Goal: Task Accomplishment & Management: Manage account settings

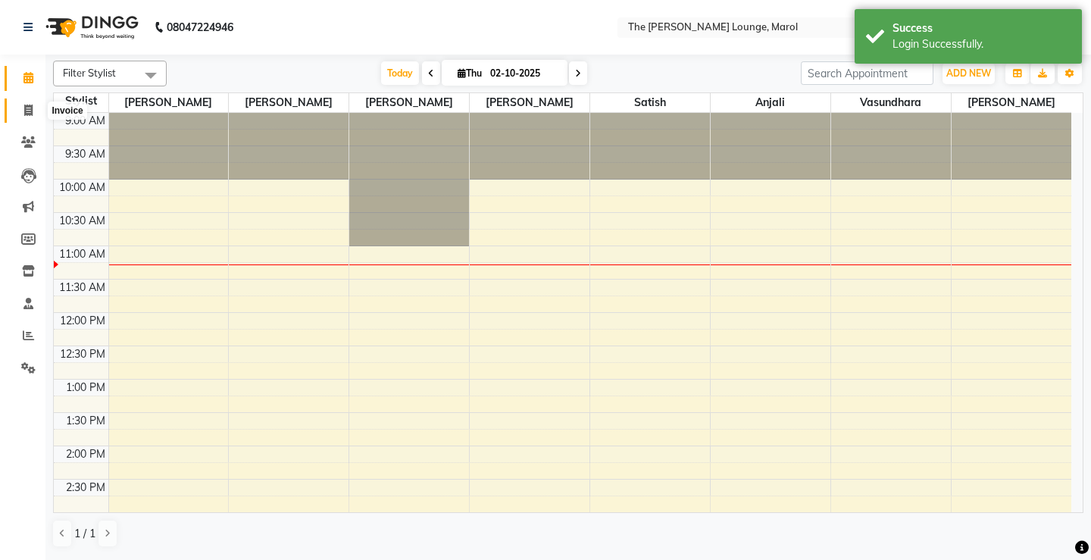
click at [23, 104] on span at bounding box center [28, 110] width 27 height 17
select select "7188"
select select "service"
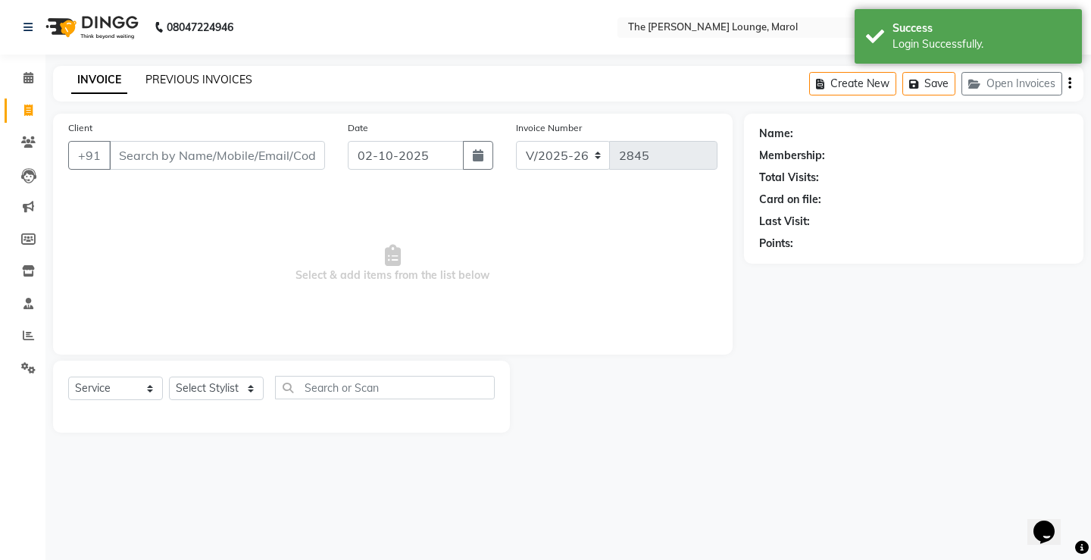
click at [219, 81] on link "PREVIOUS INVOICES" at bounding box center [199, 80] width 107 height 14
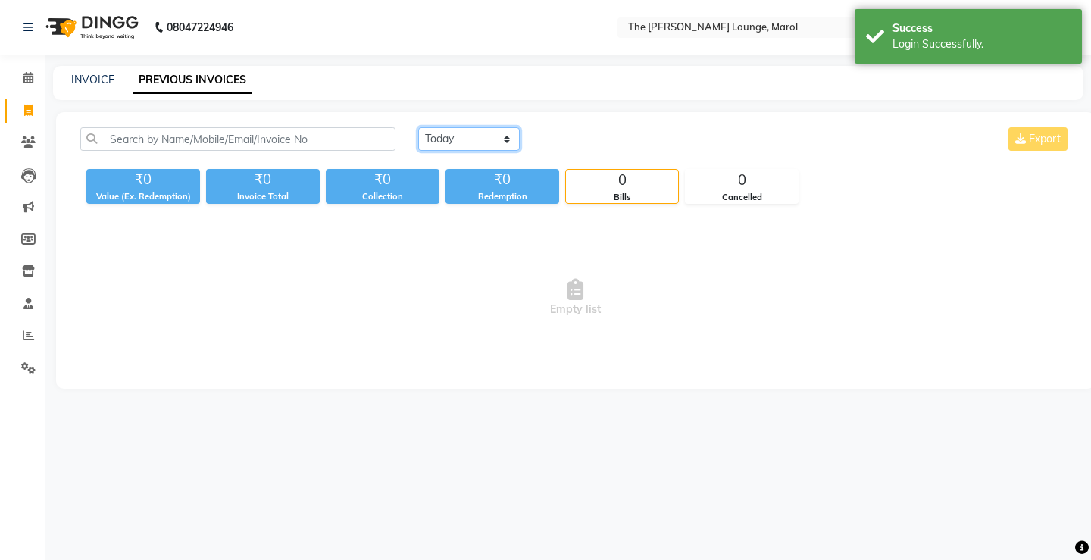
click at [501, 149] on select "[DATE] [DATE] Custom Range" at bounding box center [469, 138] width 102 height 23
select select "[DATE]"
click at [418, 127] on select "[DATE] [DATE] Custom Range" at bounding box center [469, 138] width 102 height 23
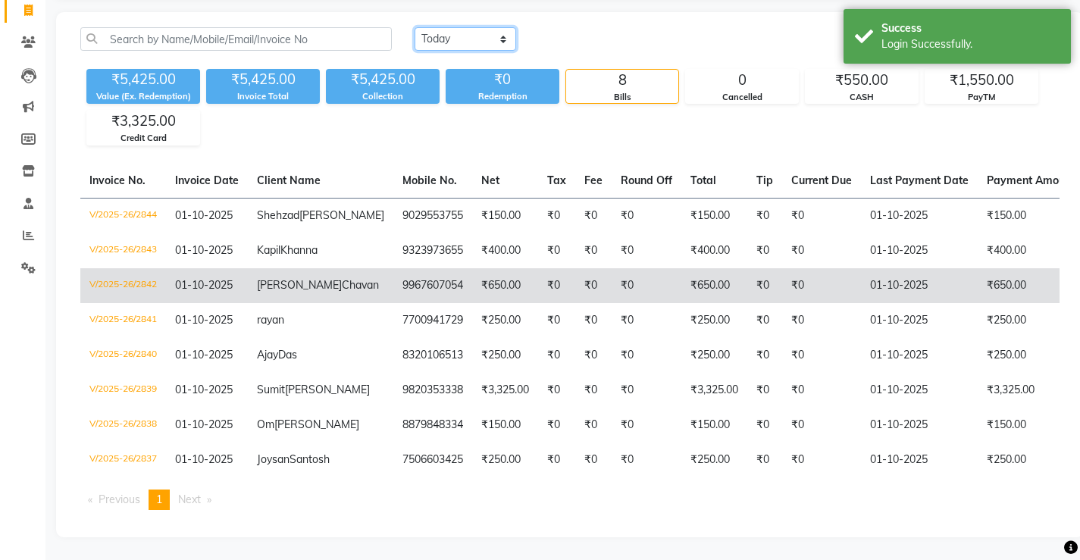
scroll to position [172, 0]
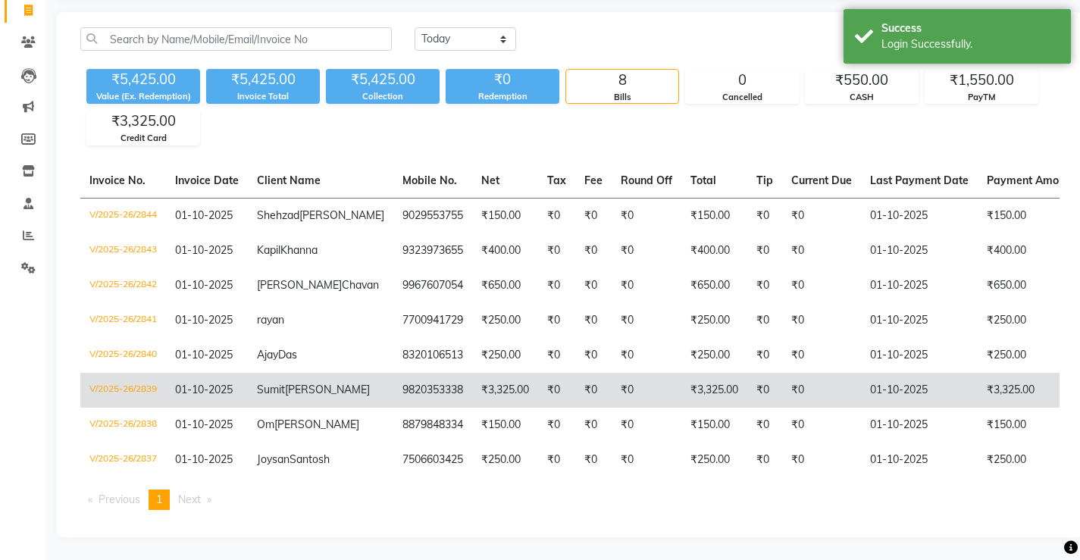
click at [393, 373] on td "9820353338" at bounding box center [432, 390] width 79 height 35
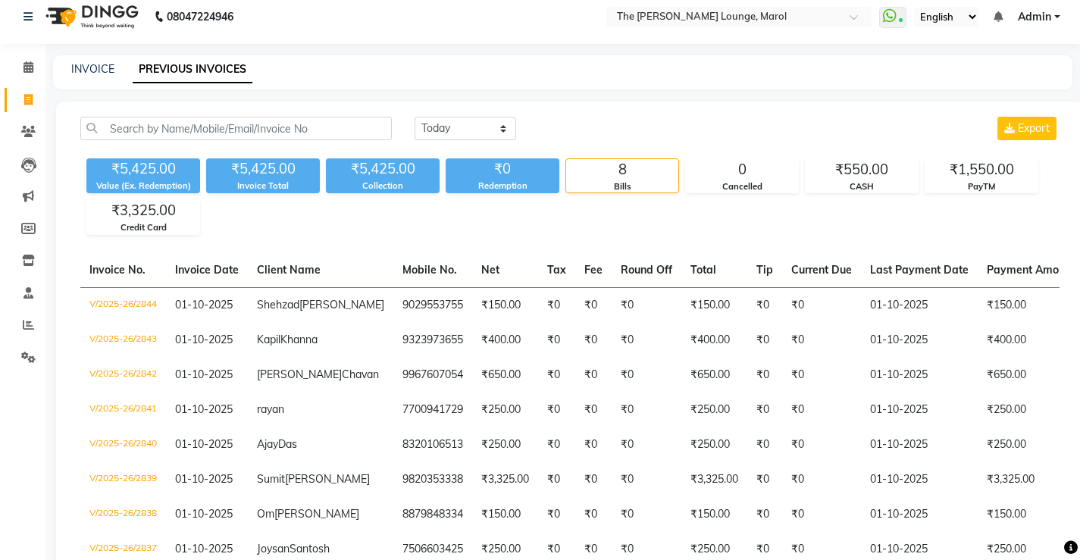
scroll to position [0, 0]
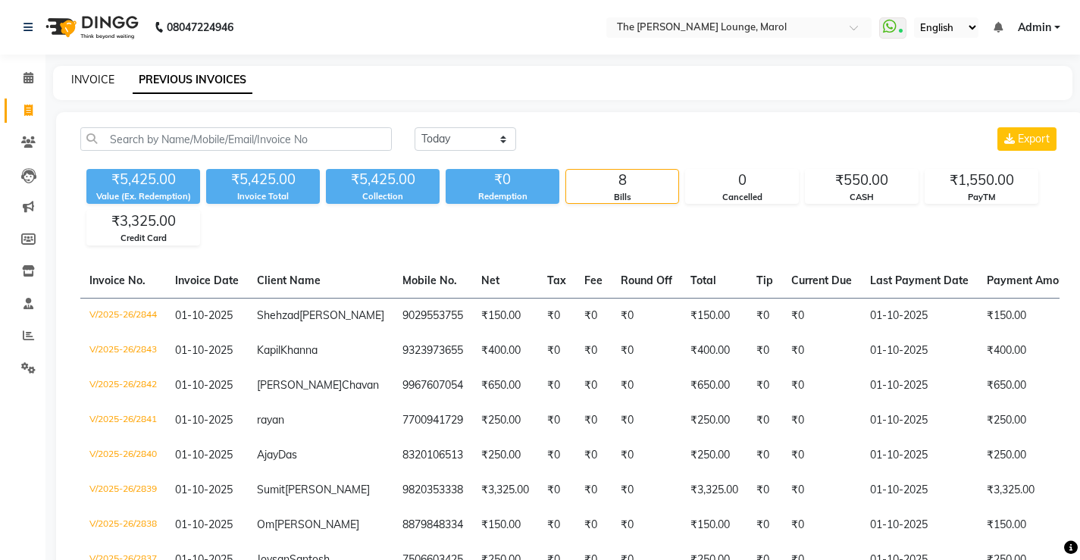
click at [80, 79] on link "INVOICE" at bounding box center [92, 80] width 43 height 14
select select "service"
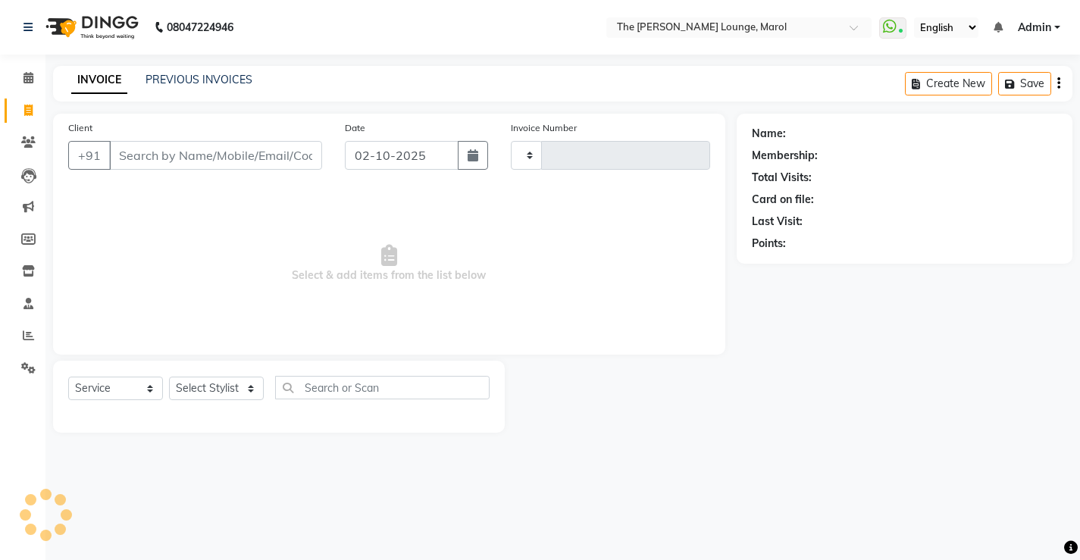
type input "2847"
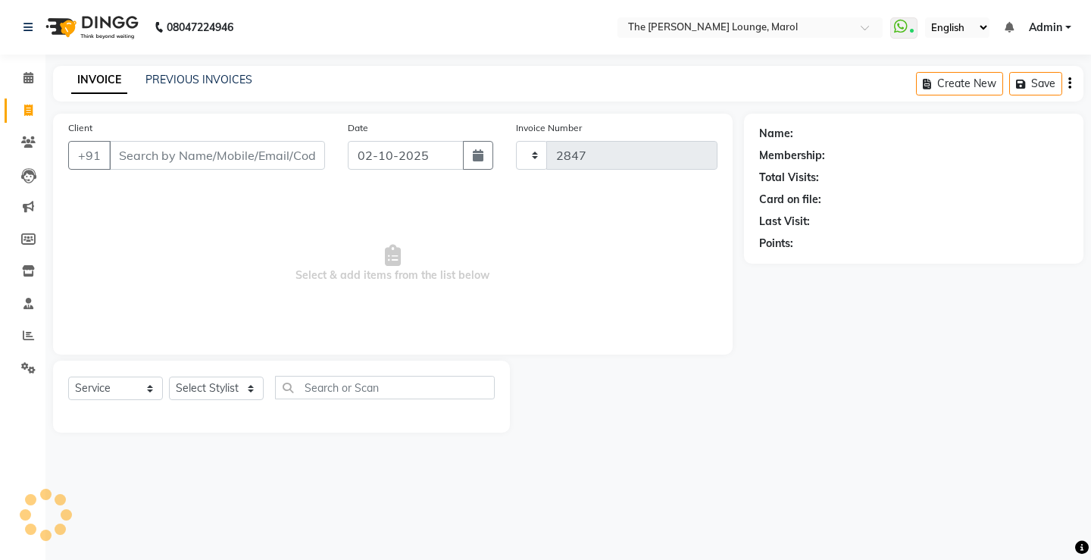
select select "7188"
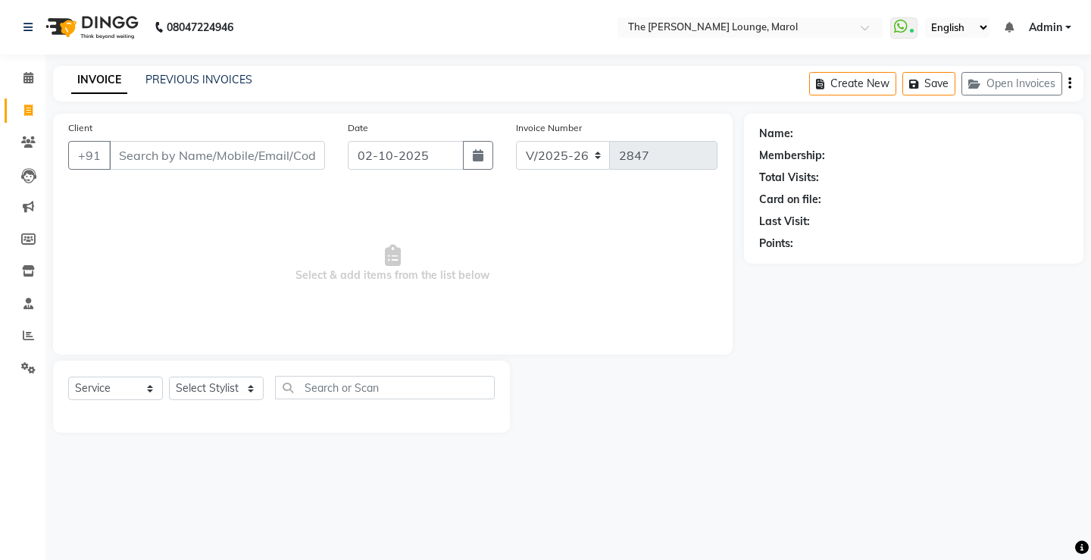
click at [165, 156] on input "Client" at bounding box center [217, 155] width 216 height 29
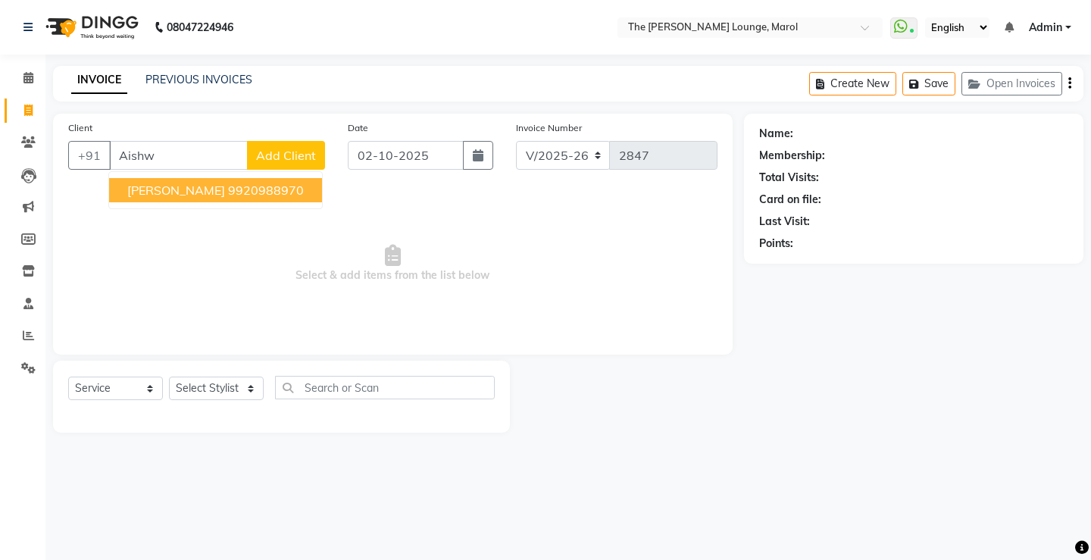
click at [196, 189] on span "[PERSON_NAME]" at bounding box center [176, 190] width 98 height 15
type input "9920988970"
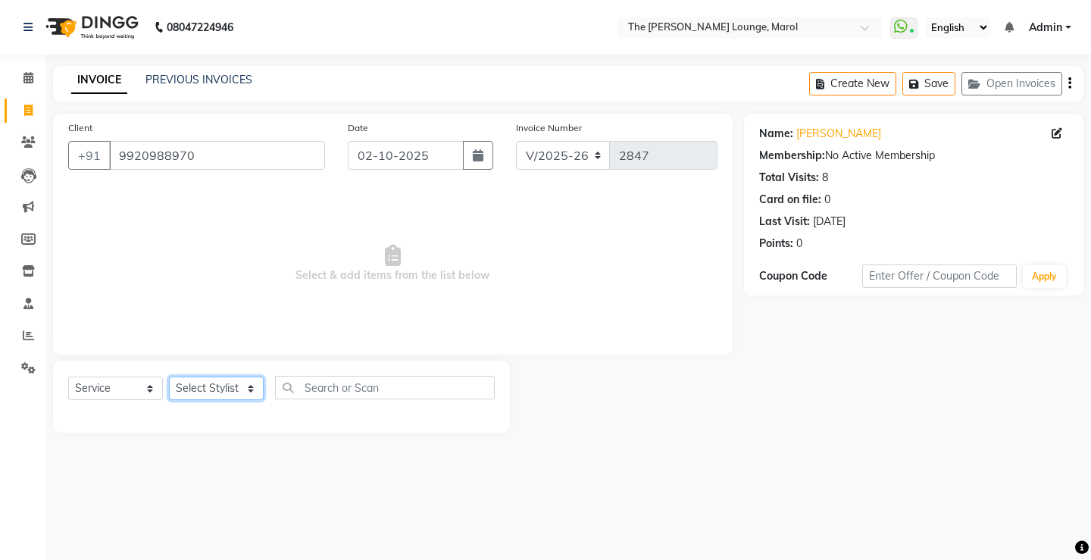
click at [208, 386] on select "Select Stylist [PERSON_NAME] [PERSON_NAME] [PERSON_NAME] [PERSON_NAME] [PERSON_…" at bounding box center [216, 388] width 95 height 23
select select "60180"
click at [169, 377] on select "Select Stylist [PERSON_NAME] [PERSON_NAME] [PERSON_NAME] [PERSON_NAME] [PERSON_…" at bounding box center [216, 388] width 95 height 23
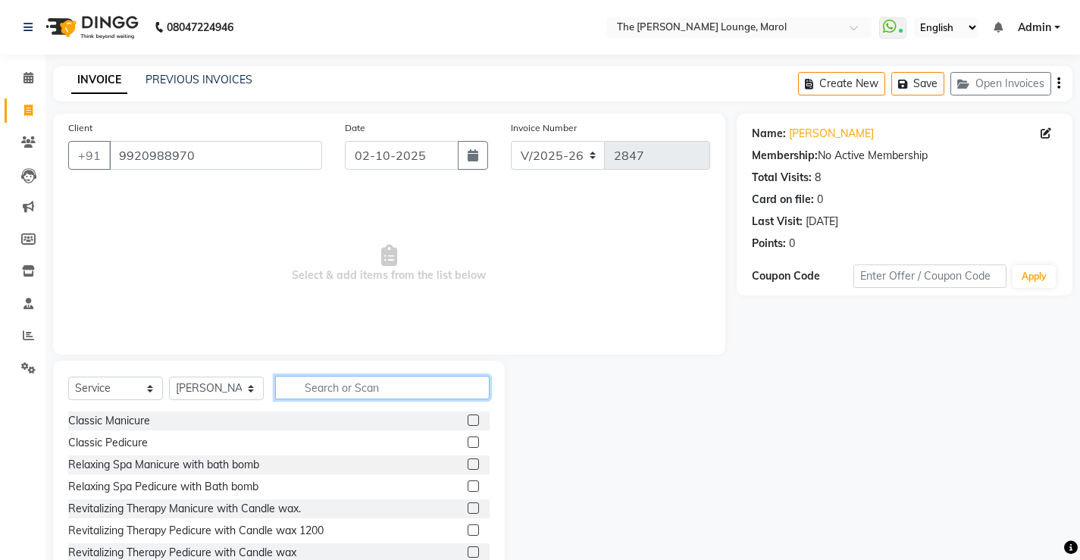
click at [345, 393] on input "text" at bounding box center [382, 387] width 214 height 23
type input "hair"
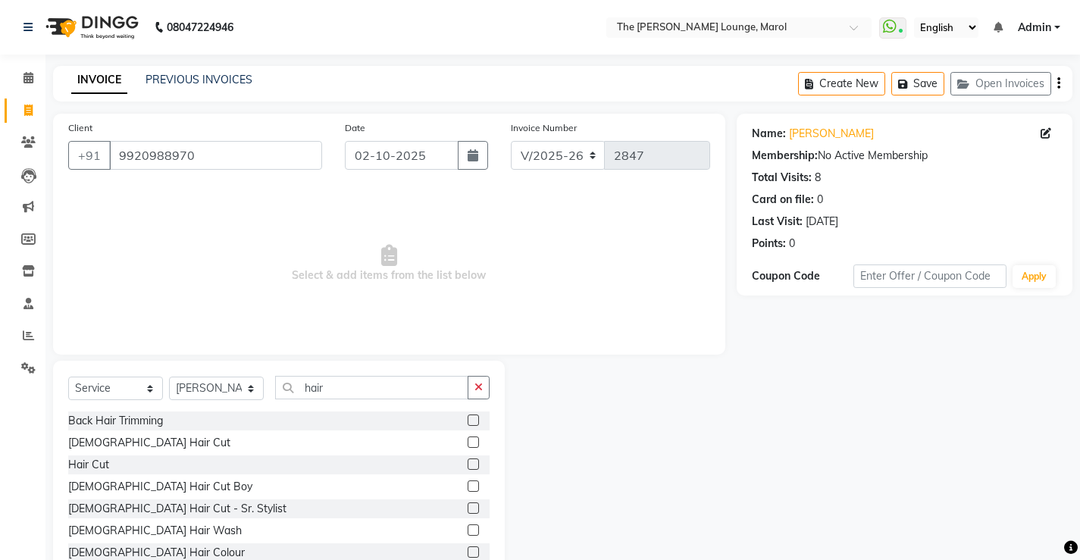
click at [468, 440] on label at bounding box center [473, 442] width 11 height 11
click at [468, 440] on input "checkbox" at bounding box center [473, 443] width 10 height 10
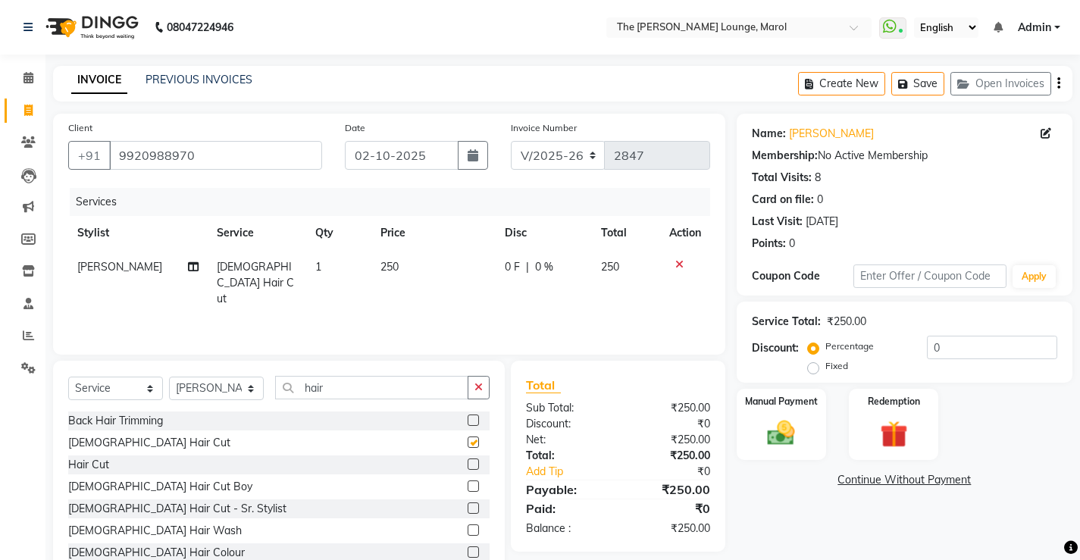
checkbox input "false"
click at [898, 79] on icon "button" at bounding box center [905, 84] width 15 height 11
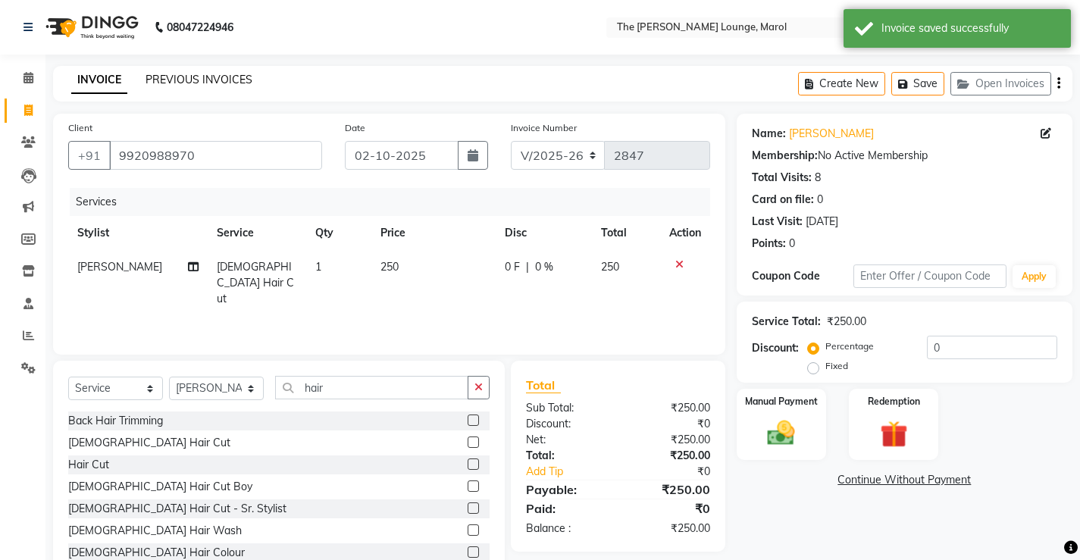
click at [173, 79] on link "PREVIOUS INVOICES" at bounding box center [199, 80] width 107 height 14
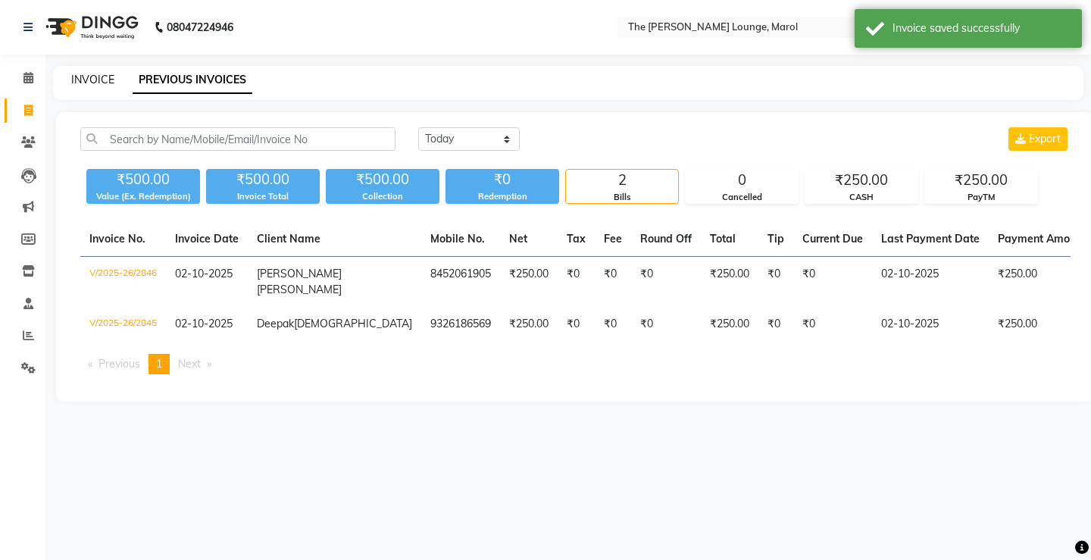
click at [83, 80] on link "INVOICE" at bounding box center [92, 80] width 43 height 14
select select "service"
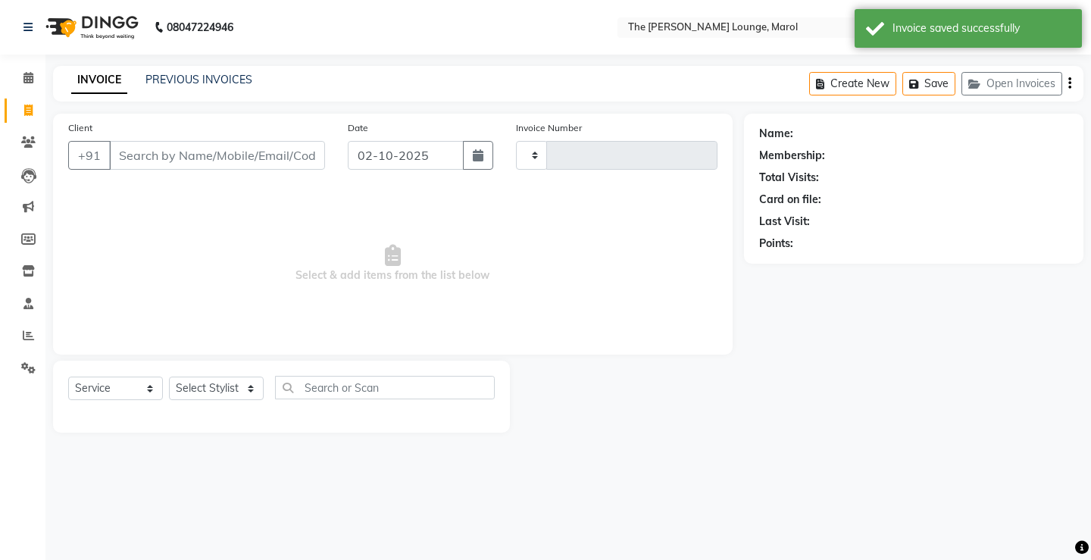
type input "2847"
select select "7188"
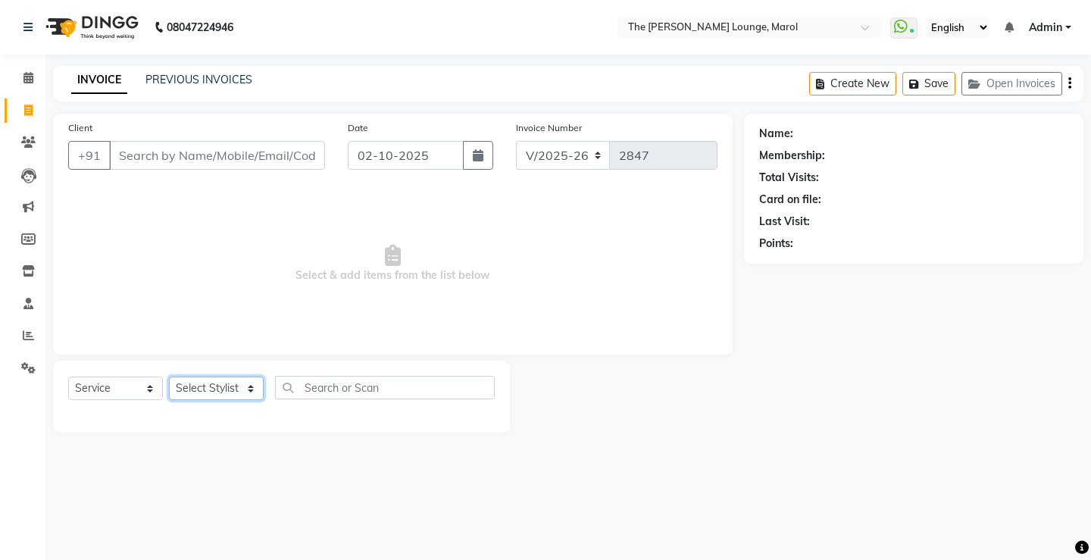
click at [200, 377] on select "Select Stylist [PERSON_NAME] [PERSON_NAME] [PERSON_NAME] [PERSON_NAME] [PERSON_…" at bounding box center [216, 388] width 95 height 23
select select "60180"
click at [169, 377] on select "Select Stylist [PERSON_NAME] [PERSON_NAME] [PERSON_NAME] [PERSON_NAME] [PERSON_…" at bounding box center [216, 388] width 95 height 23
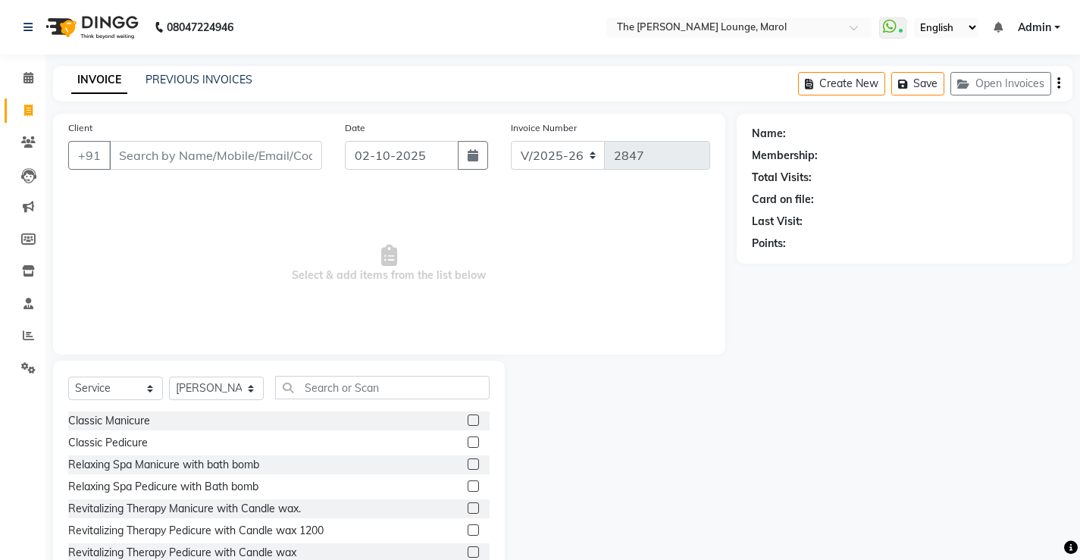
click at [315, 412] on div "Classic Manicure" at bounding box center [278, 421] width 421 height 19
click at [322, 381] on input "text" at bounding box center [382, 387] width 214 height 23
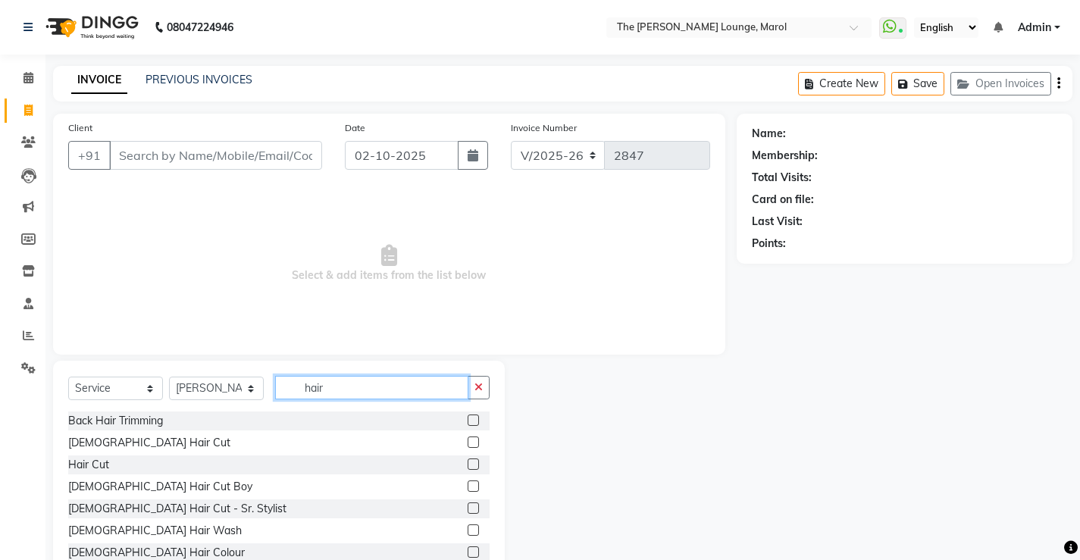
type input "hair"
click at [468, 484] on label at bounding box center [473, 486] width 11 height 11
click at [468, 484] on input "checkbox" at bounding box center [473, 487] width 10 height 10
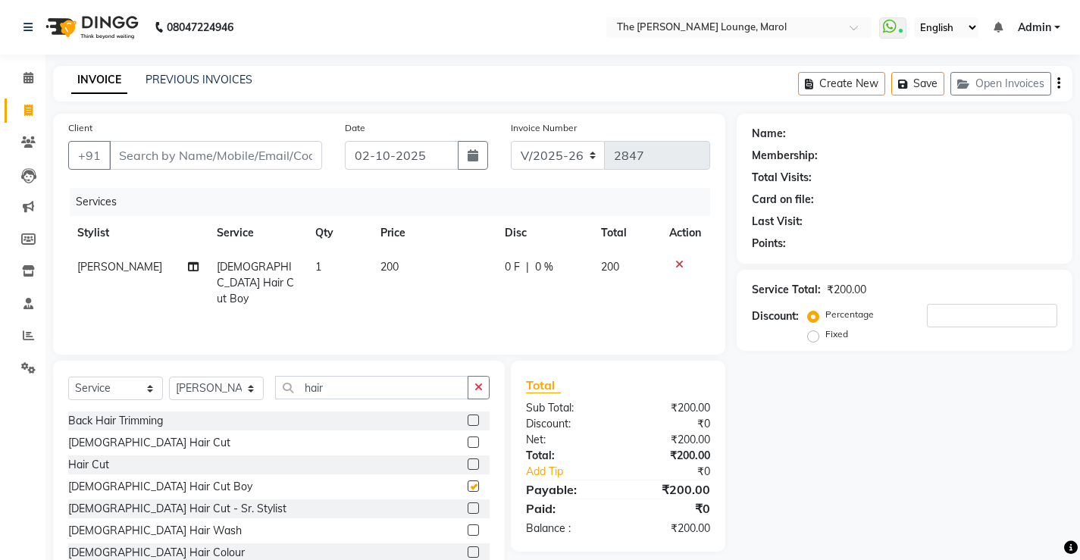
checkbox input "false"
click at [217, 386] on select "Select Stylist [PERSON_NAME] [PERSON_NAME] [PERSON_NAME] [PERSON_NAME] [PERSON_…" at bounding box center [216, 388] width 95 height 23
click at [169, 377] on select "Select Stylist [PERSON_NAME] [PERSON_NAME] [PERSON_NAME] [PERSON_NAME] [PERSON_…" at bounding box center [216, 388] width 95 height 23
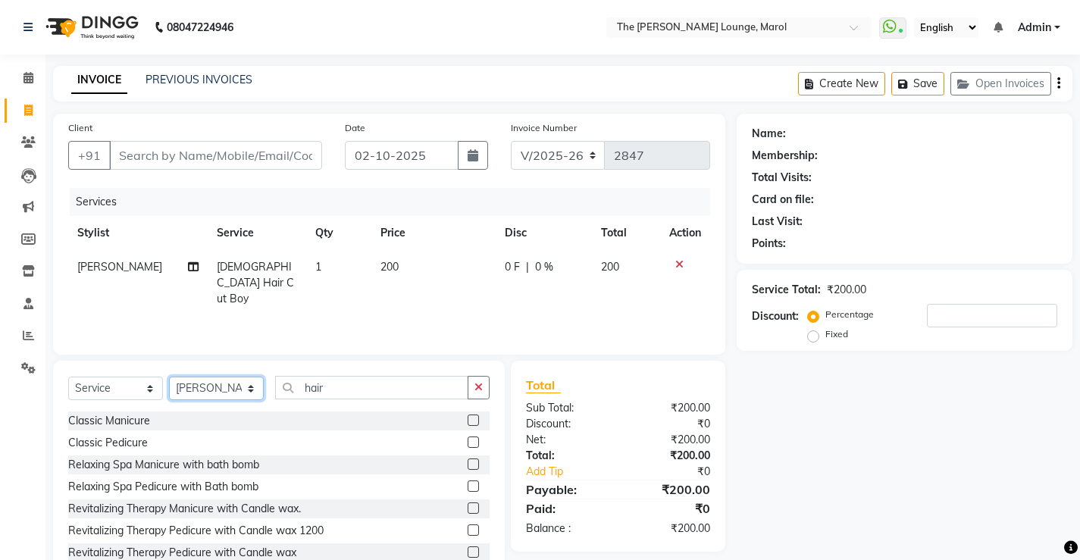
click at [212, 385] on select "Select Stylist [PERSON_NAME] [PERSON_NAME] [PERSON_NAME] [PERSON_NAME] [PERSON_…" at bounding box center [216, 388] width 95 height 23
select select "64222"
click at [169, 377] on select "Select Stylist [PERSON_NAME] [PERSON_NAME] [PERSON_NAME] [PERSON_NAME] [PERSON_…" at bounding box center [216, 388] width 95 height 23
click at [478, 396] on button "button" at bounding box center [479, 387] width 22 height 23
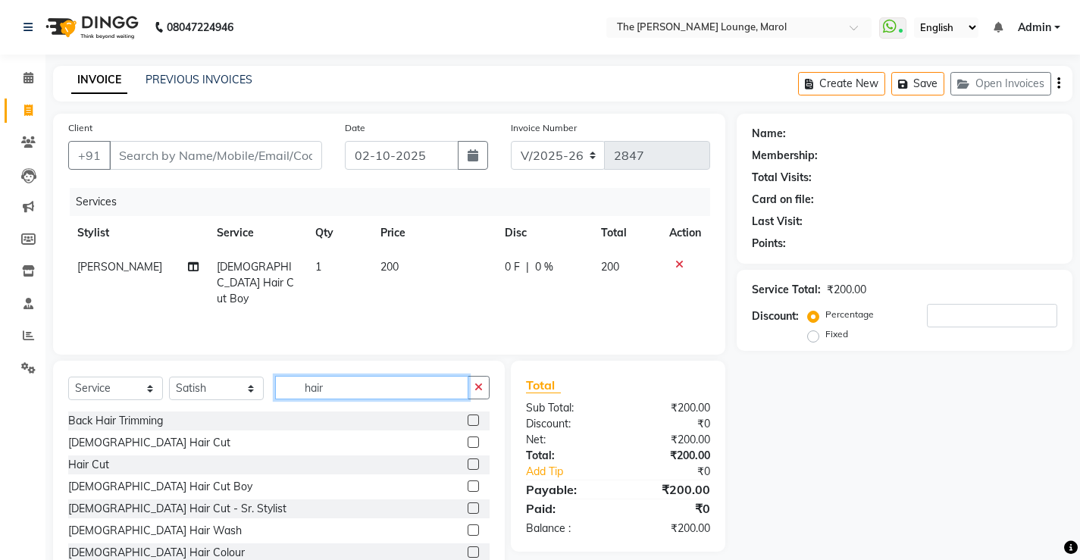
type input "hair"
click at [468, 441] on label at bounding box center [473, 442] width 11 height 11
click at [468, 441] on input "checkbox" at bounding box center [473, 443] width 10 height 10
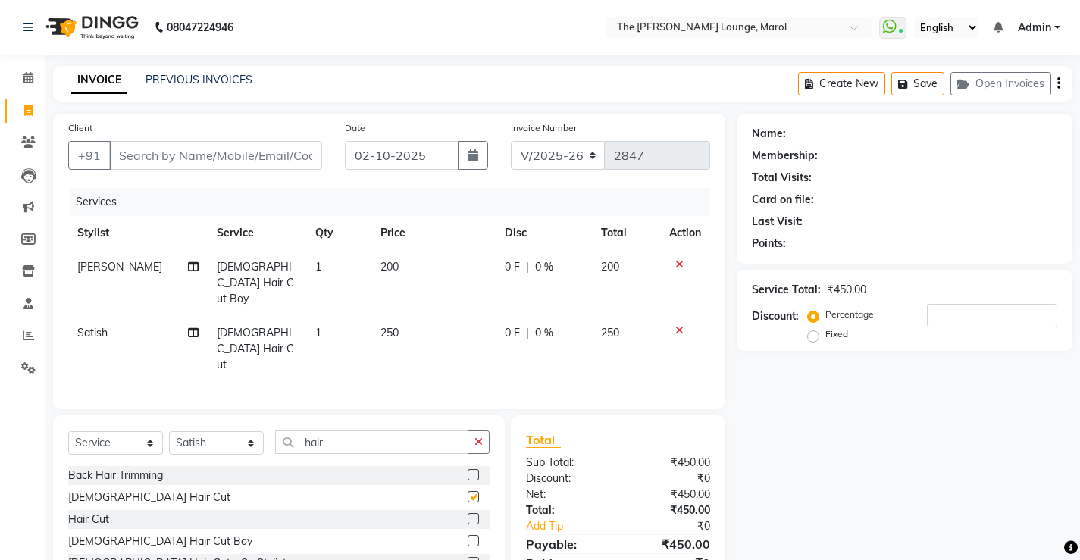
checkbox input "false"
click at [975, 74] on button "Open Invoices" at bounding box center [1000, 83] width 101 height 23
click at [984, 80] on button "Open Invoices" at bounding box center [1000, 83] width 101 height 23
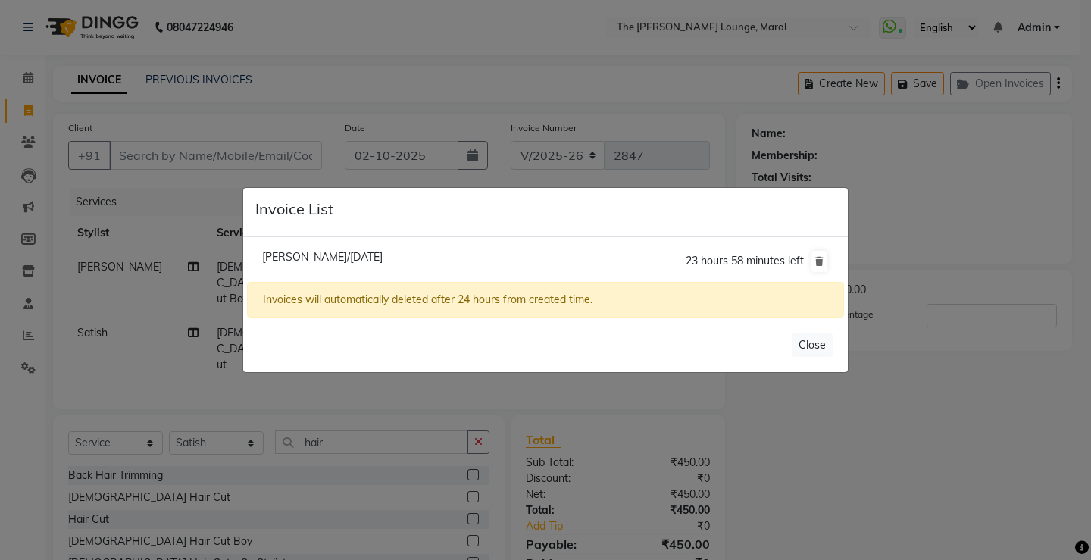
click at [383, 256] on span "[PERSON_NAME]/[DATE]" at bounding box center [322, 257] width 121 height 14
type input "9920988970"
type input "0"
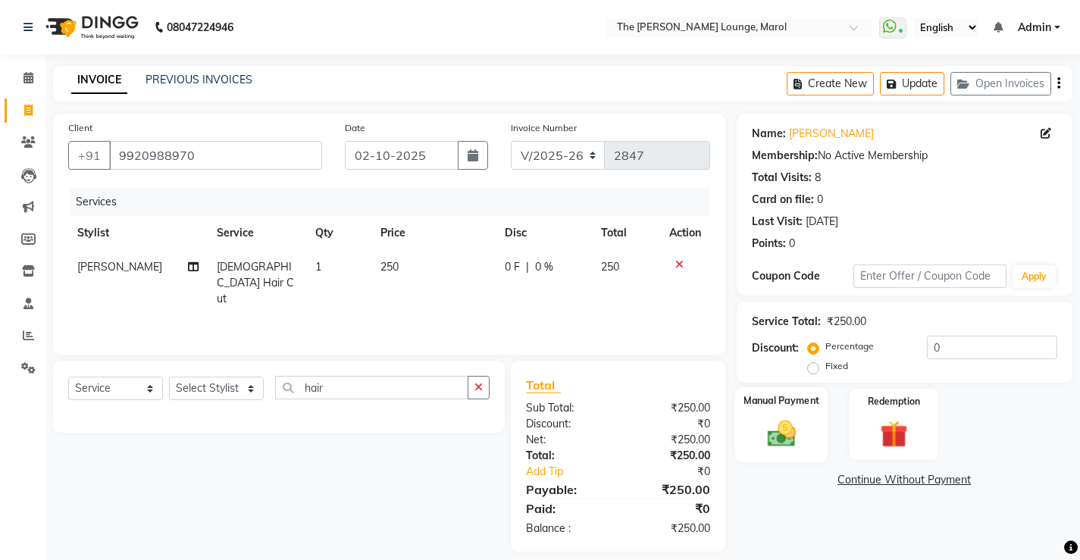
click at [775, 449] on img at bounding box center [781, 433] width 46 height 33
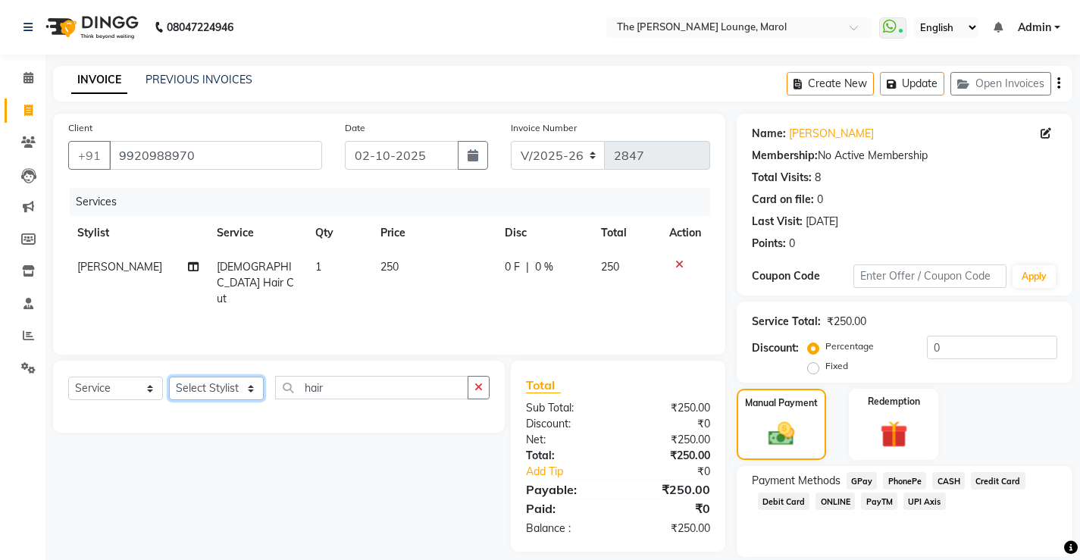
click at [205, 393] on select "Select Stylist [PERSON_NAME] [PERSON_NAME] [PERSON_NAME] [PERSON_NAME] [PERSON_…" at bounding box center [216, 388] width 95 height 23
select select "64222"
click at [169, 377] on select "Select Stylist [PERSON_NAME] [PERSON_NAME] [PERSON_NAME] [PERSON_NAME] [PERSON_…" at bounding box center [216, 388] width 95 height 23
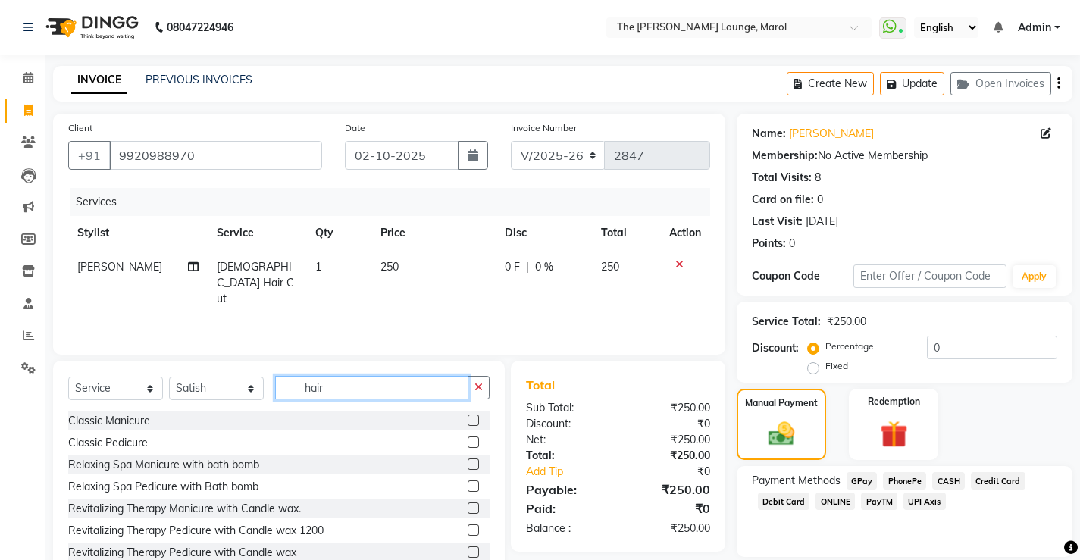
click at [357, 393] on input "hair" at bounding box center [371, 387] width 193 height 23
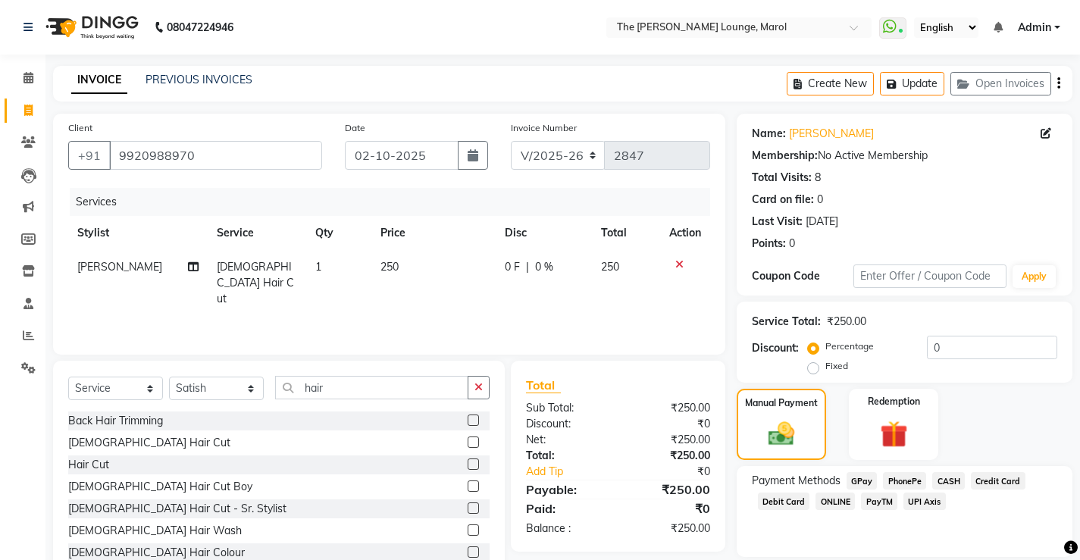
click at [468, 488] on label at bounding box center [473, 486] width 11 height 11
click at [468, 488] on input "checkbox" at bounding box center [473, 487] width 10 height 10
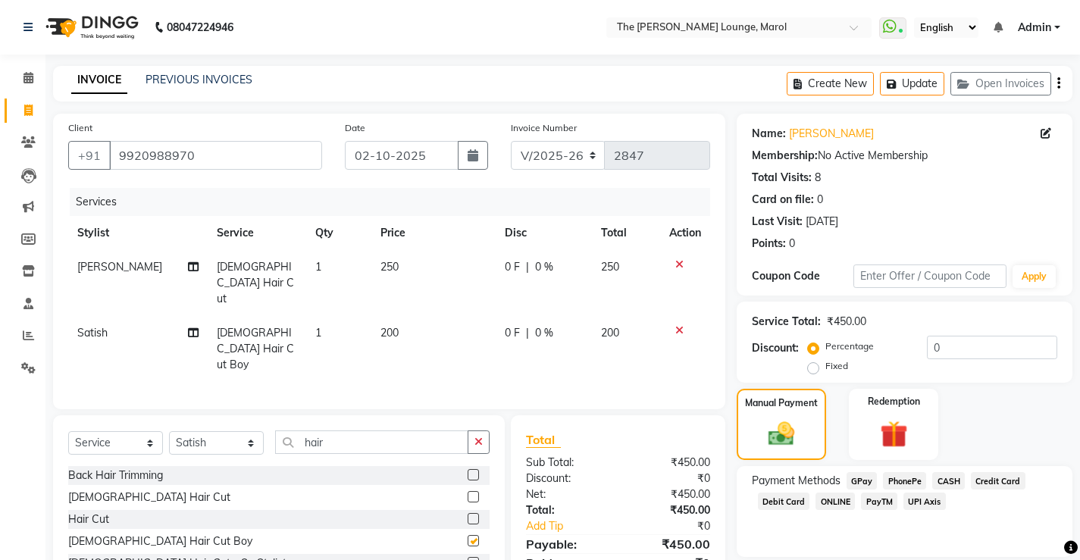
checkbox input "false"
click at [133, 268] on span "[PERSON_NAME]" at bounding box center [119, 267] width 85 height 14
select select "60180"
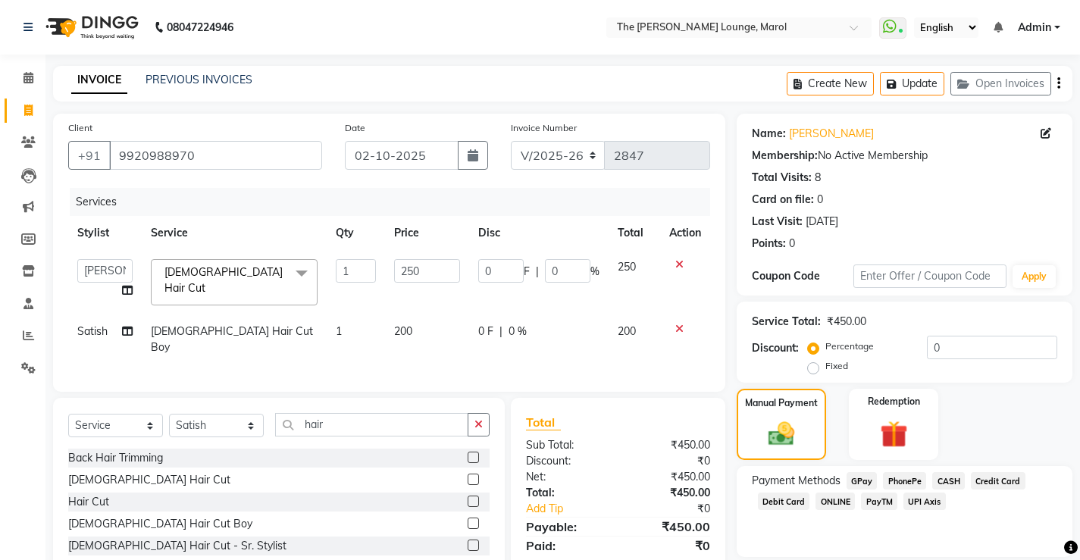
click at [133, 268] on td "[PERSON_NAME] Anjali [PERSON_NAME] [PERSON_NAME] [PERSON_NAME] [PERSON_NAME] [P…" at bounding box center [105, 282] width 74 height 64
click at [121, 269] on select "[PERSON_NAME] Anjali [PERSON_NAME] [PERSON_NAME] [PERSON_NAME] [PERSON_NAME] [P…" at bounding box center [104, 270] width 55 height 23
select select "64222"
click at [84, 324] on span "Satish" at bounding box center [92, 331] width 30 height 14
select select "64222"
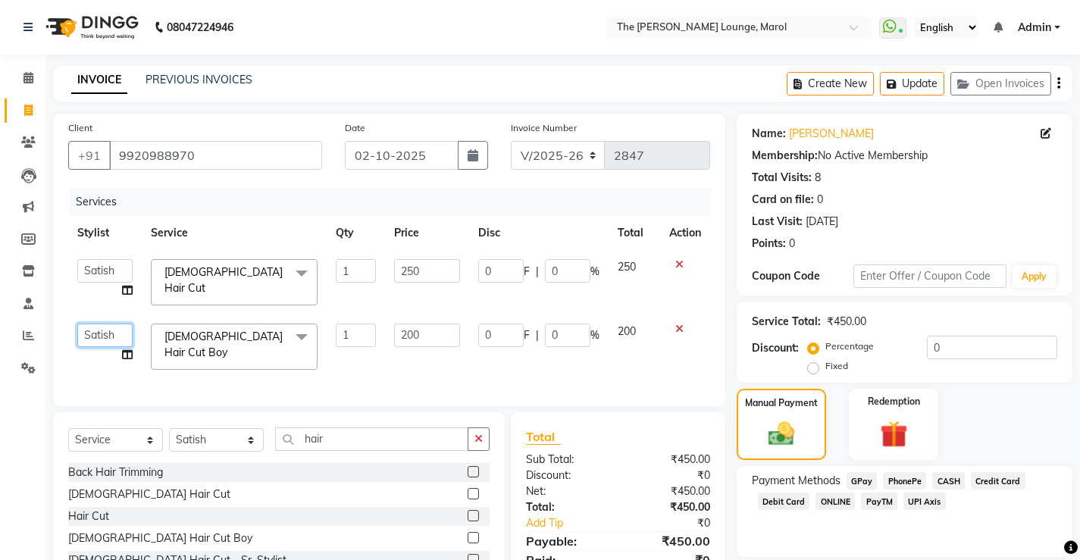
click at [86, 324] on select "[PERSON_NAME] Anjali [PERSON_NAME] [PERSON_NAME] [PERSON_NAME] [PERSON_NAME] [P…" at bounding box center [104, 335] width 55 height 23
select select "60180"
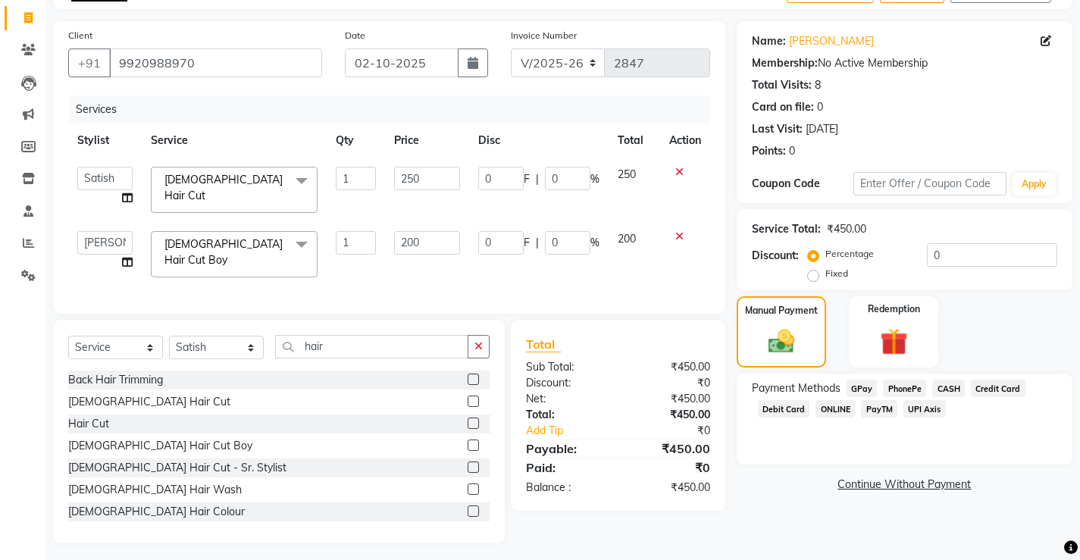
scroll to position [96, 0]
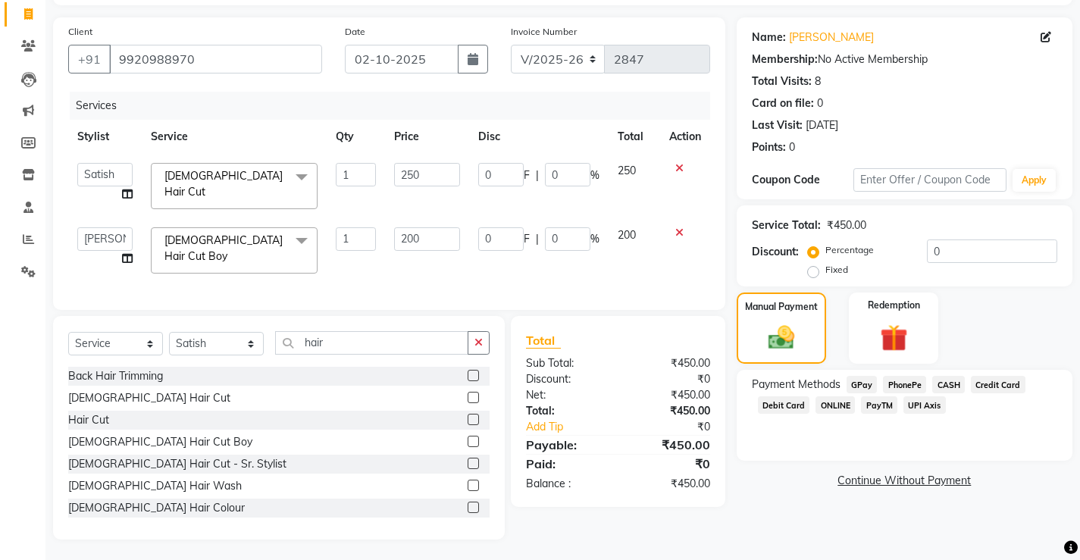
click at [862, 412] on span "PayTM" at bounding box center [879, 404] width 36 height 17
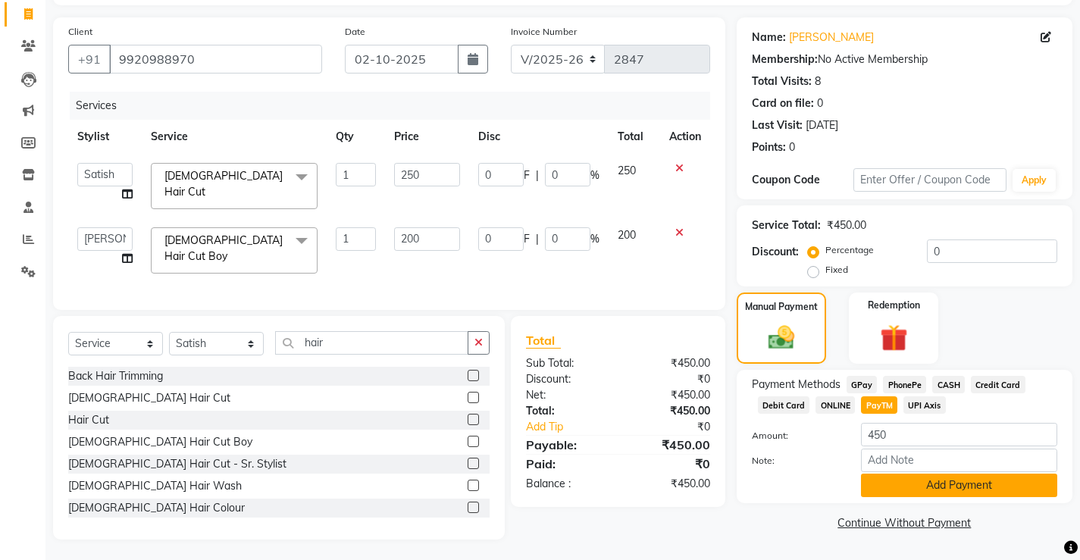
click at [881, 477] on button "Add Payment" at bounding box center [959, 485] width 196 height 23
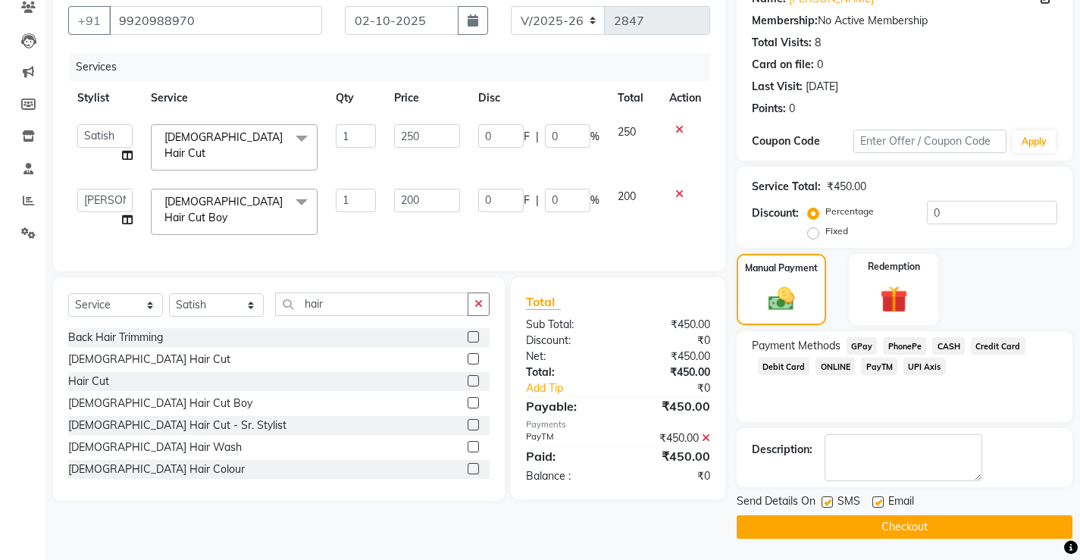
scroll to position [136, 0]
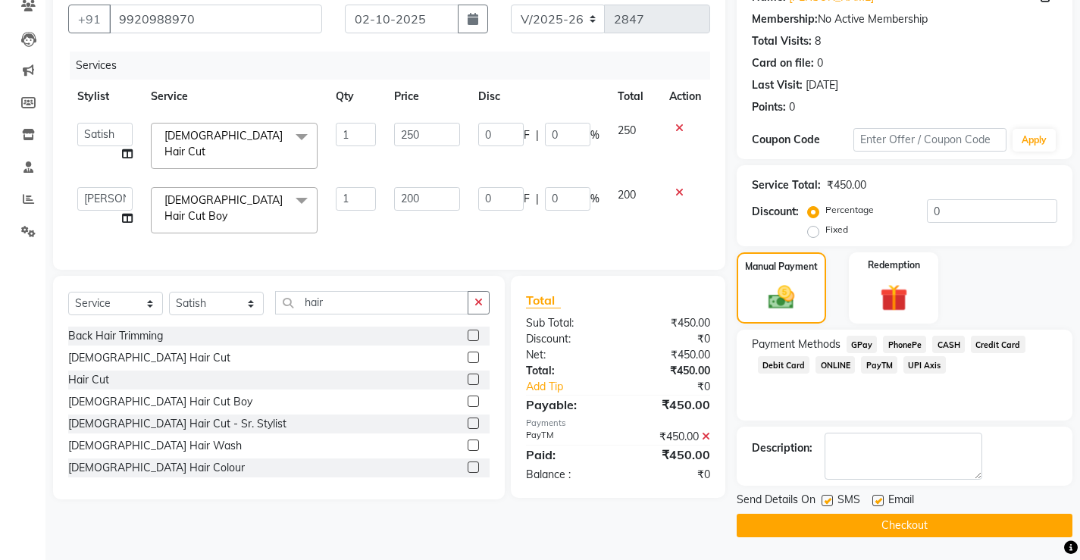
click at [838, 521] on button "Checkout" at bounding box center [905, 525] width 336 height 23
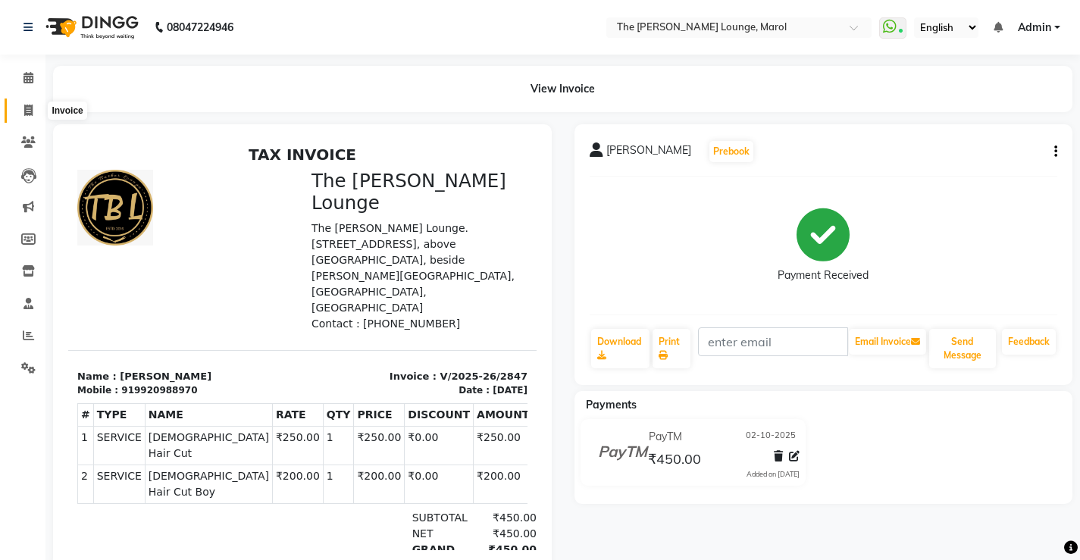
click at [26, 112] on icon at bounding box center [28, 110] width 8 height 11
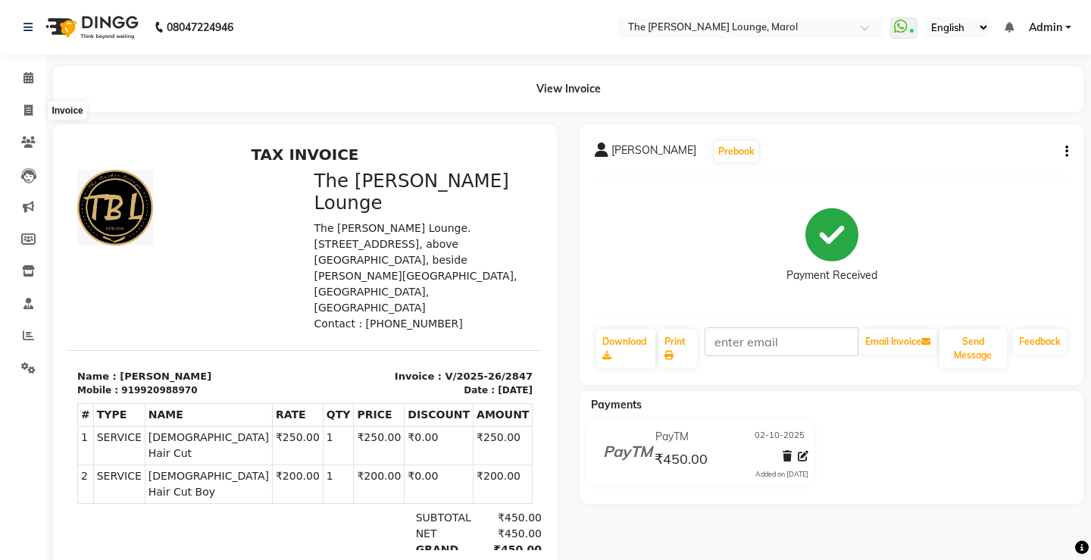
select select "service"
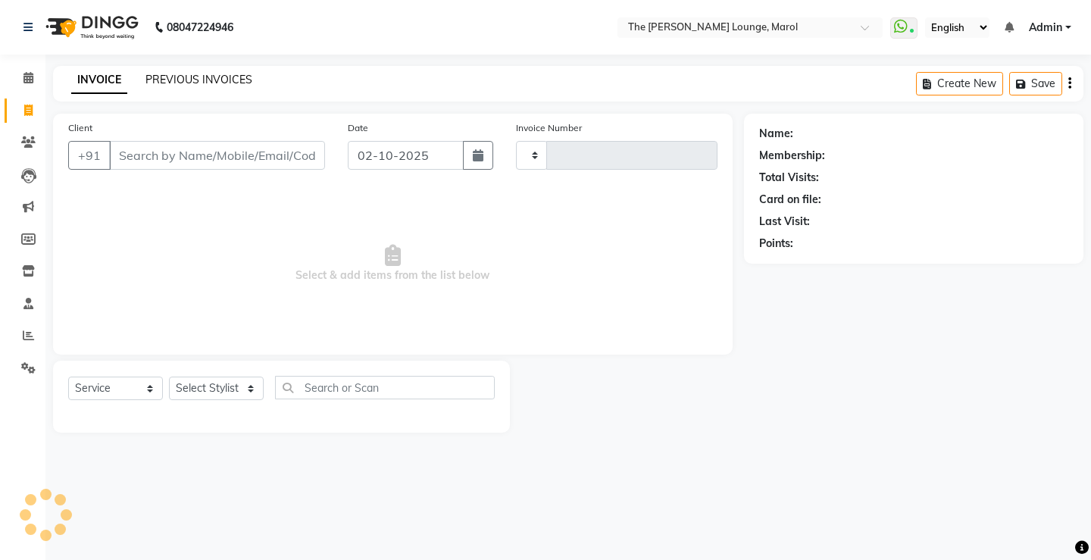
type input "2848"
select select "7188"
click at [194, 73] on link "PREVIOUS INVOICES" at bounding box center [199, 80] width 107 height 14
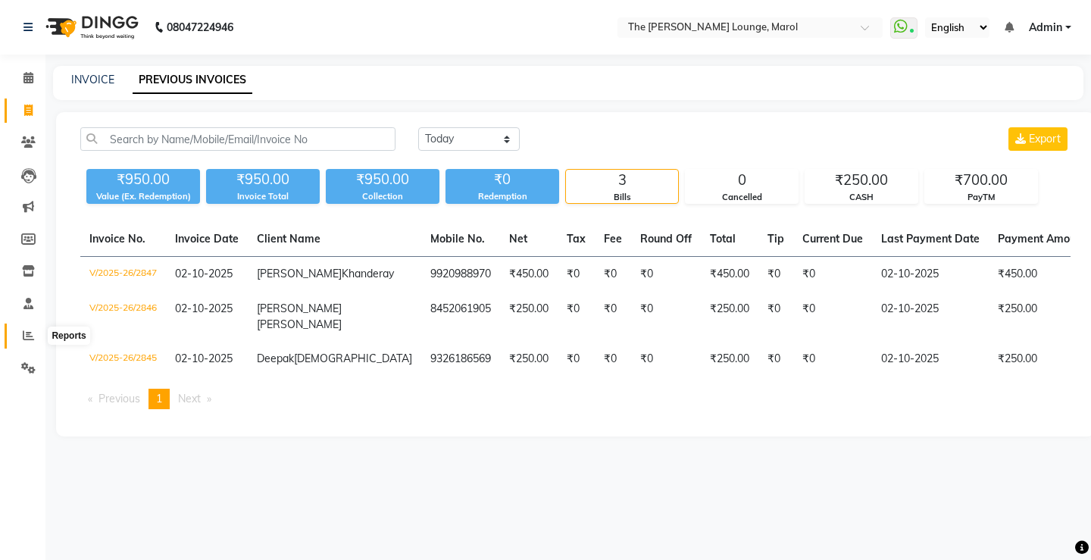
click at [23, 335] on icon at bounding box center [28, 335] width 11 height 11
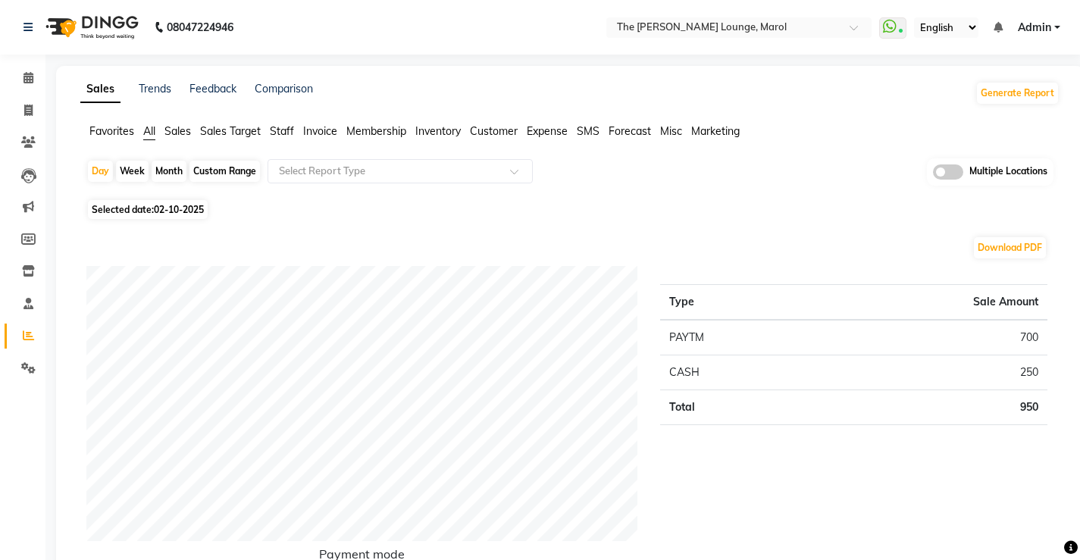
click at [284, 127] on span "Staff" at bounding box center [282, 131] width 24 height 14
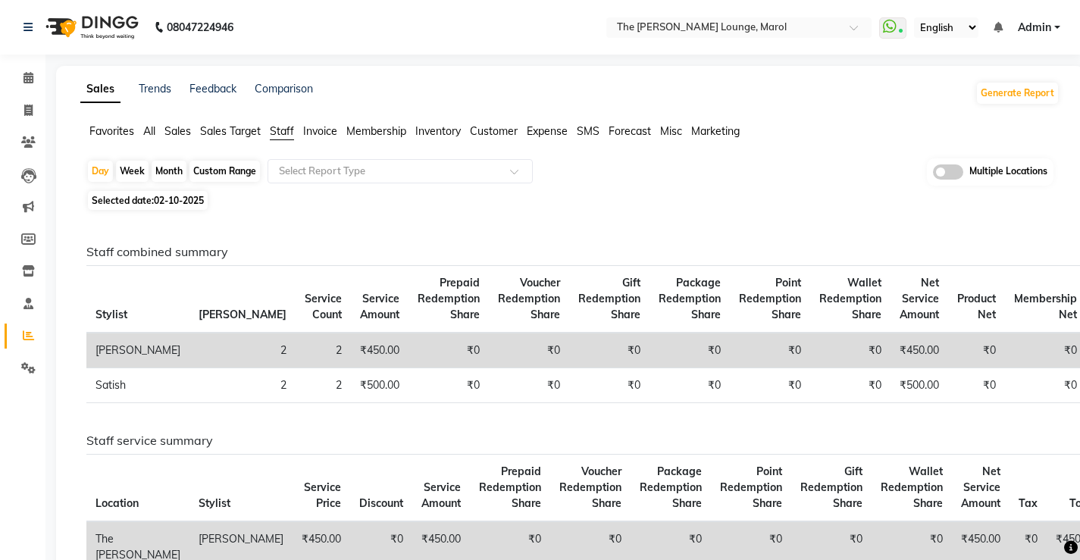
click at [153, 174] on div "Month" at bounding box center [169, 171] width 35 height 21
select select "10"
select select "2025"
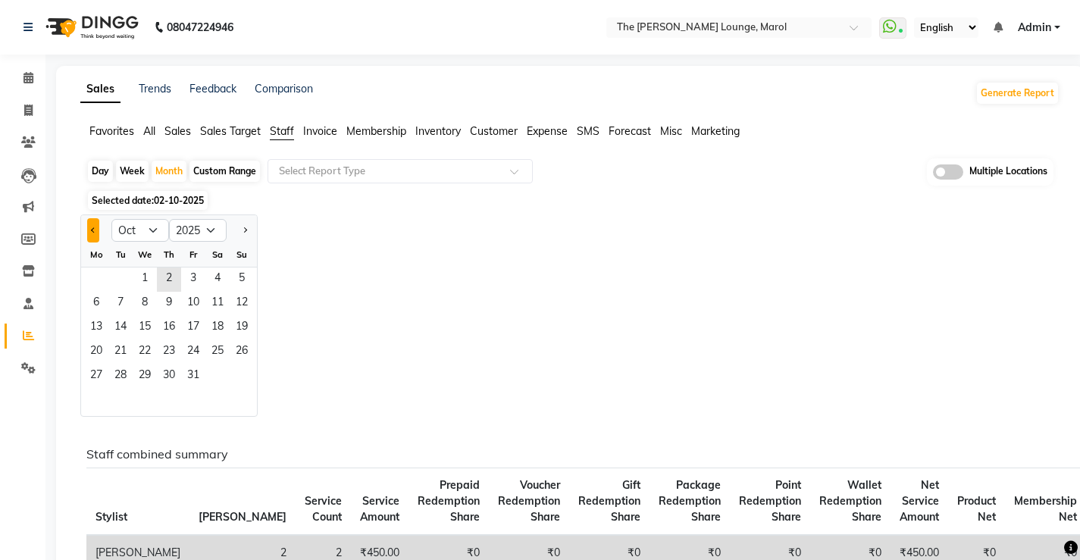
click at [95, 234] on button "Previous month" at bounding box center [93, 230] width 12 height 24
select select "9"
click at [103, 273] on span "1" at bounding box center [96, 280] width 24 height 24
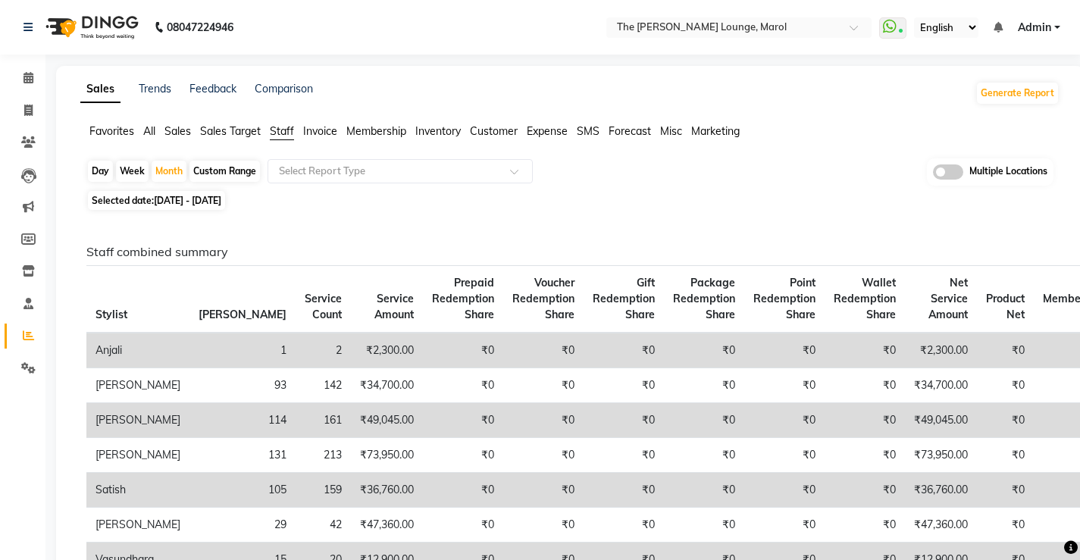
click at [174, 204] on span "[DATE] - [DATE]" at bounding box center [187, 200] width 67 height 11
select select "9"
select select "2025"
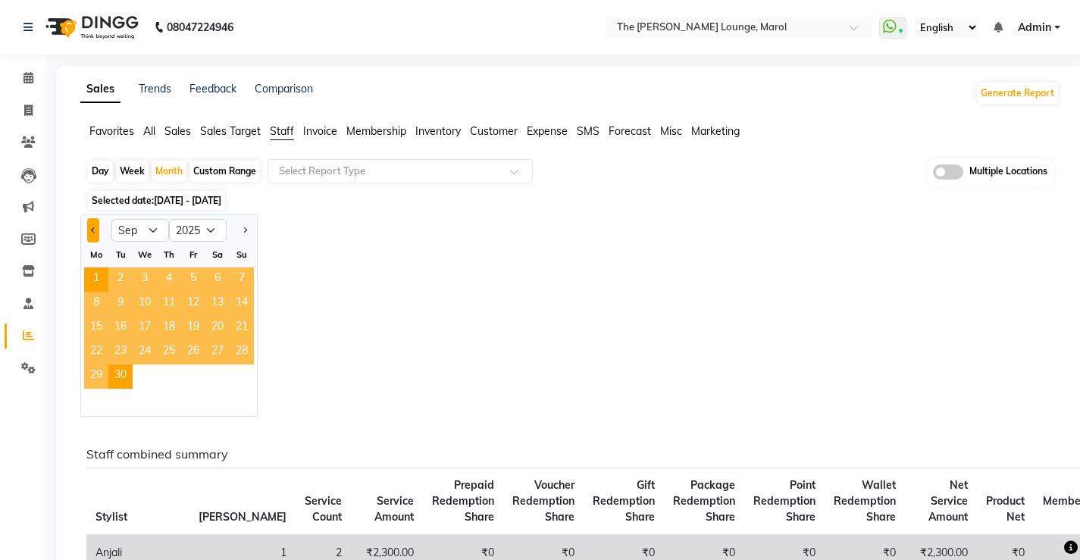
click at [92, 230] on span "Previous month" at bounding box center [93, 229] width 5 height 5
select select "8"
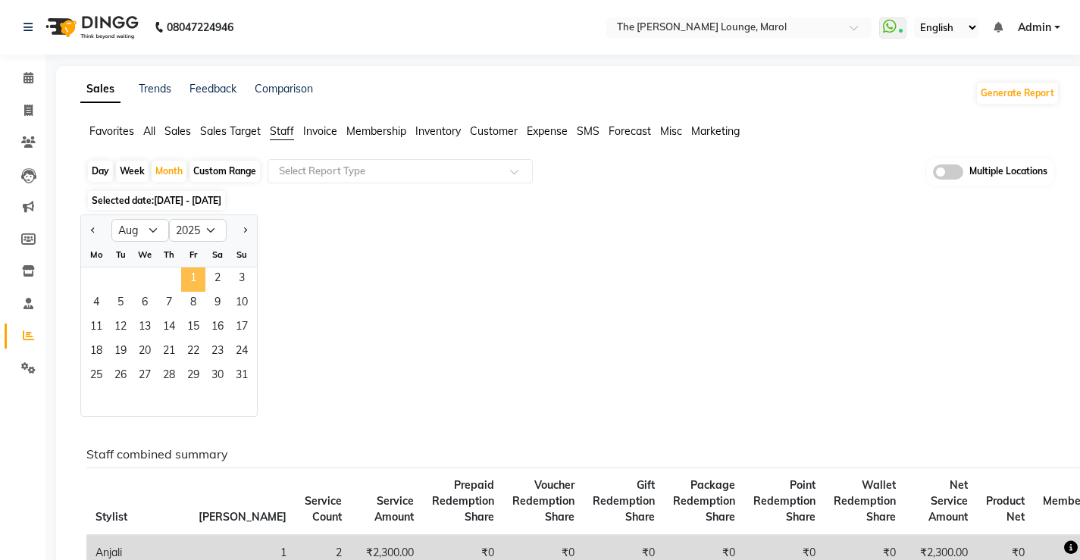
click at [197, 283] on span "1" at bounding box center [193, 280] width 24 height 24
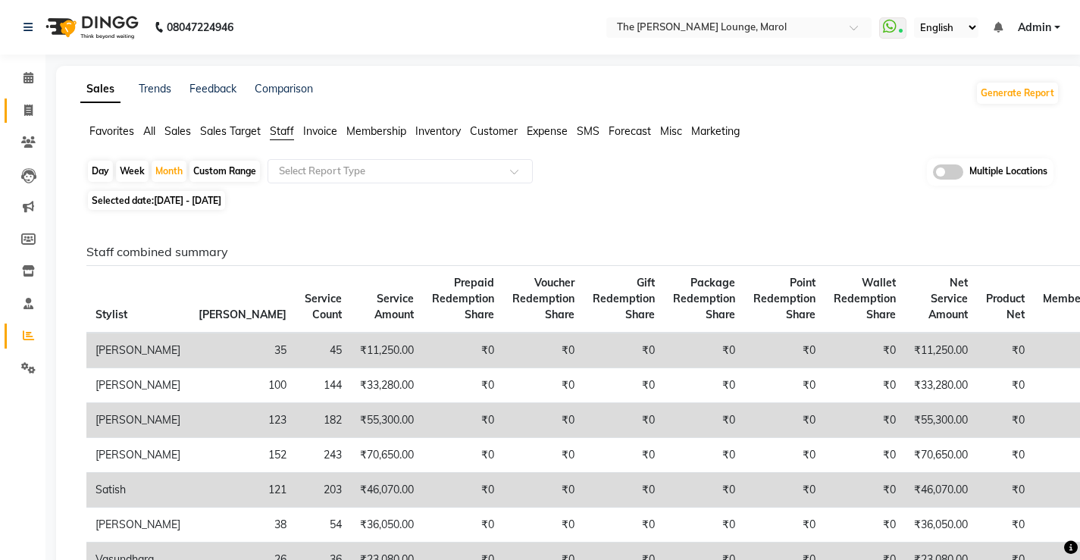
click at [15, 107] on span at bounding box center [28, 110] width 27 height 17
select select "7188"
select select "service"
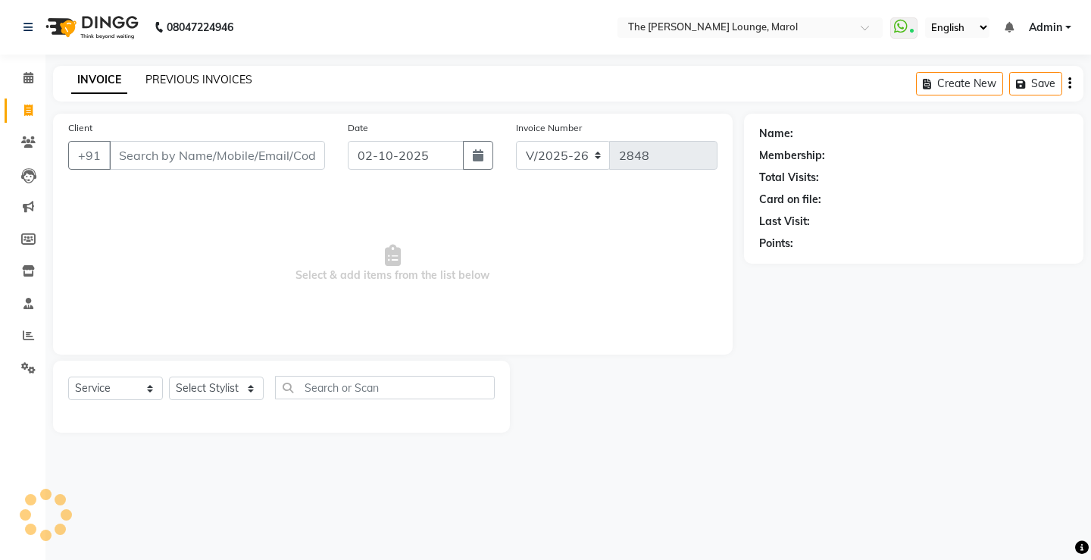
click at [193, 82] on link "PREVIOUS INVOICES" at bounding box center [199, 80] width 107 height 14
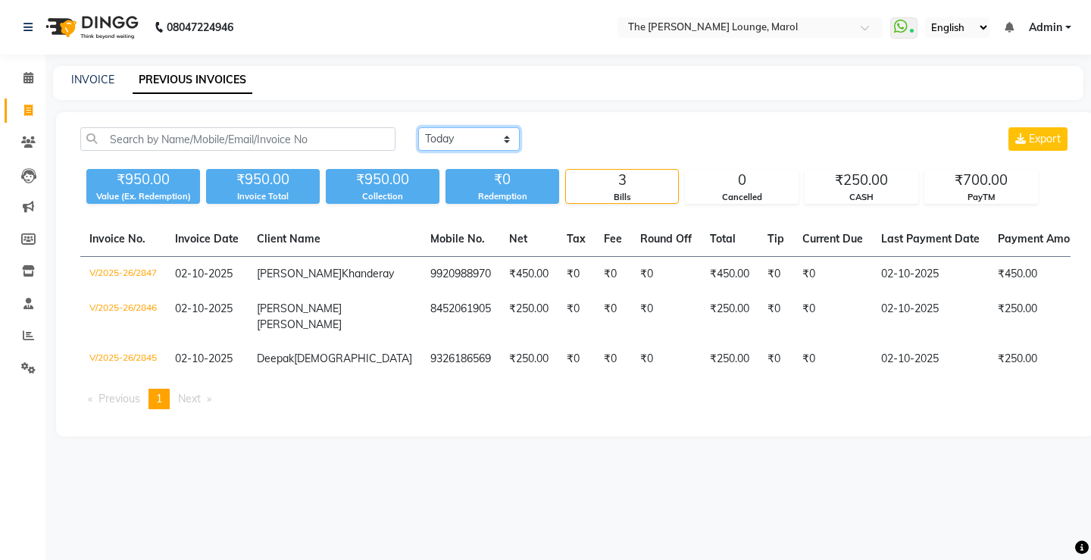
click at [451, 144] on select "[DATE] [DATE] Custom Range" at bounding box center [469, 138] width 102 height 23
select select "range"
click at [418, 127] on select "[DATE] [DATE] Custom Range" at bounding box center [469, 138] width 102 height 23
click at [578, 128] on div "[DATE] - [DATE]" at bounding box center [649, 139] width 223 height 24
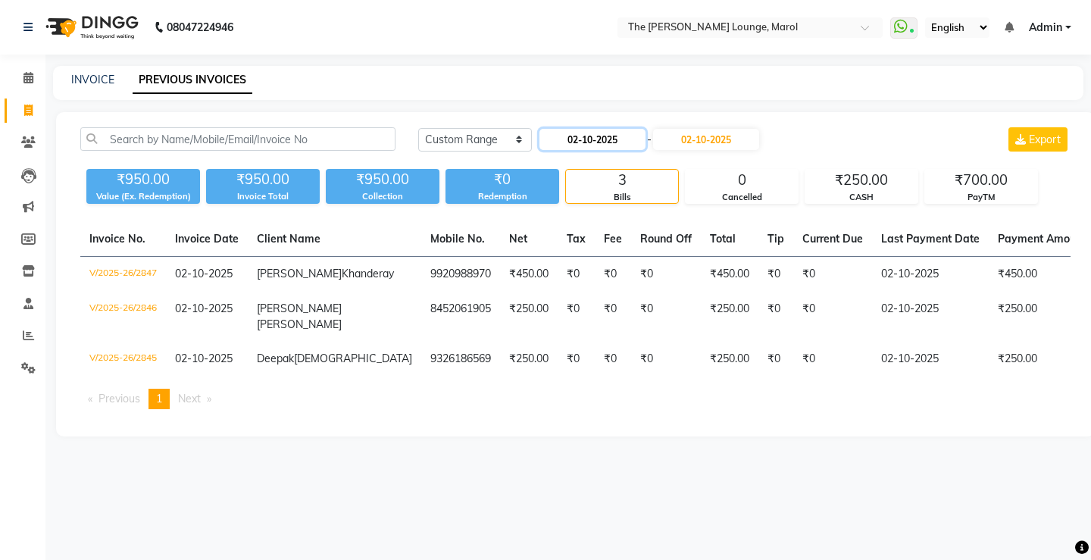
click at [578, 134] on input "02-10-2025" at bounding box center [593, 139] width 106 height 21
select select "10"
select select "2025"
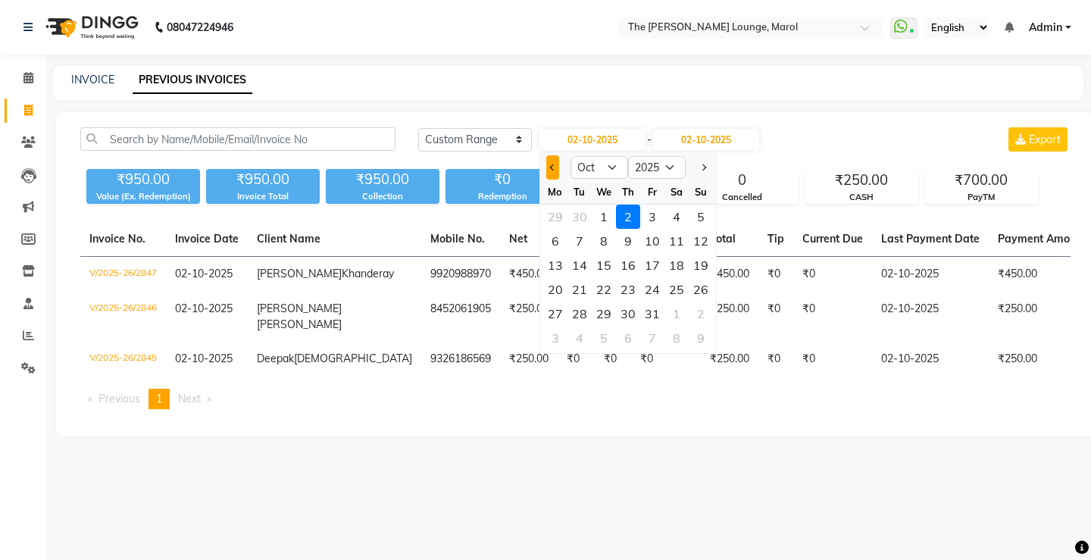
click at [556, 163] on button "Previous month" at bounding box center [552, 167] width 13 height 24
select select "9"
click at [558, 218] on div "1" at bounding box center [555, 217] width 24 height 24
type input "01-09-2025"
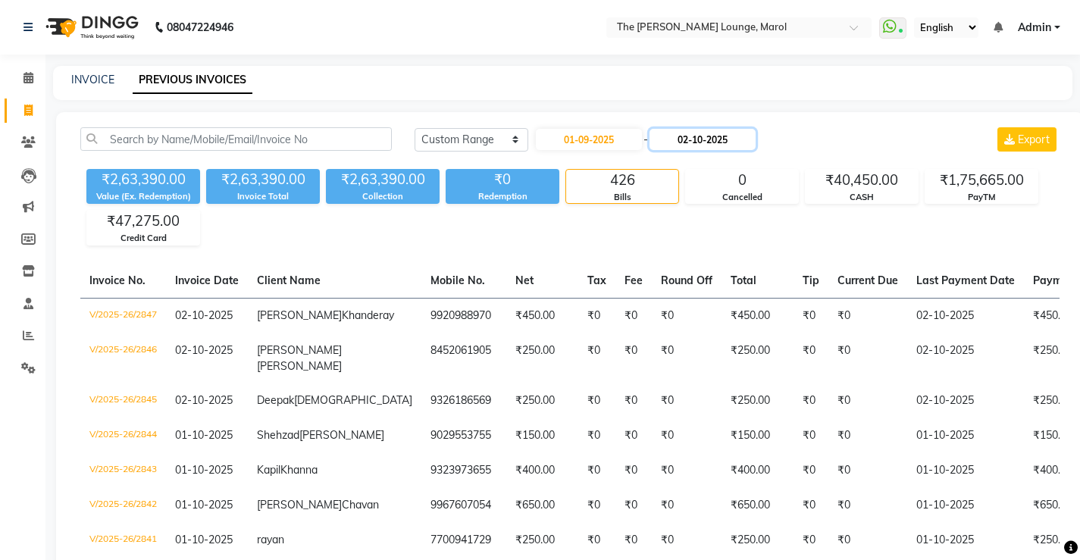
click at [706, 142] on input "02-10-2025" at bounding box center [703, 139] width 106 height 21
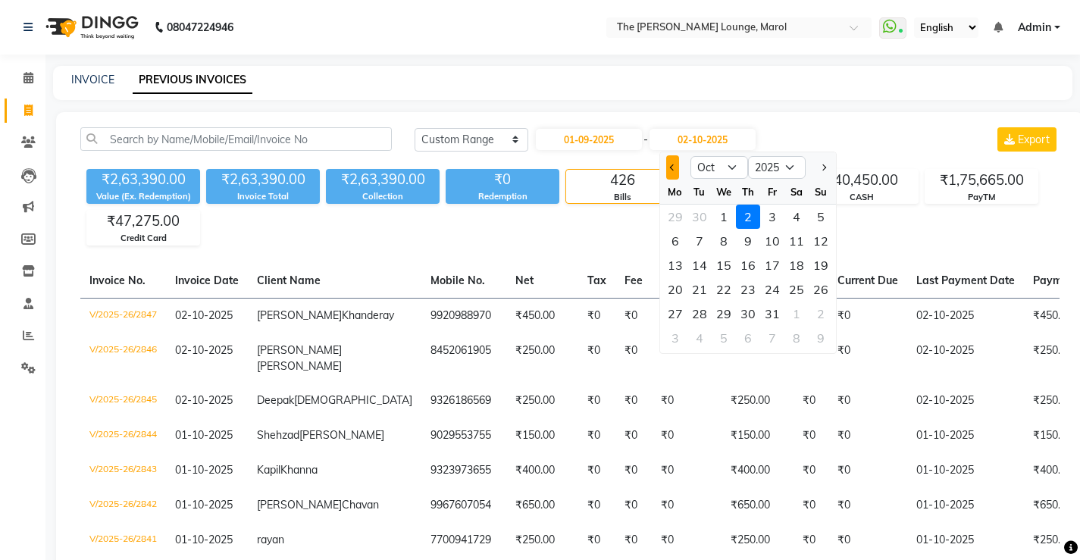
click at [674, 172] on button "Previous month" at bounding box center [672, 167] width 13 height 24
select select "9"
click at [706, 308] on div "30" at bounding box center [699, 314] width 24 height 24
type input "[DATE]"
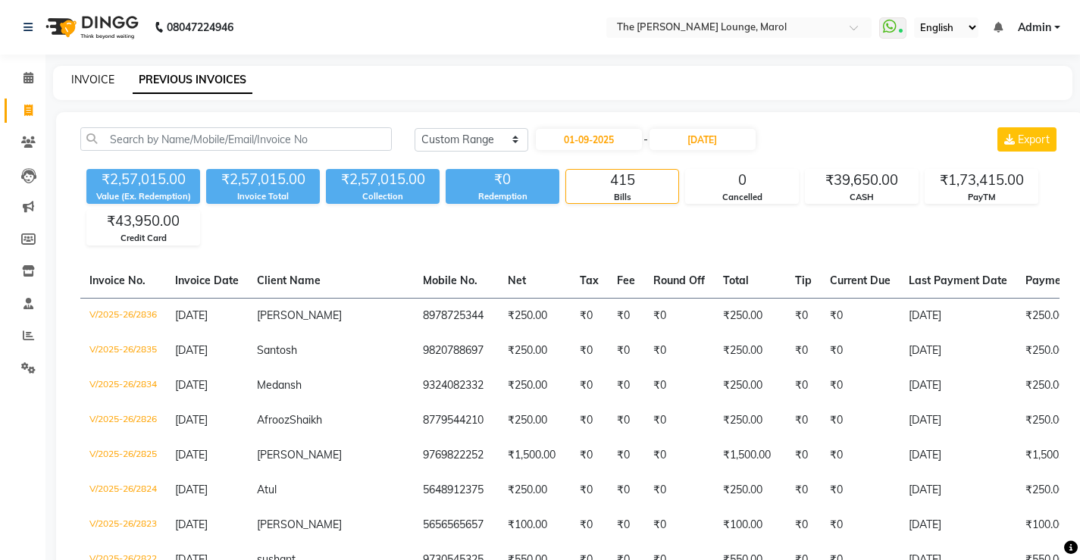
click at [73, 75] on link "INVOICE" at bounding box center [92, 80] width 43 height 14
select select "7188"
select select "service"
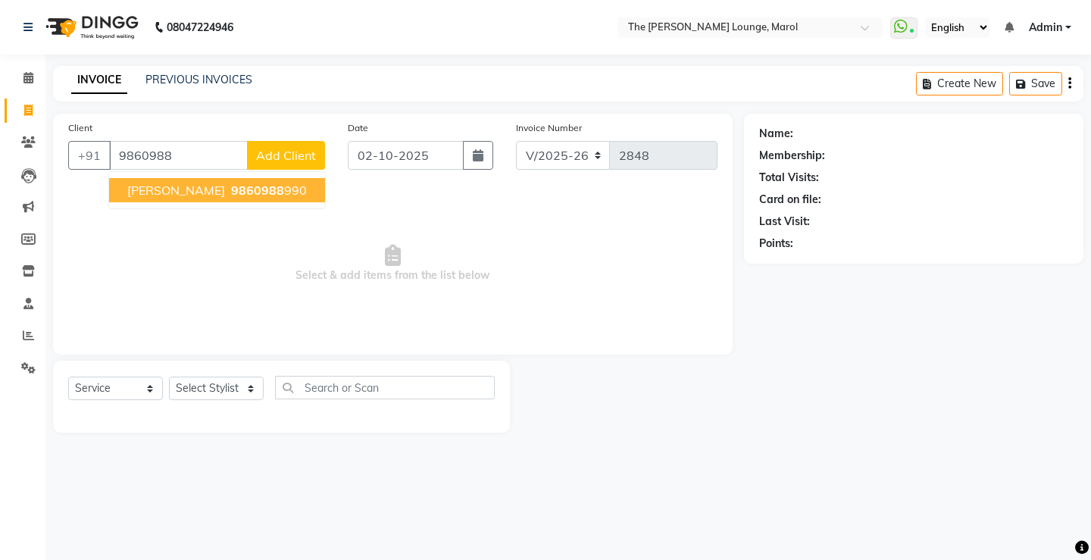
click at [156, 191] on span "[PERSON_NAME]" at bounding box center [176, 190] width 98 height 15
type input "9860988990"
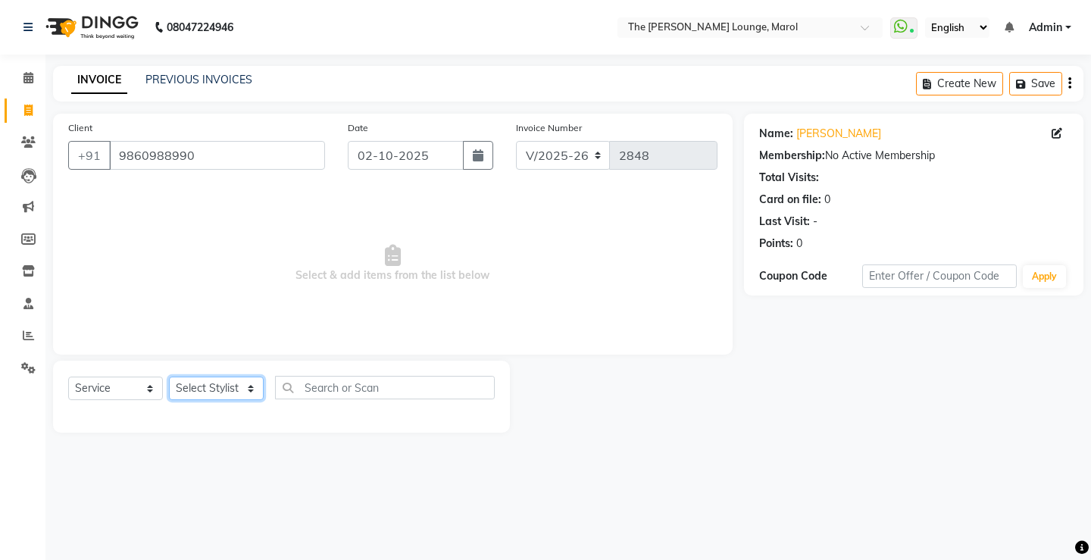
click at [261, 390] on select "Select Stylist [PERSON_NAME] [PERSON_NAME] [PERSON_NAME] [PERSON_NAME] [PERSON_…" at bounding box center [216, 388] width 95 height 23
select select "62819"
click at [169, 377] on select "Select Stylist [PERSON_NAME] [PERSON_NAME] [PERSON_NAME] [PERSON_NAME] [PERSON_…" at bounding box center [216, 388] width 95 height 23
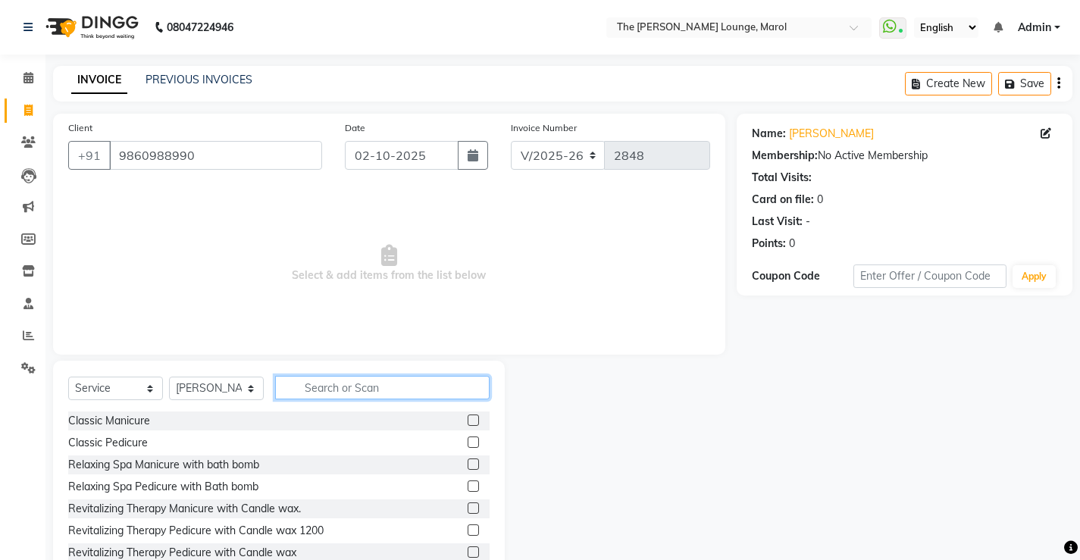
click at [305, 384] on input "text" at bounding box center [382, 387] width 214 height 23
type input "hair"
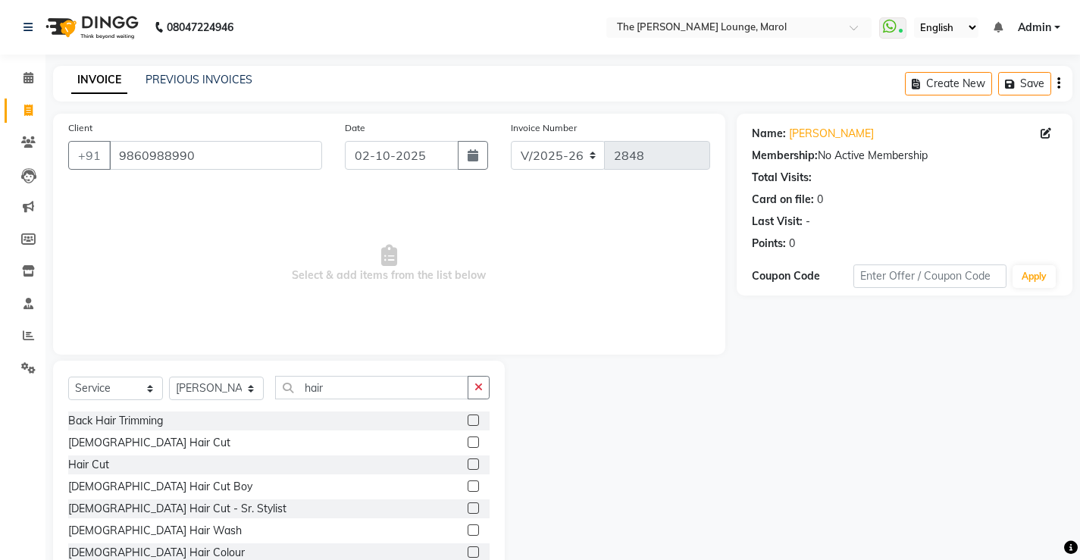
click at [468, 443] on label at bounding box center [473, 442] width 11 height 11
click at [468, 443] on input "checkbox" at bounding box center [473, 443] width 10 height 10
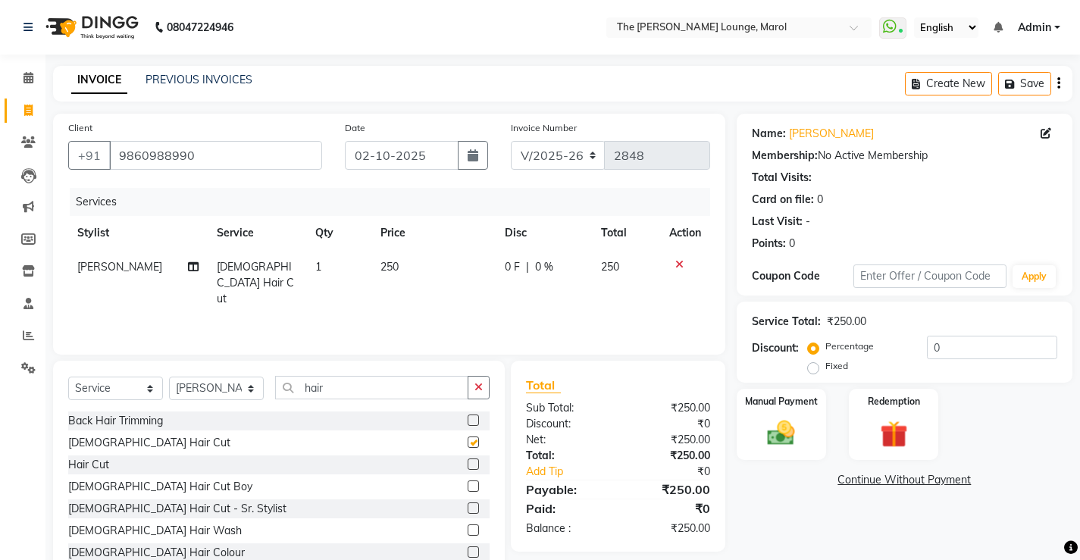
checkbox input "false"
click at [475, 383] on icon "button" at bounding box center [478, 387] width 8 height 11
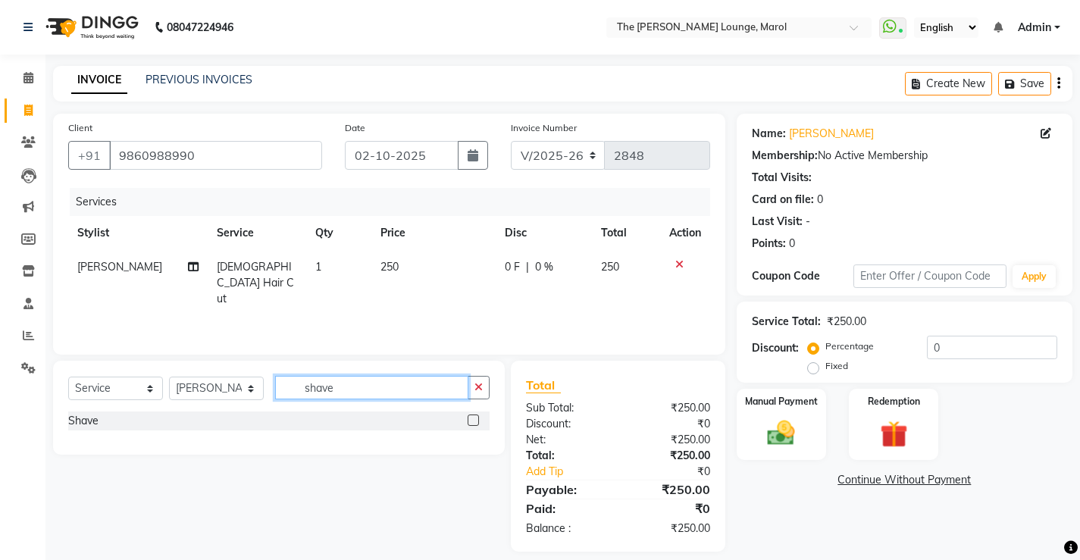
type input "shave"
click at [473, 418] on label at bounding box center [473, 420] width 11 height 11
click at [473, 418] on input "checkbox" at bounding box center [473, 421] width 10 height 10
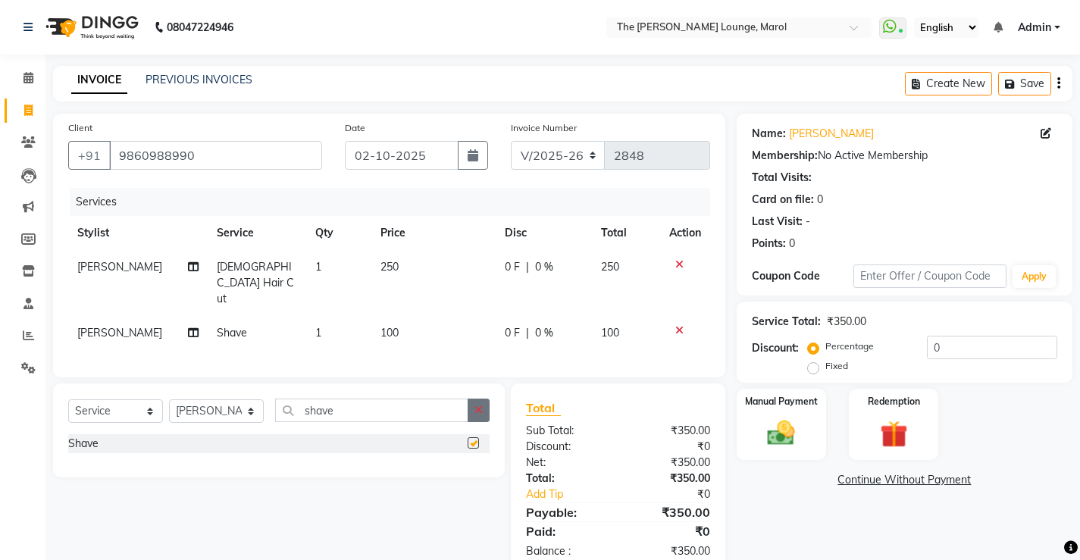
checkbox input "false"
click at [477, 405] on icon "button" at bounding box center [478, 410] width 8 height 11
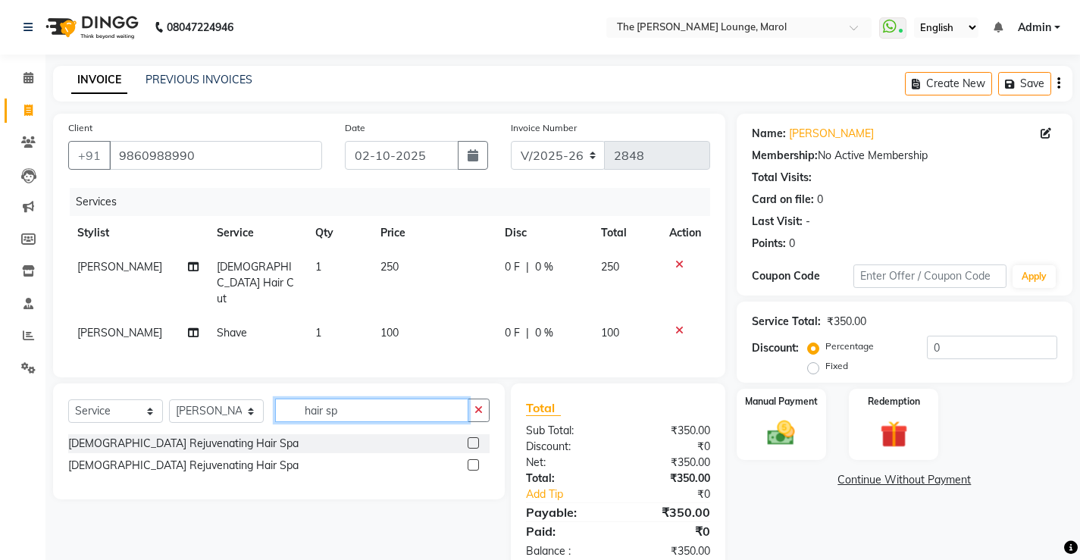
type input "hair sp"
click at [471, 437] on label at bounding box center [473, 442] width 11 height 11
click at [471, 439] on input "checkbox" at bounding box center [473, 444] width 10 height 10
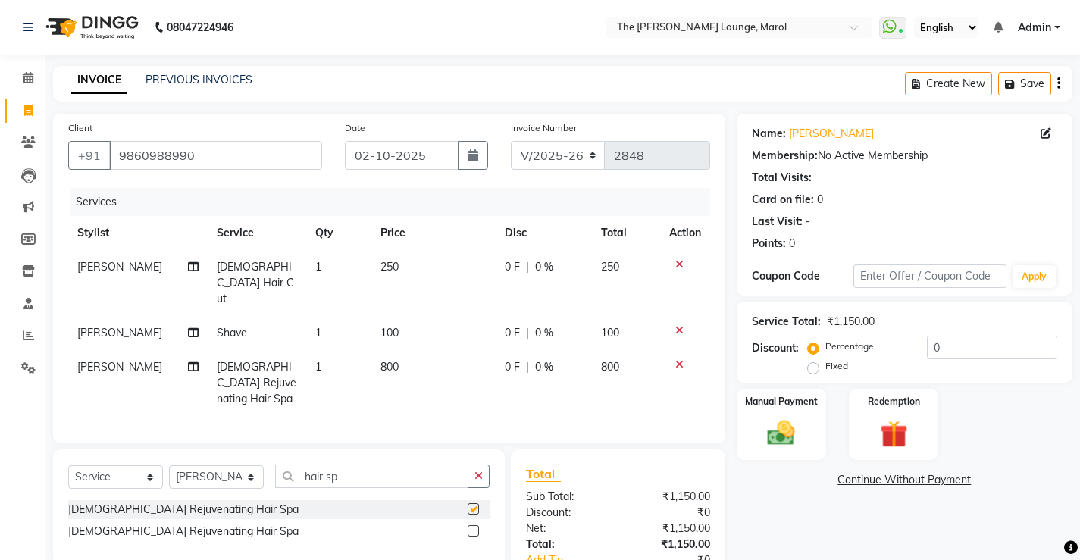
checkbox input "false"
click at [603, 360] on span "800" at bounding box center [610, 367] width 18 height 14
select select "62819"
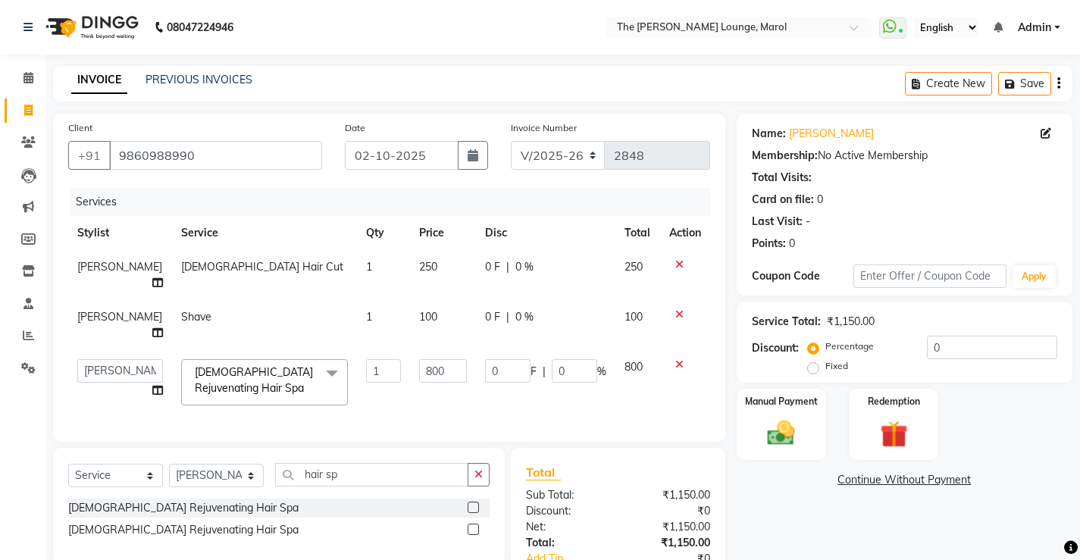
click at [638, 363] on td "800" at bounding box center [637, 382] width 45 height 64
click at [634, 365] on span "800" at bounding box center [634, 367] width 18 height 14
click at [625, 365] on span "800" at bounding box center [634, 367] width 18 height 14
click at [625, 362] on span "800" at bounding box center [634, 367] width 18 height 14
click at [638, 365] on td "800" at bounding box center [637, 382] width 45 height 64
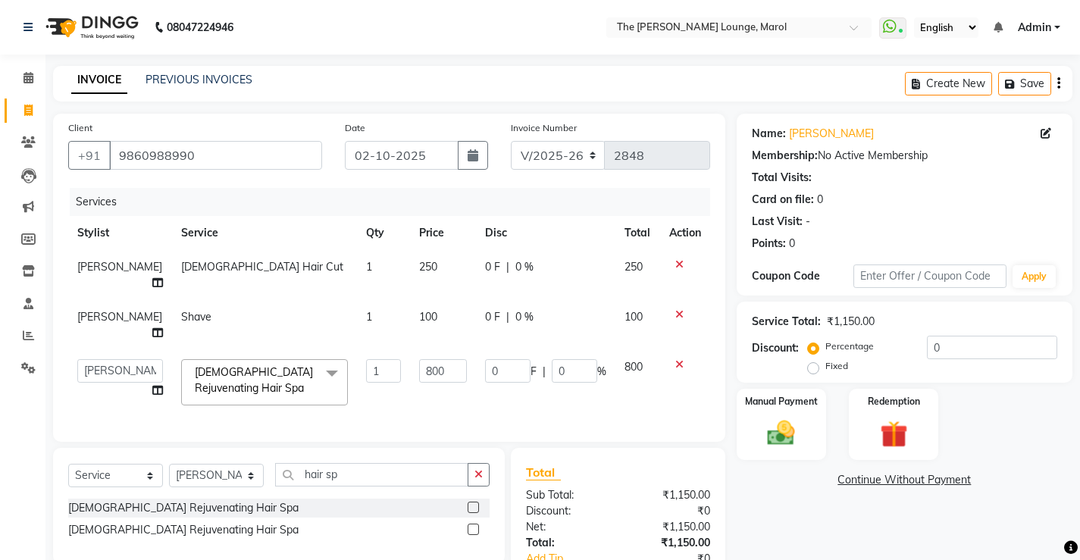
click at [638, 365] on td "800" at bounding box center [637, 382] width 45 height 64
drag, startPoint x: 632, startPoint y: 367, endPoint x: 621, endPoint y: 368, distance: 11.5
click at [625, 368] on span "800" at bounding box center [634, 367] width 18 height 14
drag, startPoint x: 636, startPoint y: 365, endPoint x: 616, endPoint y: 368, distance: 19.9
click at [616, 368] on td "800" at bounding box center [637, 382] width 45 height 64
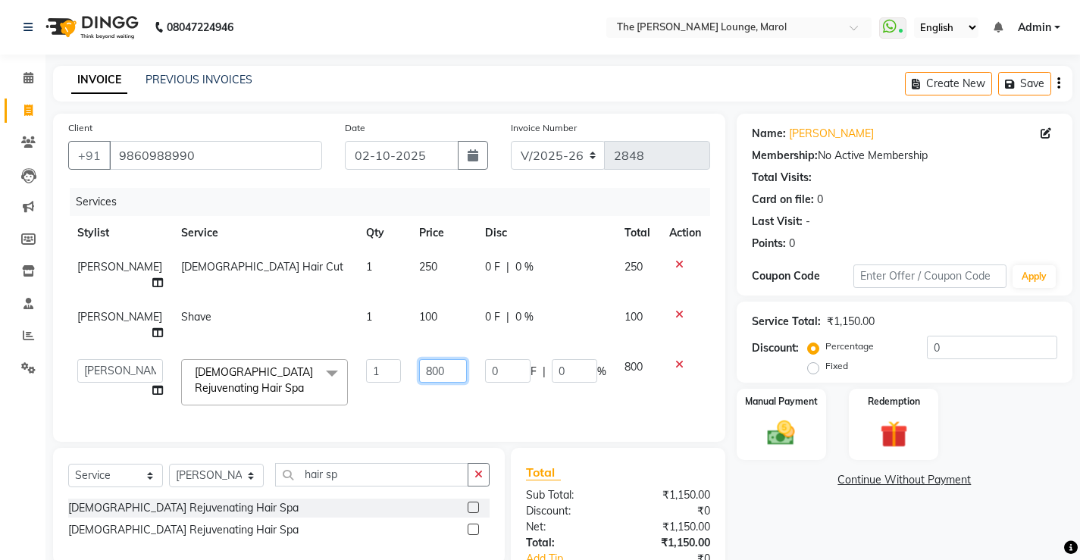
click at [435, 375] on input "800" at bounding box center [443, 370] width 48 height 23
type input "8"
type input "600"
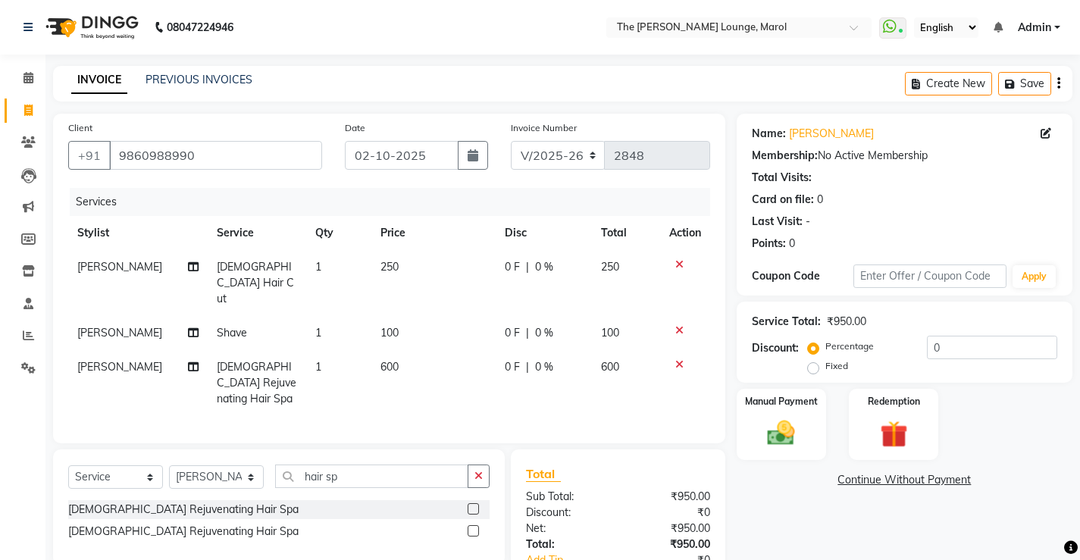
click at [639, 316] on td "100" at bounding box center [625, 333] width 67 height 34
select select "62819"
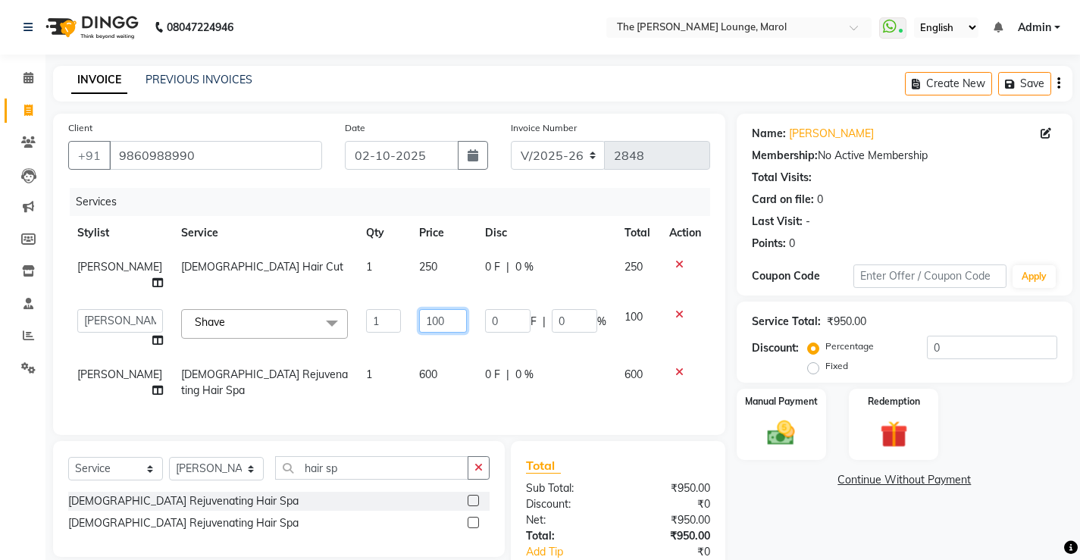
click at [434, 322] on input "100" at bounding box center [443, 320] width 48 height 23
type input "150"
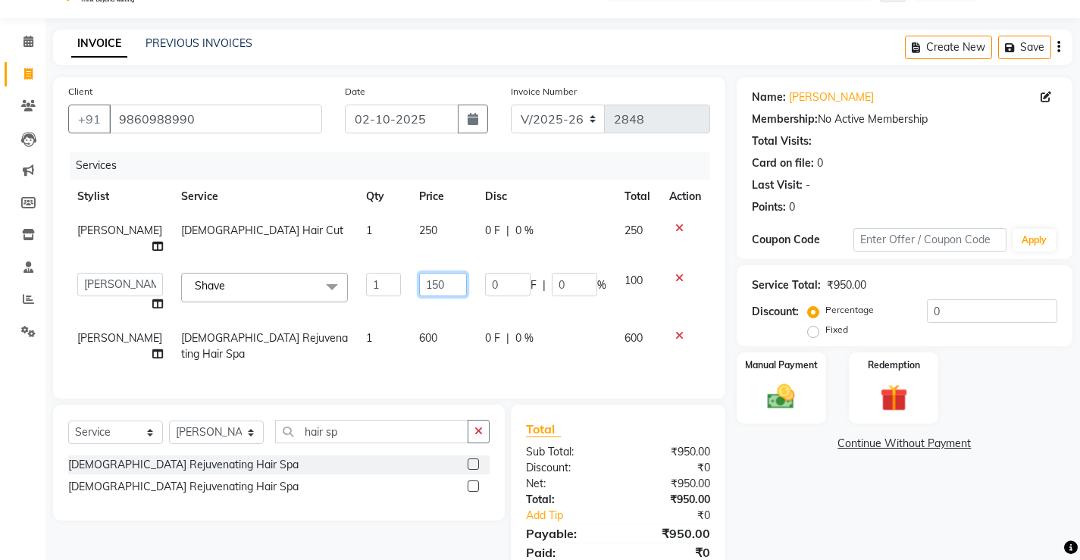
scroll to position [106, 0]
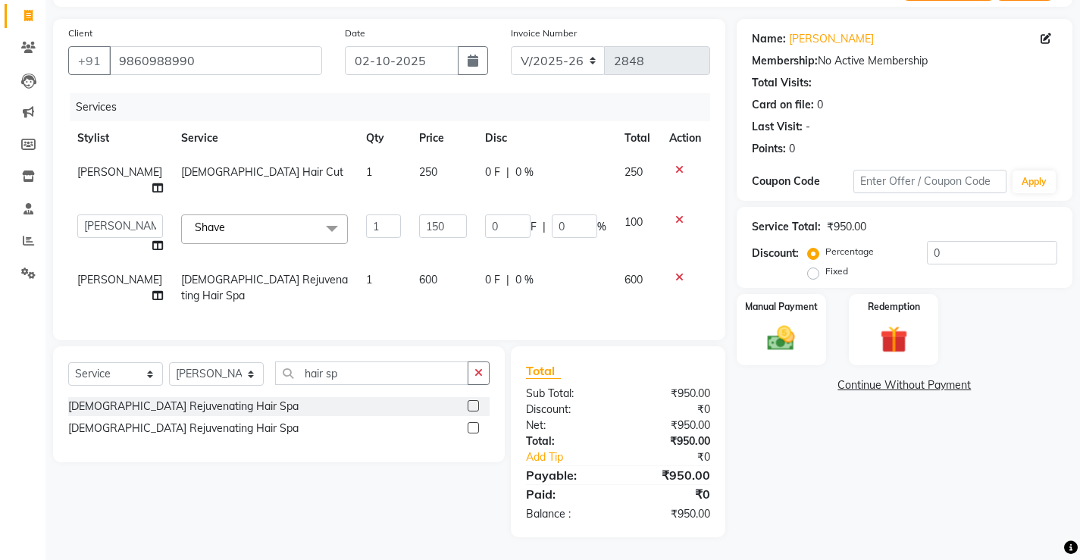
click at [604, 297] on tr "[PERSON_NAME] [DEMOGRAPHIC_DATA] Rejuvenating Hair Spa 1 600 0 F | 0 % 600" at bounding box center [389, 288] width 642 height 50
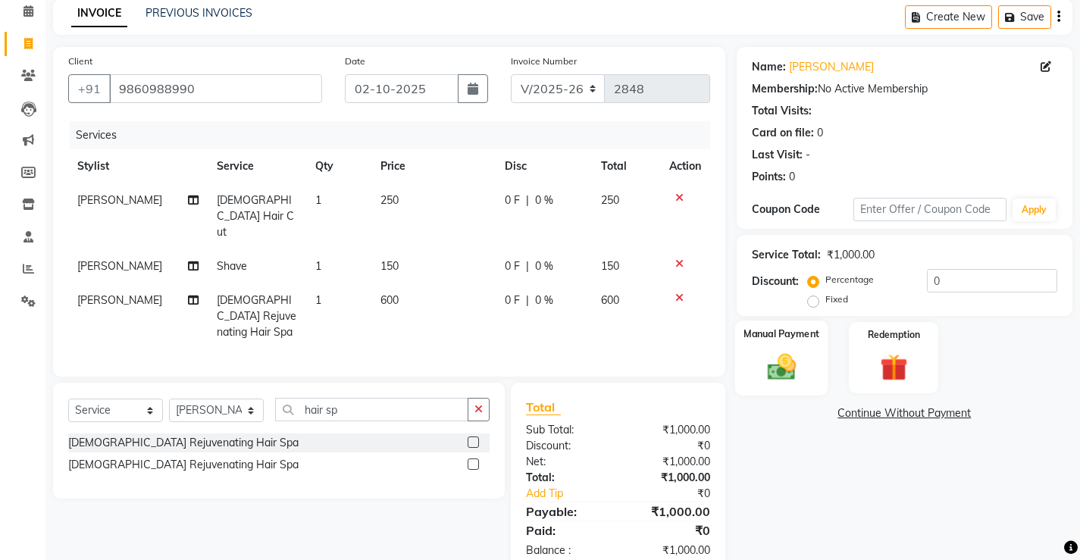
click at [803, 346] on div "Manual Payment" at bounding box center [780, 358] width 93 height 75
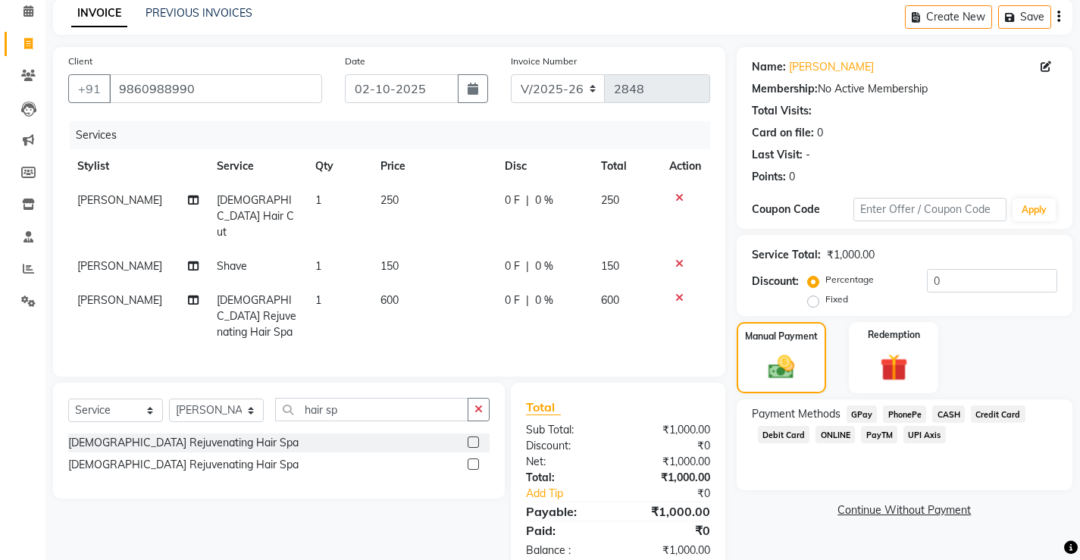
click at [872, 433] on span "PayTM" at bounding box center [879, 434] width 36 height 17
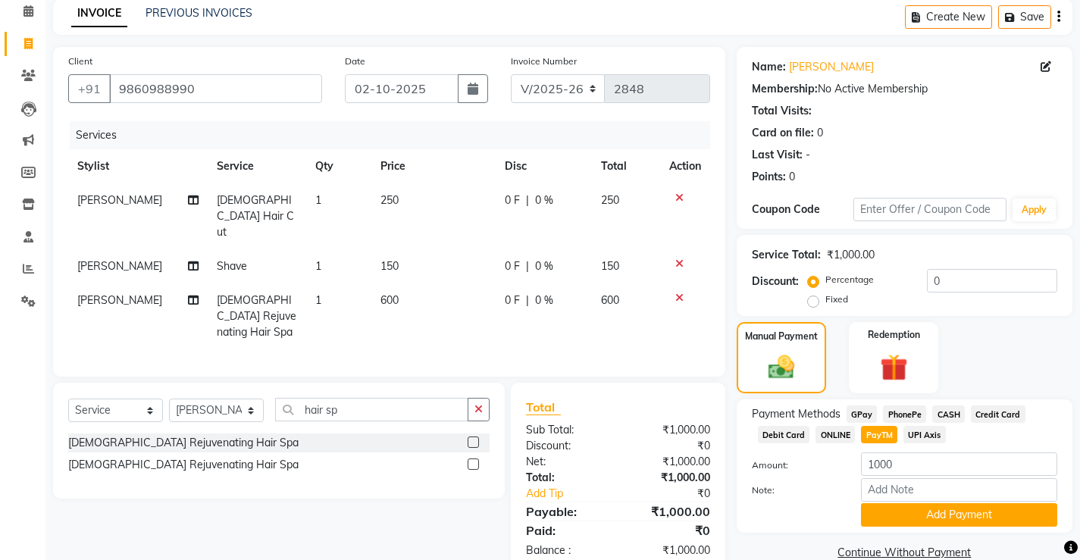
scroll to position [93, 0]
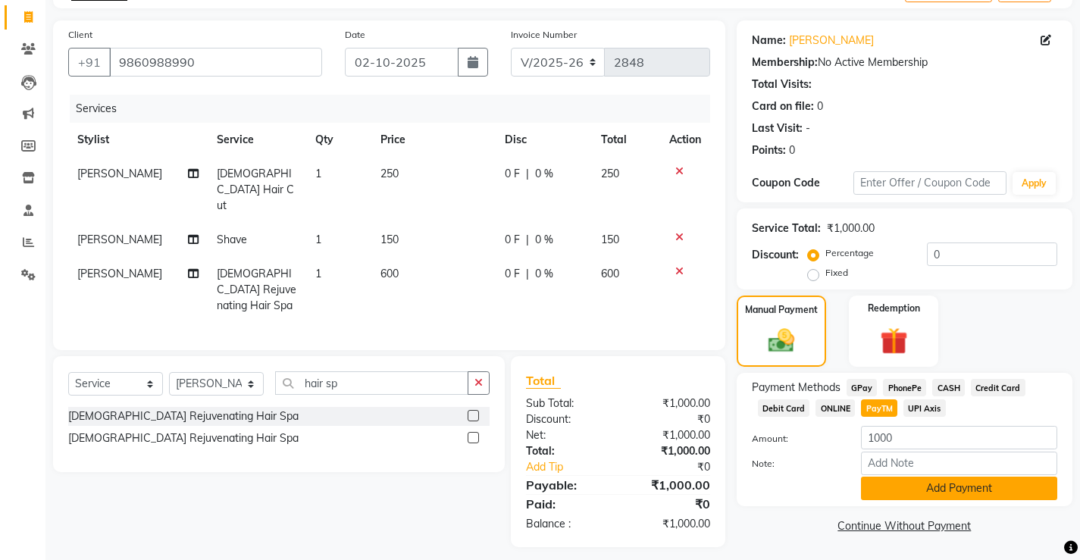
click at [877, 481] on button "Add Payment" at bounding box center [959, 488] width 196 height 23
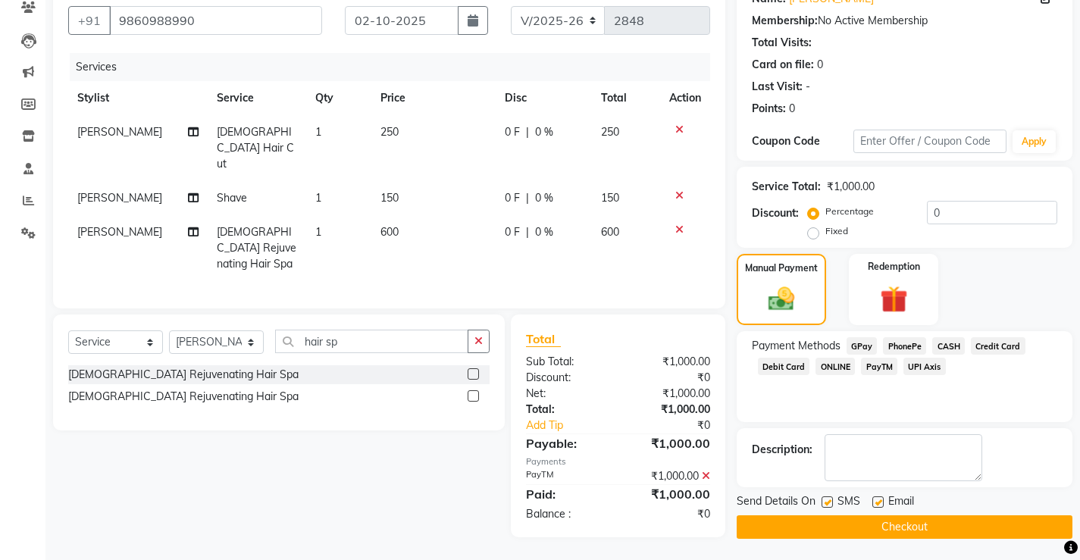
scroll to position [136, 0]
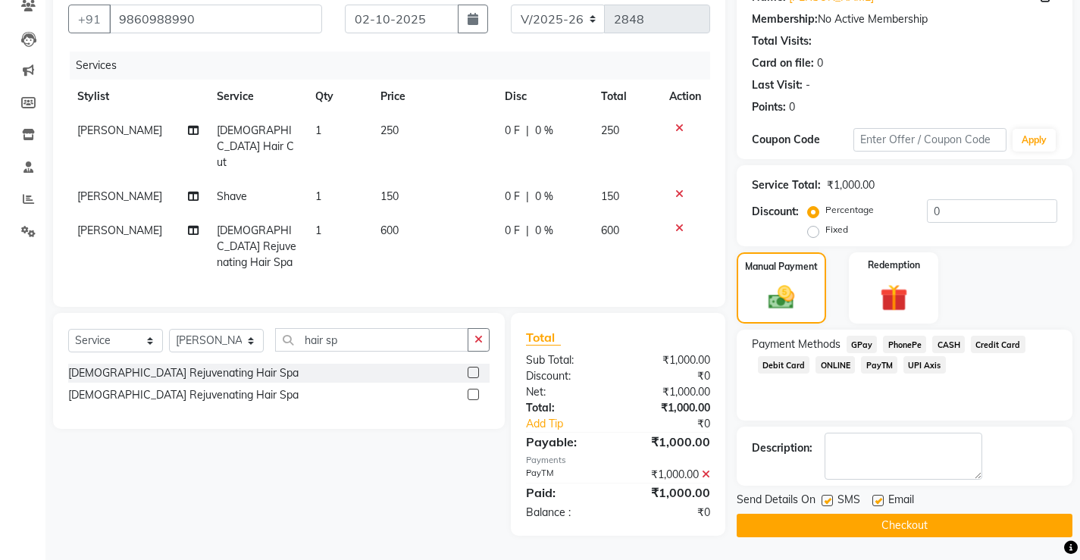
click at [803, 529] on button "Checkout" at bounding box center [905, 525] width 336 height 23
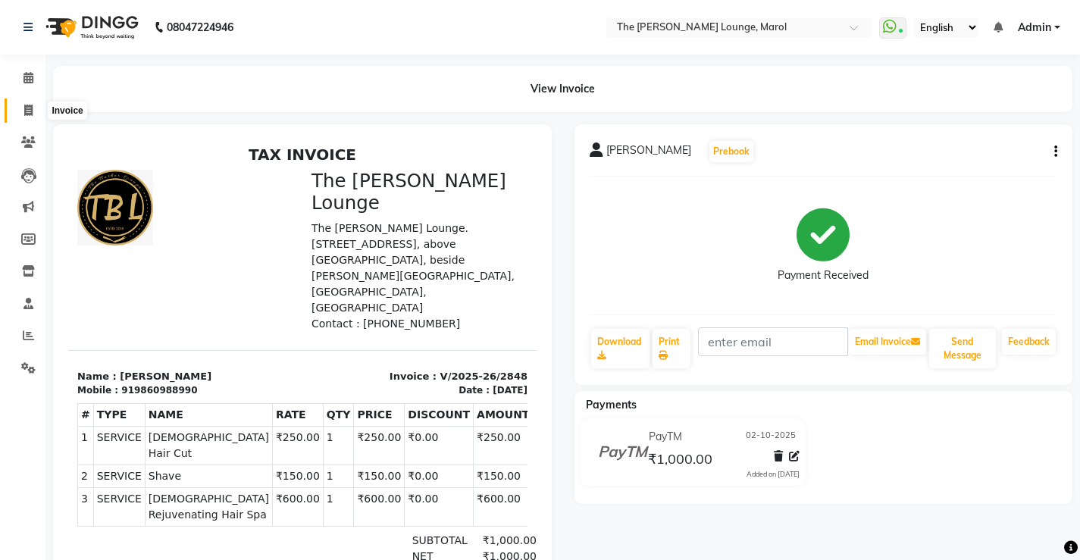
click at [29, 105] on icon at bounding box center [28, 110] width 8 height 11
select select "service"
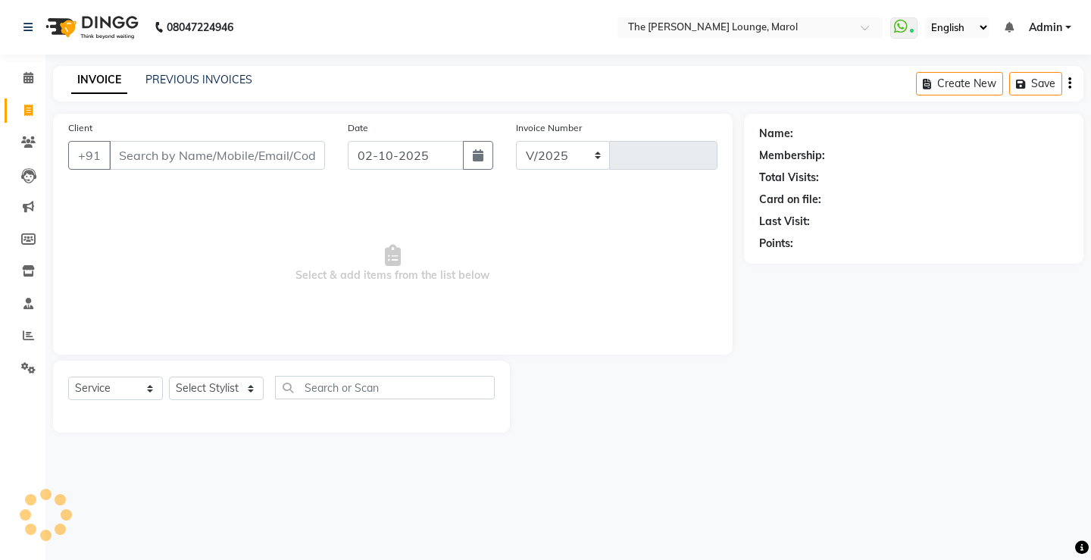
select select "7188"
type input "2849"
click at [143, 168] on input "Client" at bounding box center [217, 155] width 216 height 29
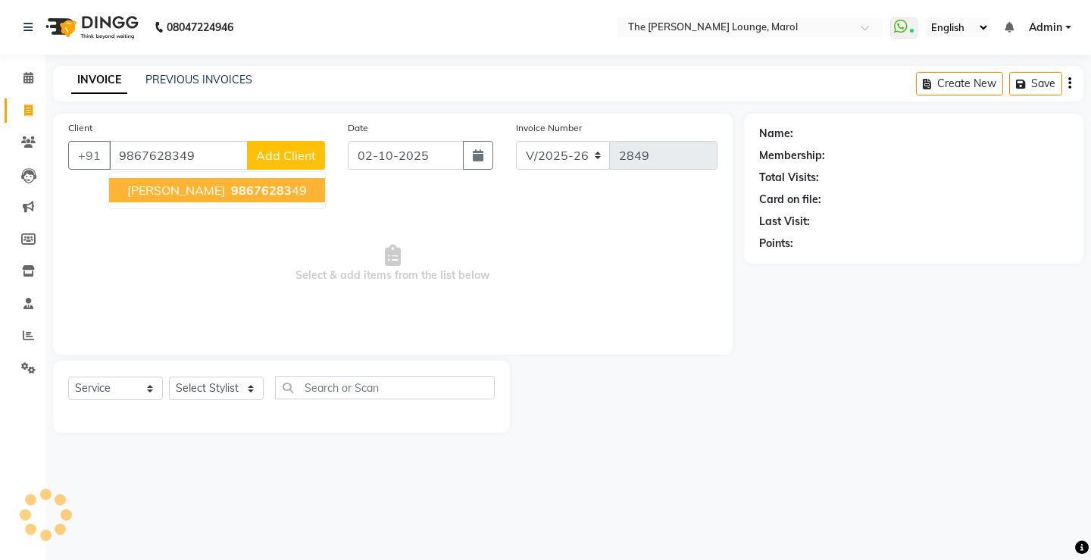
type input "9867628349"
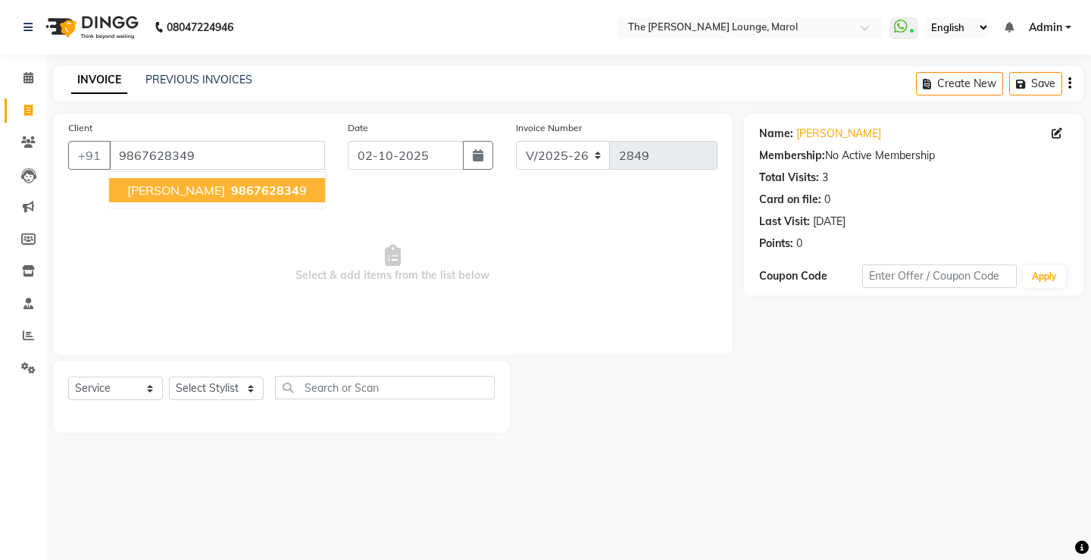
click at [194, 191] on span "[PERSON_NAME]" at bounding box center [176, 190] width 98 height 15
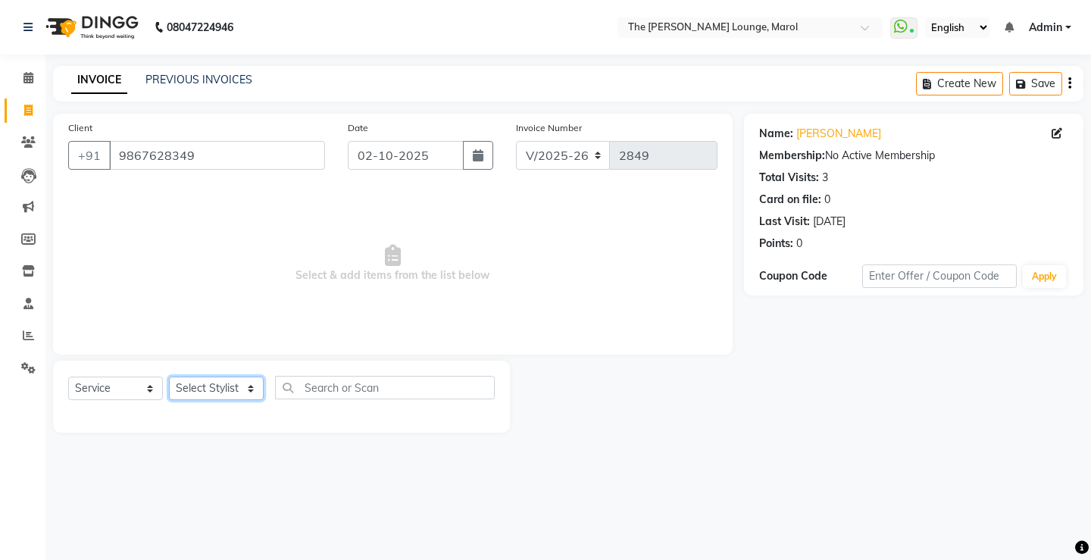
click at [243, 392] on select "Select Stylist [PERSON_NAME] [PERSON_NAME] [PERSON_NAME] [PERSON_NAME] [PERSON_…" at bounding box center [216, 388] width 95 height 23
select select "60180"
click at [169, 377] on select "Select Stylist [PERSON_NAME] [PERSON_NAME] [PERSON_NAME] [PERSON_NAME] [PERSON_…" at bounding box center [216, 388] width 95 height 23
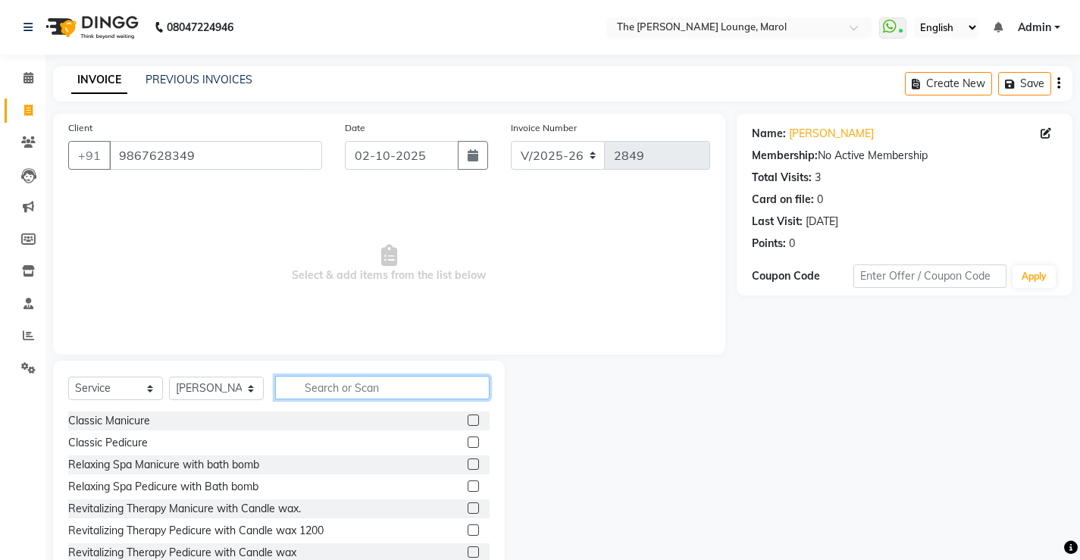
click at [307, 387] on input "text" at bounding box center [382, 387] width 214 height 23
type input "hair"
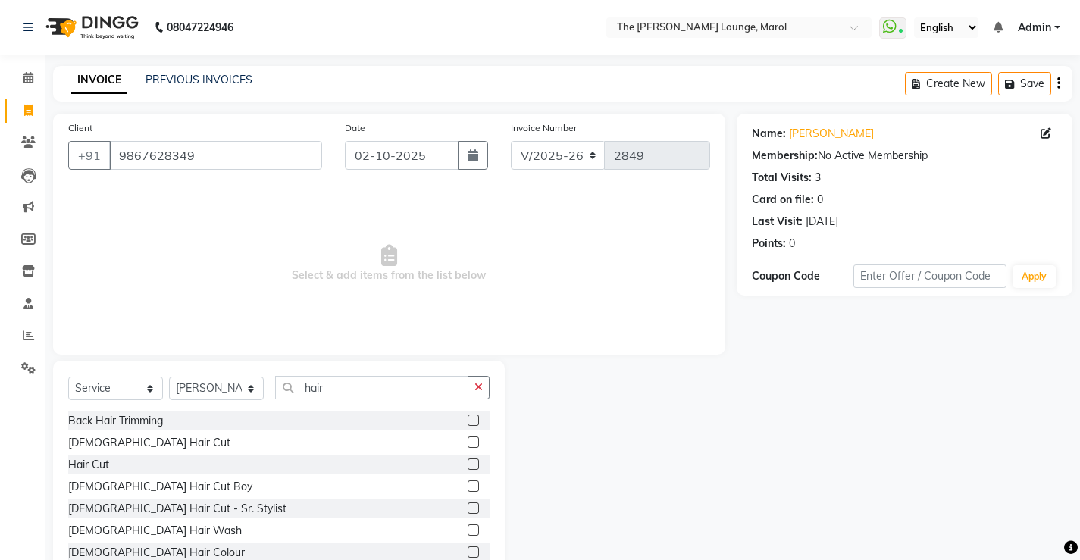
click at [468, 508] on label at bounding box center [473, 508] width 11 height 11
click at [468, 508] on input "checkbox" at bounding box center [473, 509] width 10 height 10
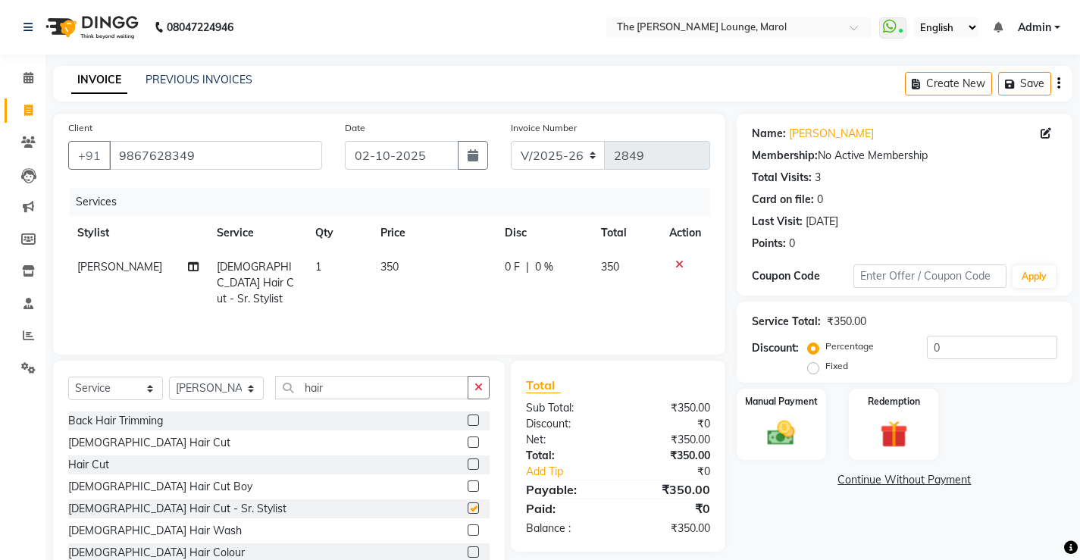
checkbox input "false"
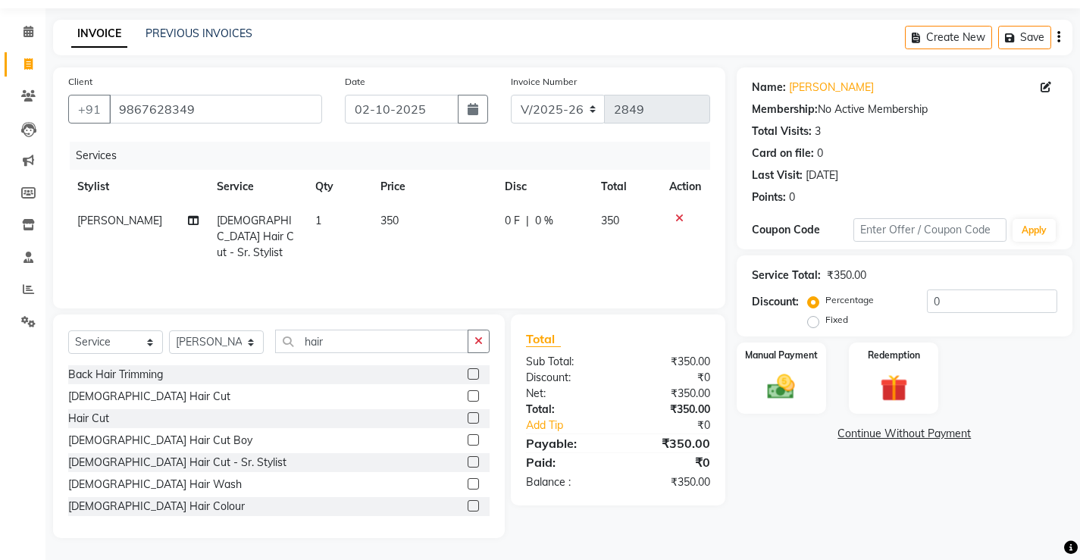
scroll to position [47, 0]
click at [789, 361] on label "Manual Payment" at bounding box center [782, 353] width 76 height 14
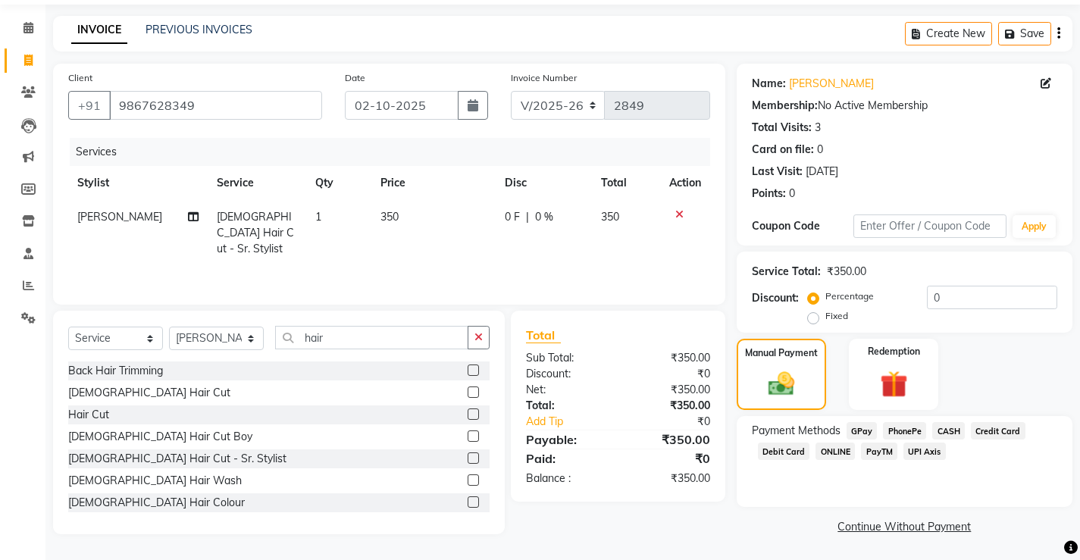
scroll to position [51, 0]
click at [881, 446] on span "PayTM" at bounding box center [879, 450] width 36 height 17
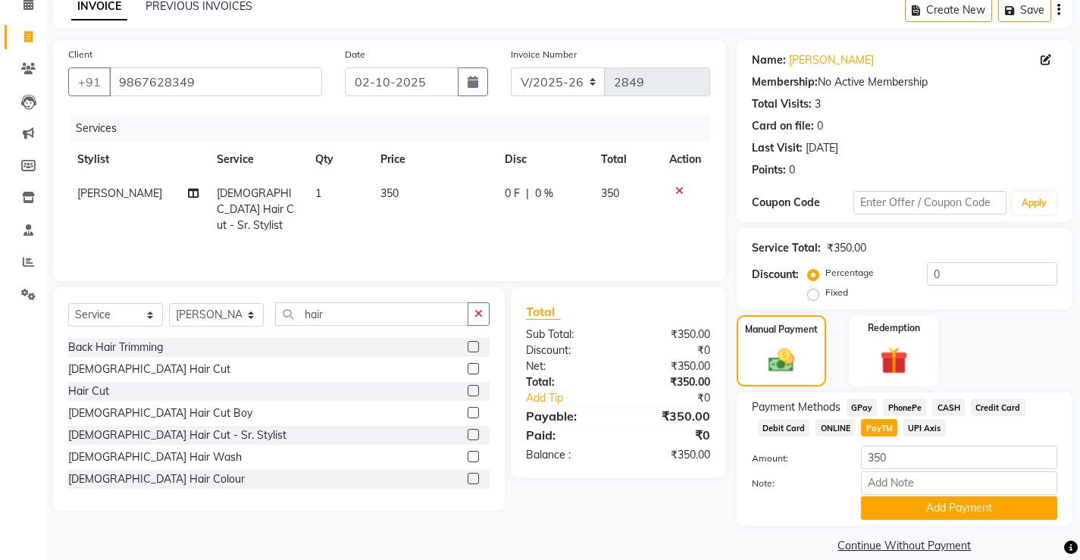
scroll to position [93, 0]
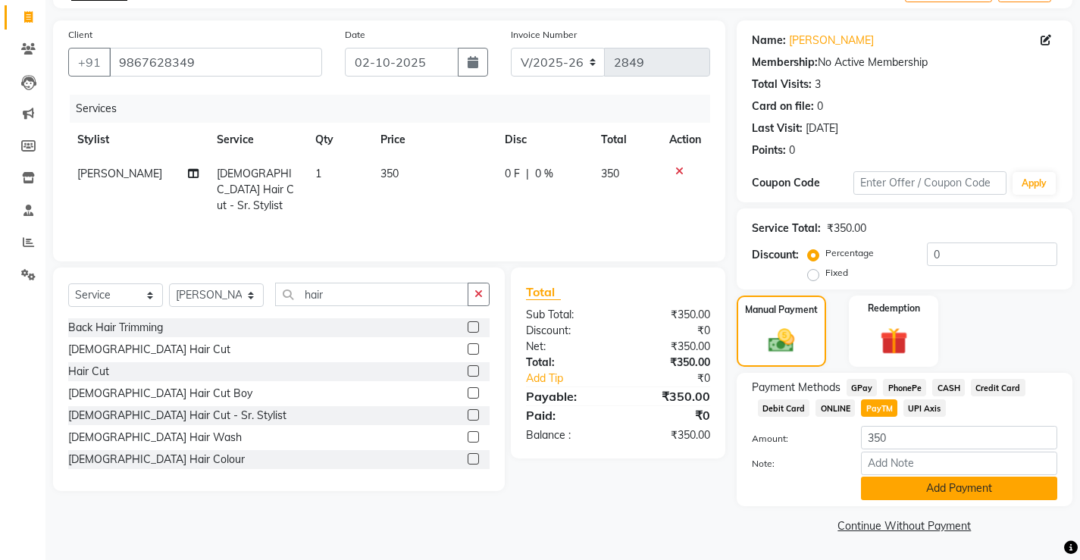
click at [892, 485] on button "Add Payment" at bounding box center [959, 488] width 196 height 23
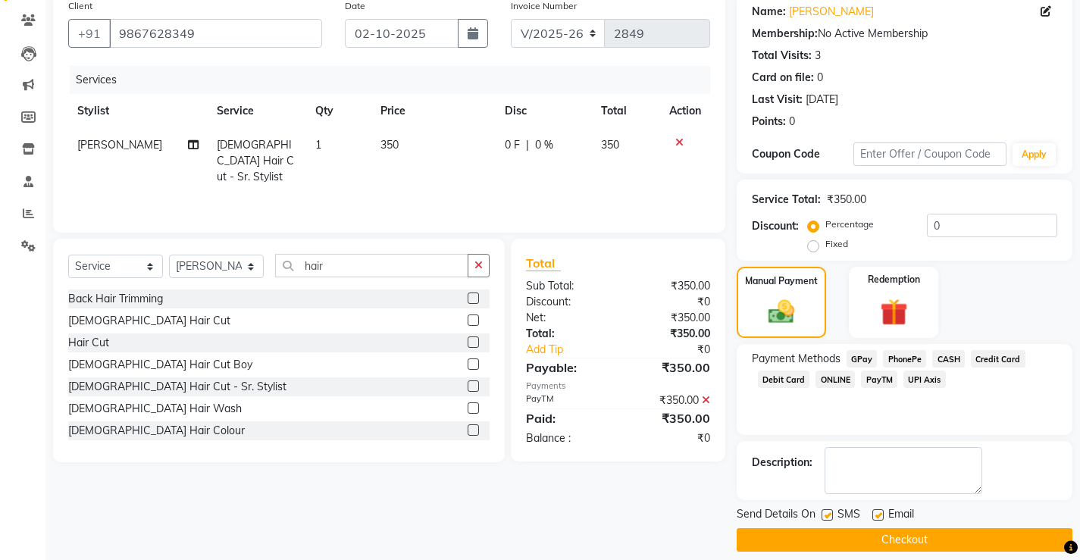
scroll to position [136, 0]
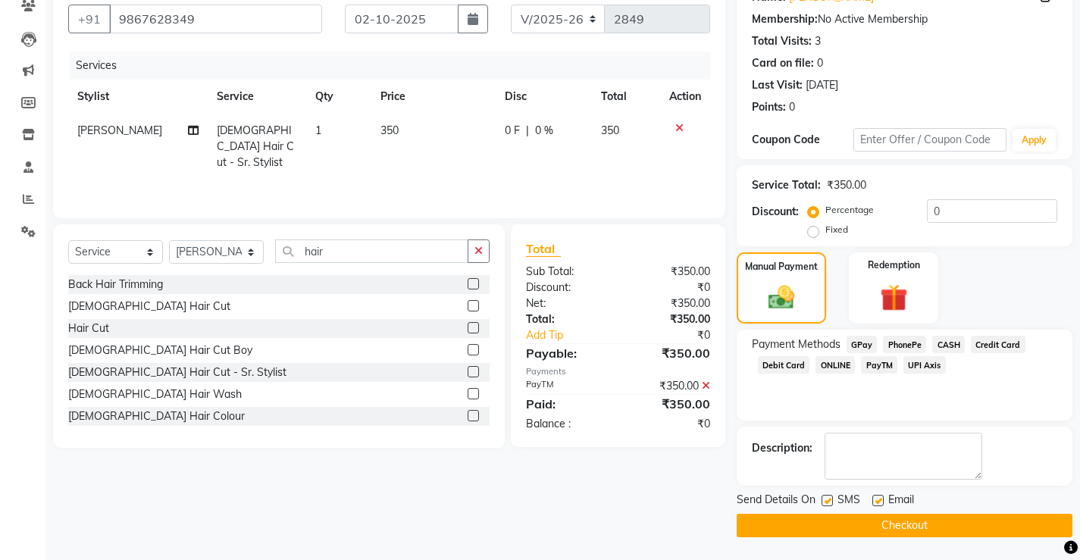
click at [900, 521] on button "Checkout" at bounding box center [905, 525] width 336 height 23
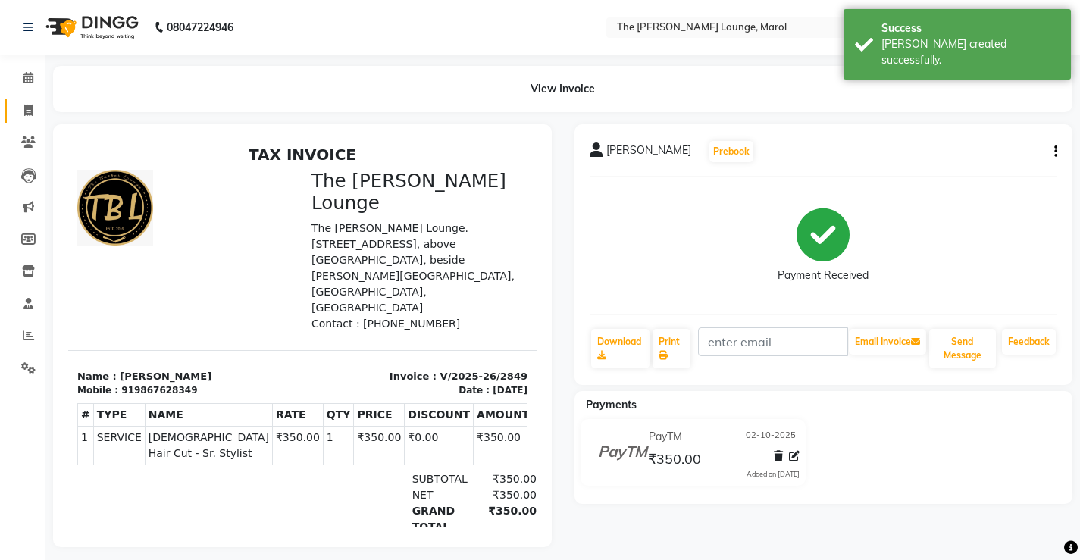
click at [29, 121] on link "Invoice" at bounding box center [23, 111] width 36 height 25
select select "service"
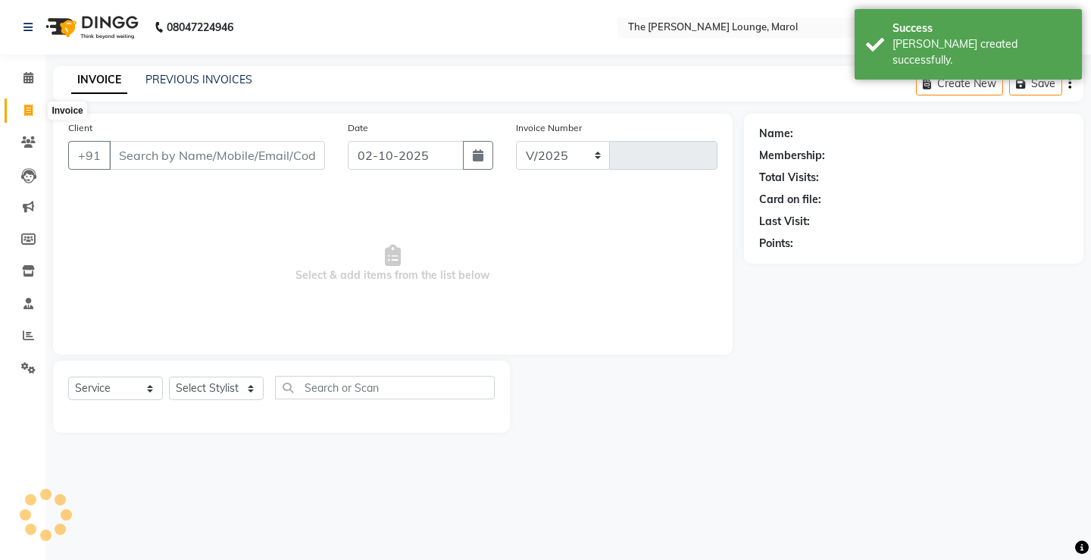
select select "7188"
type input "2850"
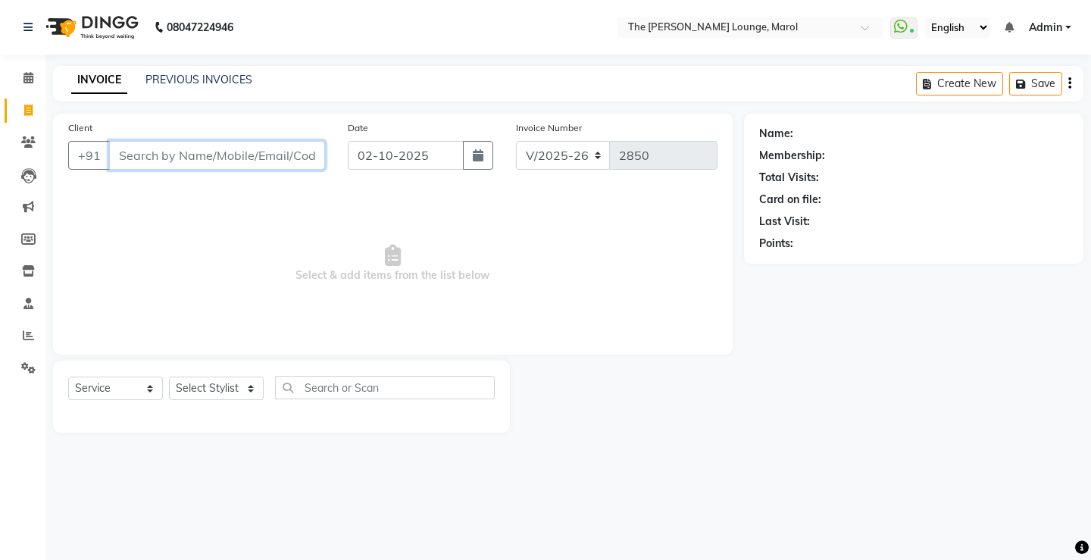
click at [227, 161] on input "Client" at bounding box center [217, 155] width 216 height 29
type input "9907666516"
click at [275, 158] on span "Add Client" at bounding box center [286, 155] width 60 height 15
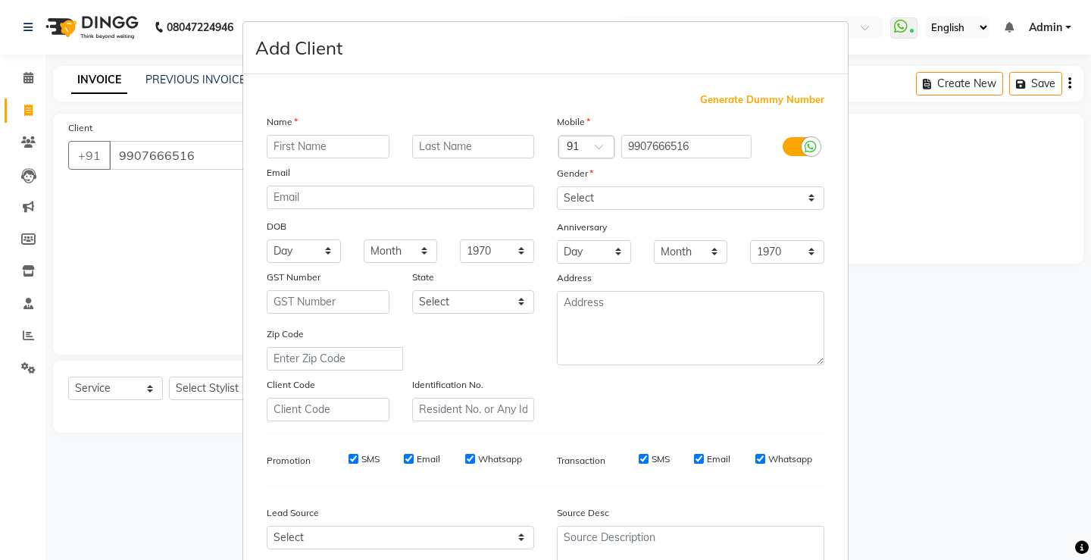
click at [290, 146] on input "text" at bounding box center [328, 146] width 123 height 23
type input "Harsh"
click at [452, 152] on input "text" at bounding box center [473, 146] width 123 height 23
type input "Gajbhiya"
click at [578, 189] on select "Select [DEMOGRAPHIC_DATA] [DEMOGRAPHIC_DATA] Other Prefer Not To Say" at bounding box center [691, 197] width 268 height 23
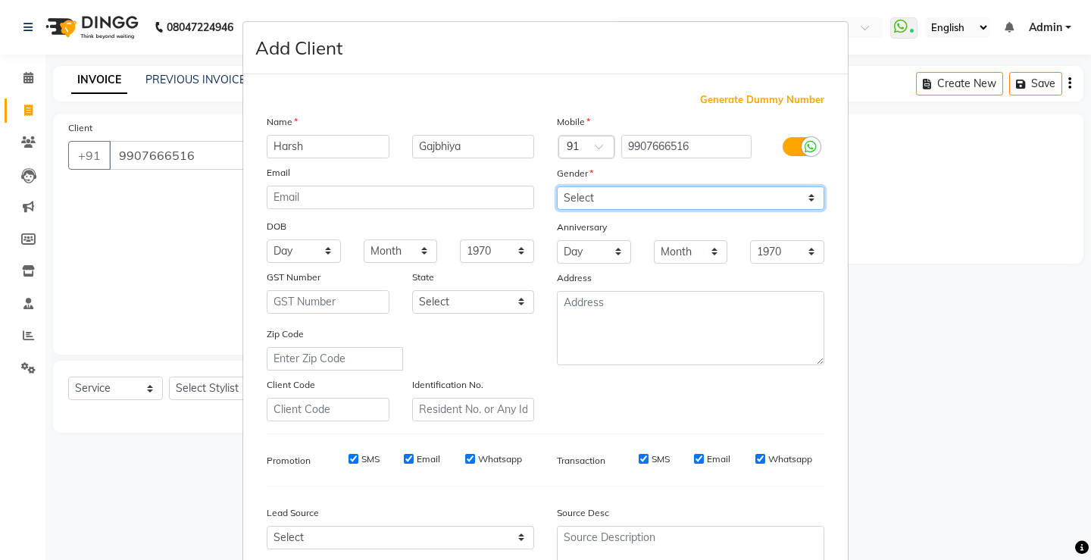
select select "[DEMOGRAPHIC_DATA]"
click at [557, 186] on select "Select [DEMOGRAPHIC_DATA] [DEMOGRAPHIC_DATA] Other Prefer Not To Say" at bounding box center [691, 197] width 268 height 23
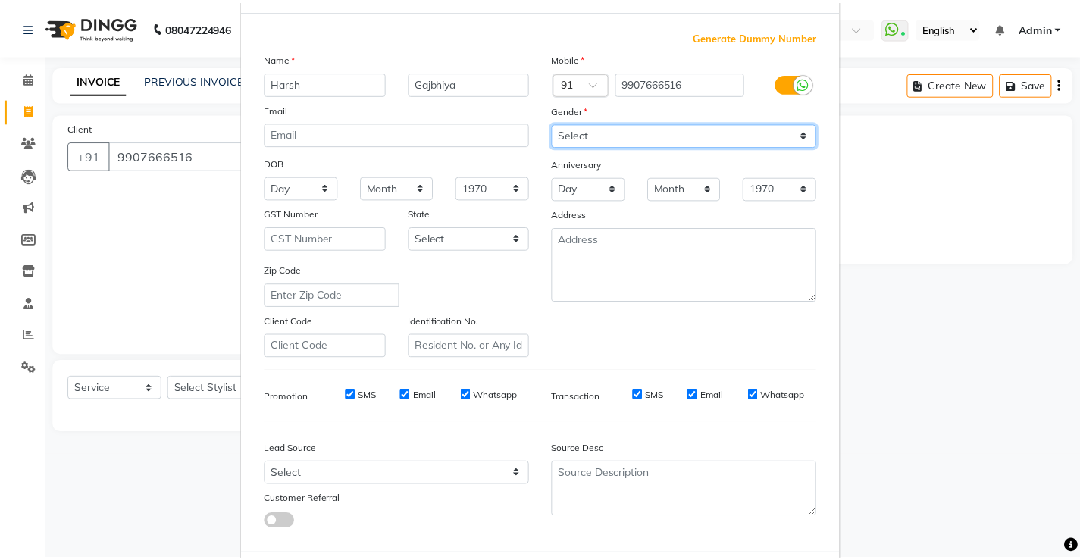
scroll to position [139, 0]
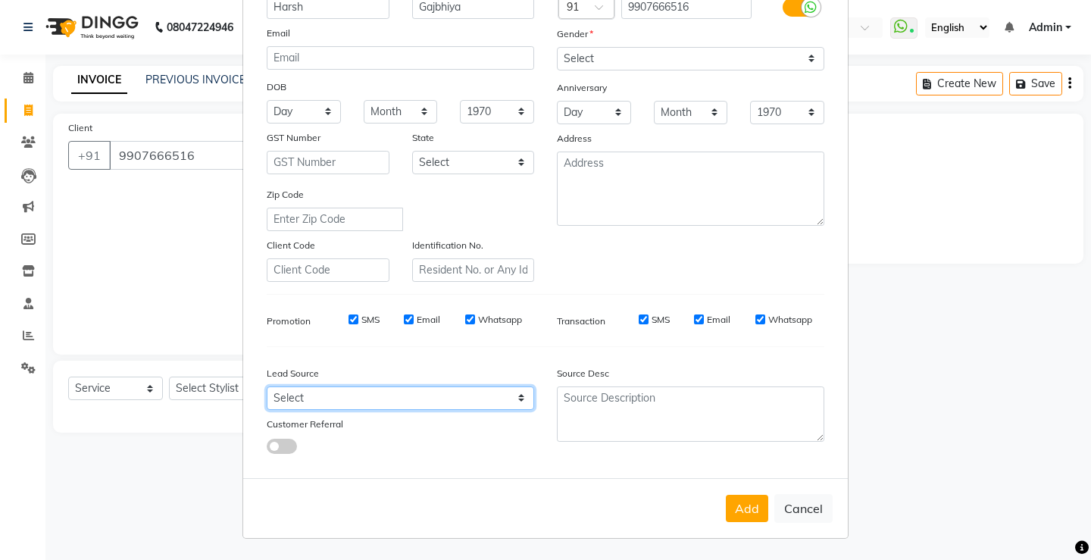
click at [518, 399] on select "Select Walk-in Referral Internet Friend Word of Mouth Advertisement Facebook Ju…" at bounding box center [401, 398] width 268 height 23
select select "49532"
click at [267, 387] on select "Select Walk-in Referral Internet Friend Word of Mouth Advertisement Facebook Ju…" at bounding box center [401, 398] width 268 height 23
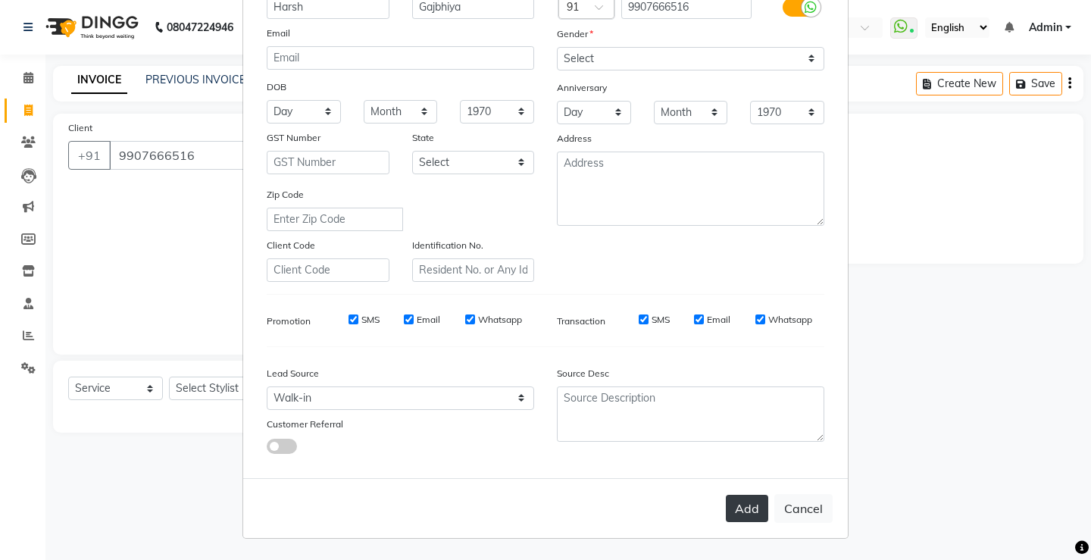
click at [754, 518] on button "Add" at bounding box center [747, 508] width 42 height 27
select select
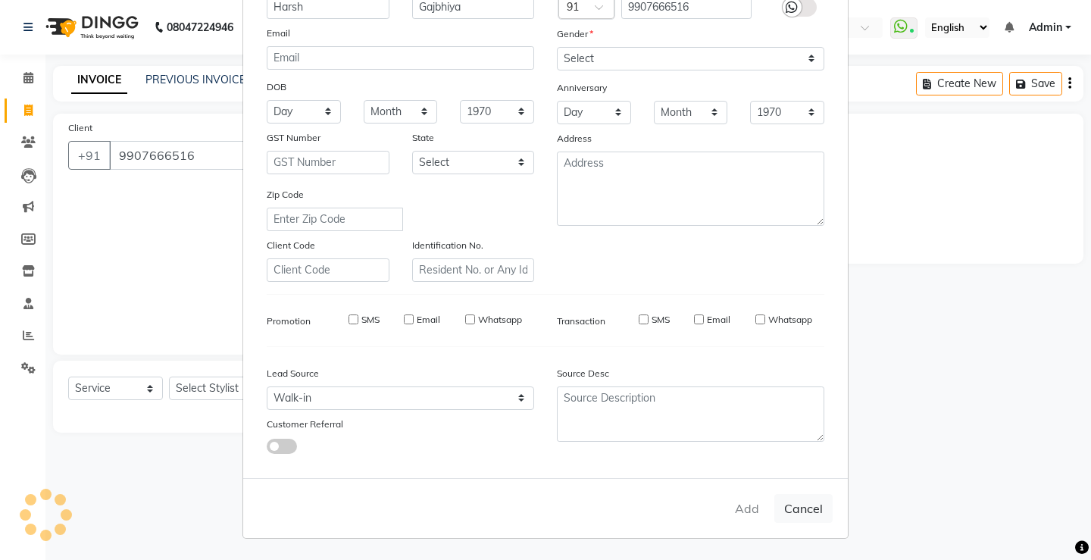
select select
checkbox input "false"
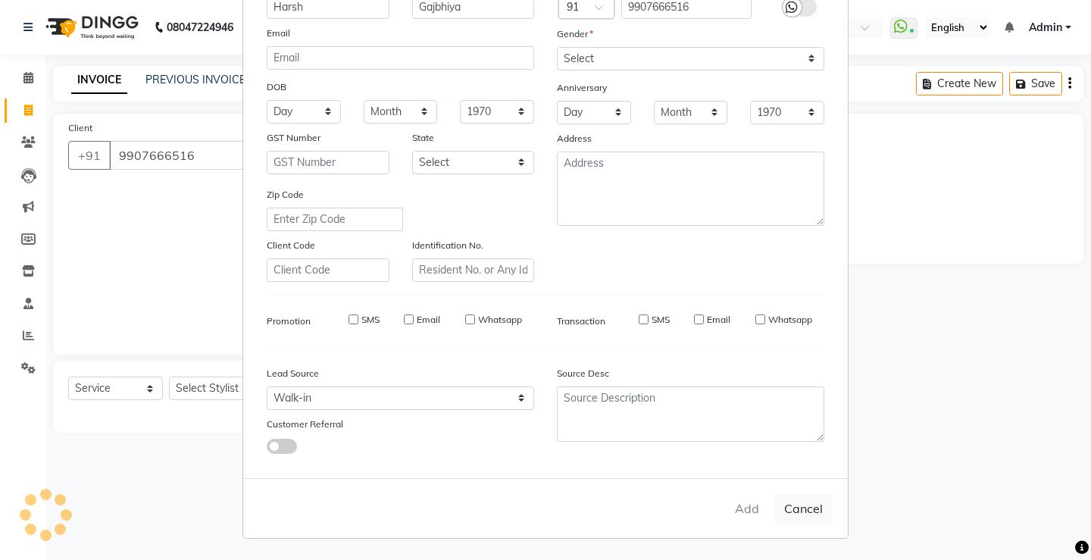
checkbox input "false"
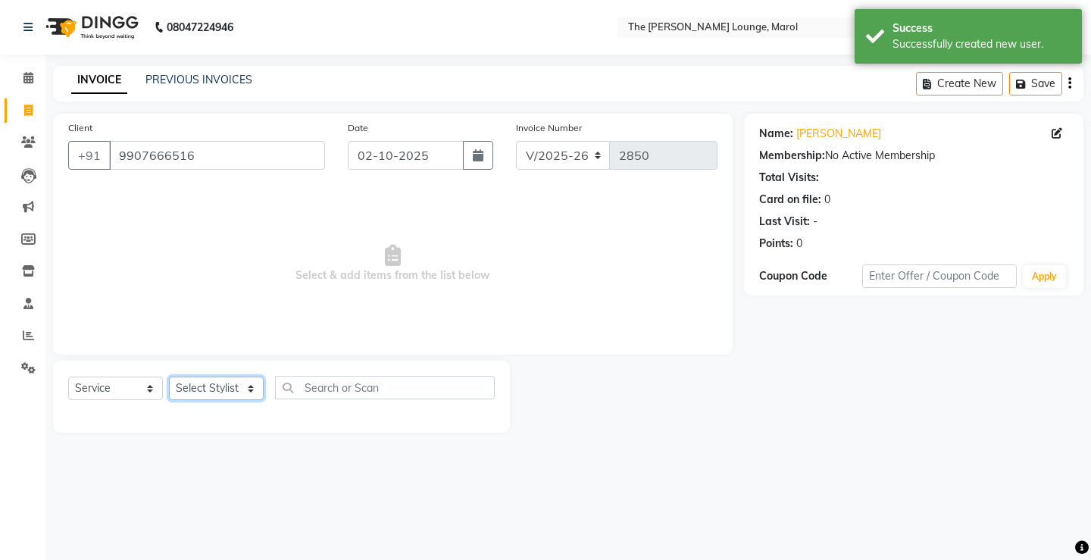
click at [241, 377] on select "Select Stylist [PERSON_NAME] [PERSON_NAME] [PERSON_NAME] [PERSON_NAME] [PERSON_…" at bounding box center [216, 388] width 95 height 23
select select "60183"
click at [169, 377] on select "Select Stylist [PERSON_NAME] [PERSON_NAME] [PERSON_NAME] [PERSON_NAME] [PERSON_…" at bounding box center [216, 388] width 95 height 23
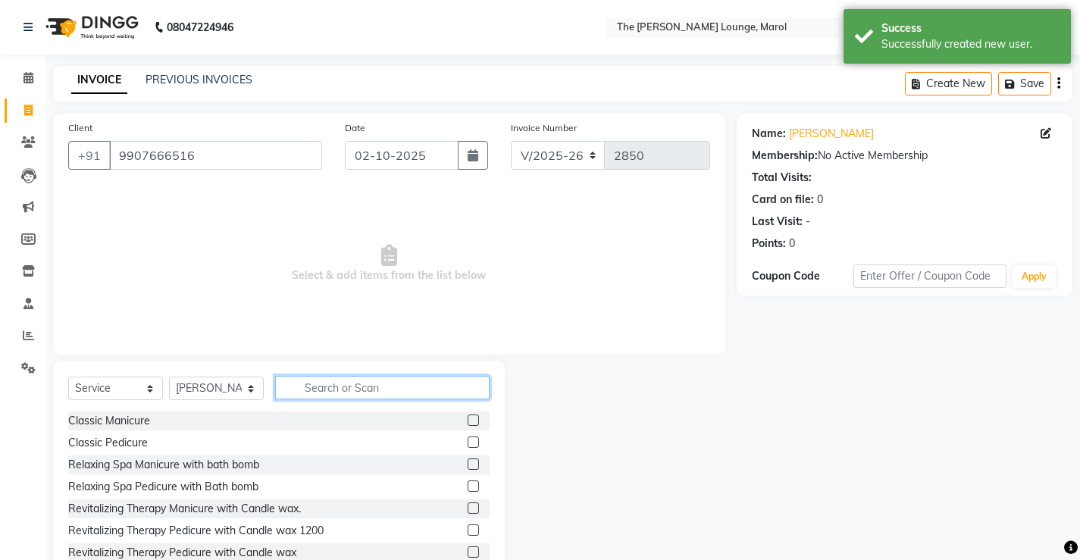
click at [341, 387] on input "text" at bounding box center [382, 387] width 214 height 23
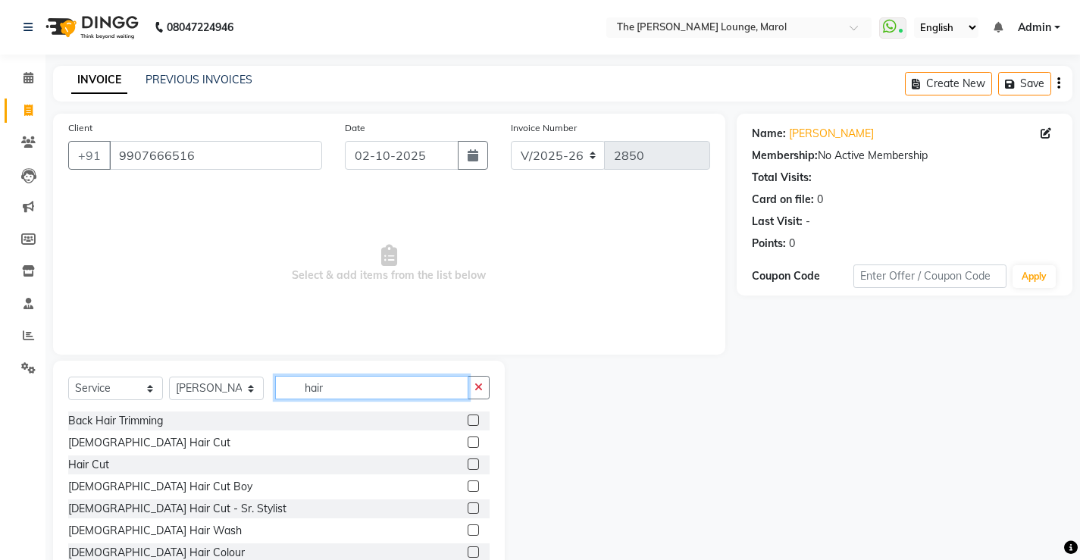
type input "hair"
click at [468, 442] on label at bounding box center [473, 442] width 11 height 11
click at [468, 442] on input "checkbox" at bounding box center [473, 443] width 10 height 10
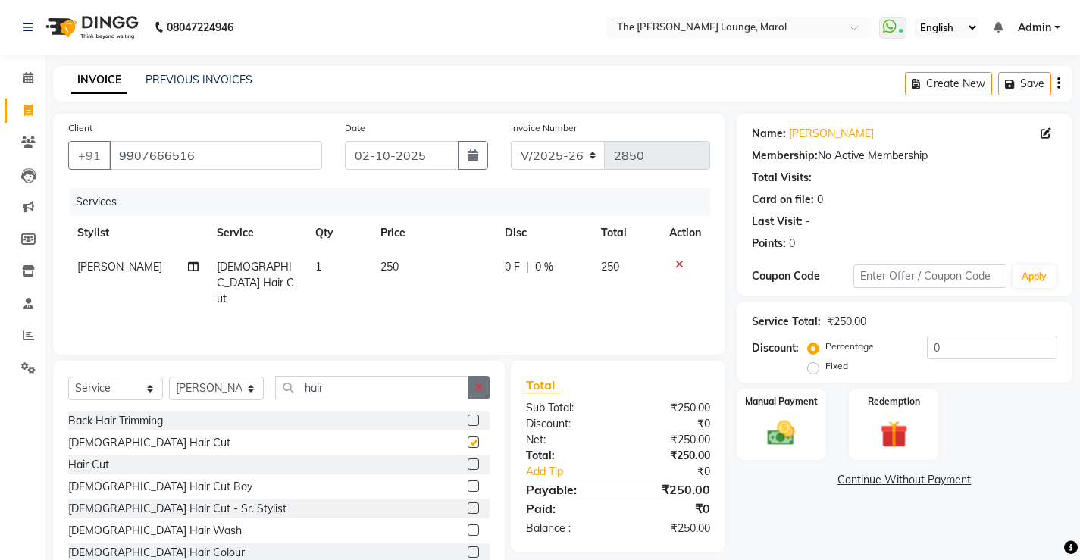
checkbox input "false"
click at [484, 394] on button "button" at bounding box center [479, 387] width 22 height 23
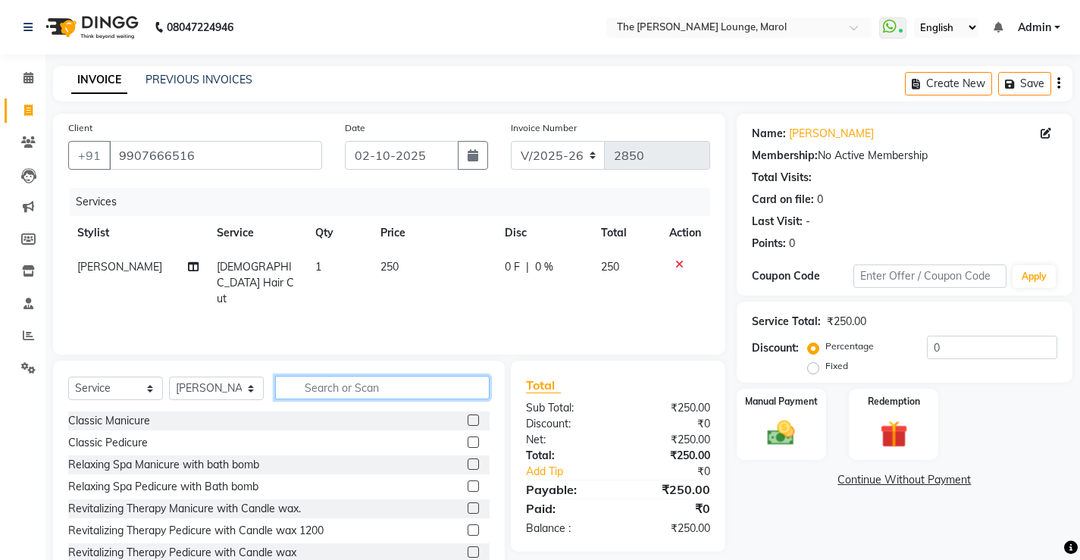
click at [459, 393] on input "text" at bounding box center [382, 387] width 214 height 23
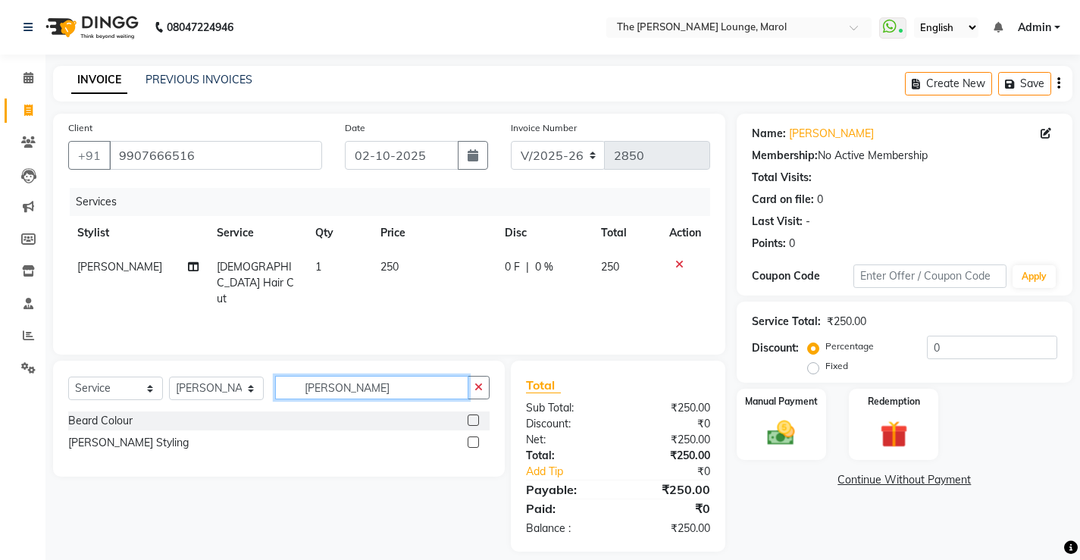
type input "[PERSON_NAME]"
click at [472, 440] on label at bounding box center [473, 442] width 11 height 11
click at [472, 440] on input "checkbox" at bounding box center [473, 443] width 10 height 10
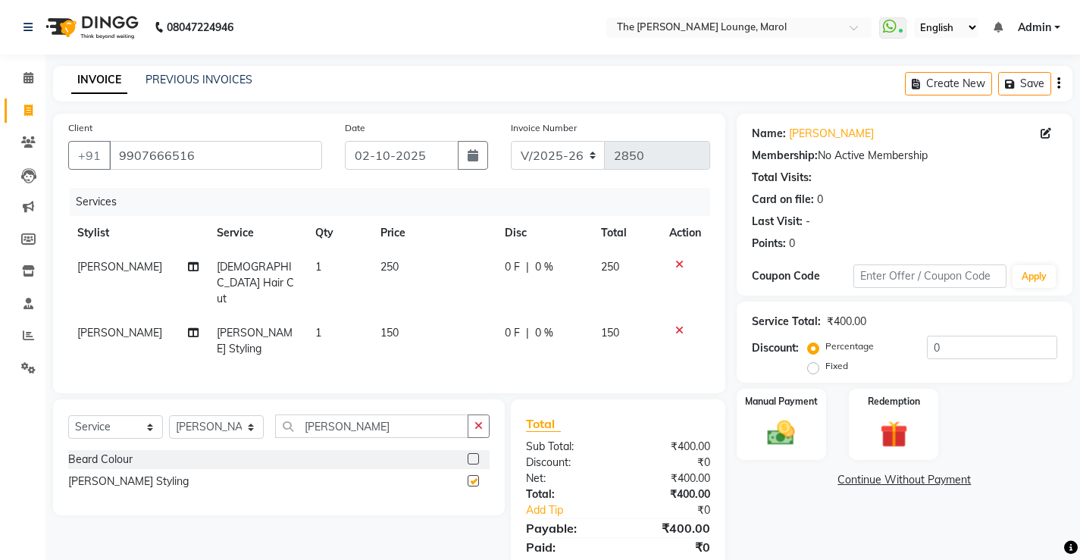
checkbox input "false"
click at [483, 415] on button "button" at bounding box center [479, 426] width 22 height 23
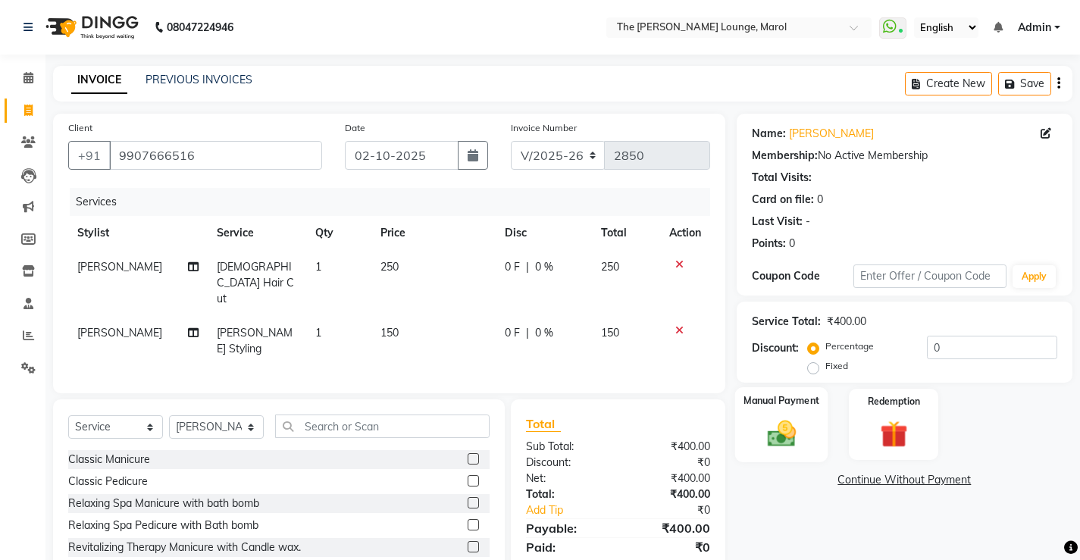
click at [745, 431] on div "Manual Payment" at bounding box center [780, 424] width 93 height 75
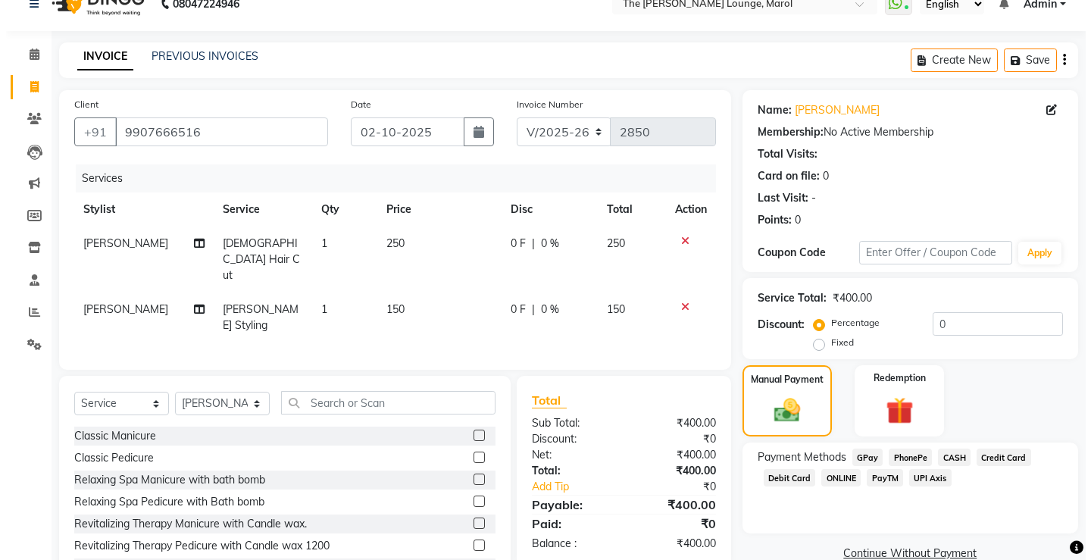
scroll to position [0, 0]
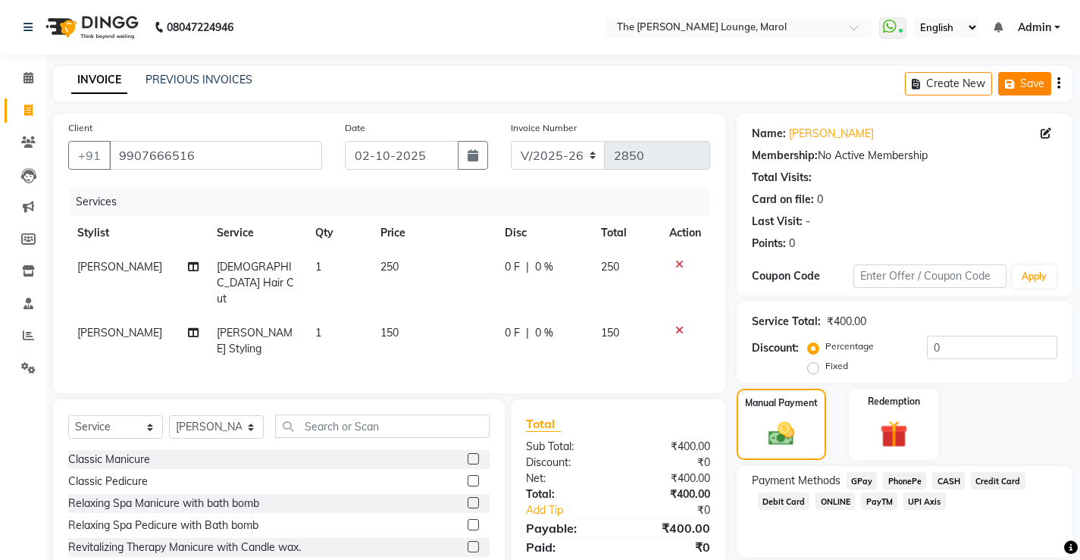
click at [1017, 74] on button "Save" at bounding box center [1024, 83] width 53 height 23
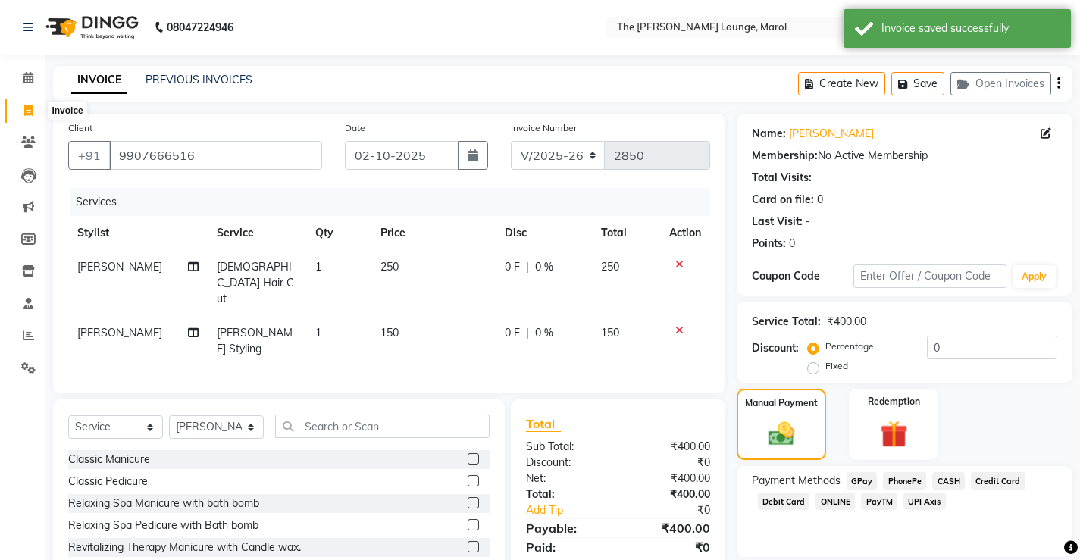
click at [20, 103] on span at bounding box center [28, 110] width 27 height 17
select select "7188"
select select "service"
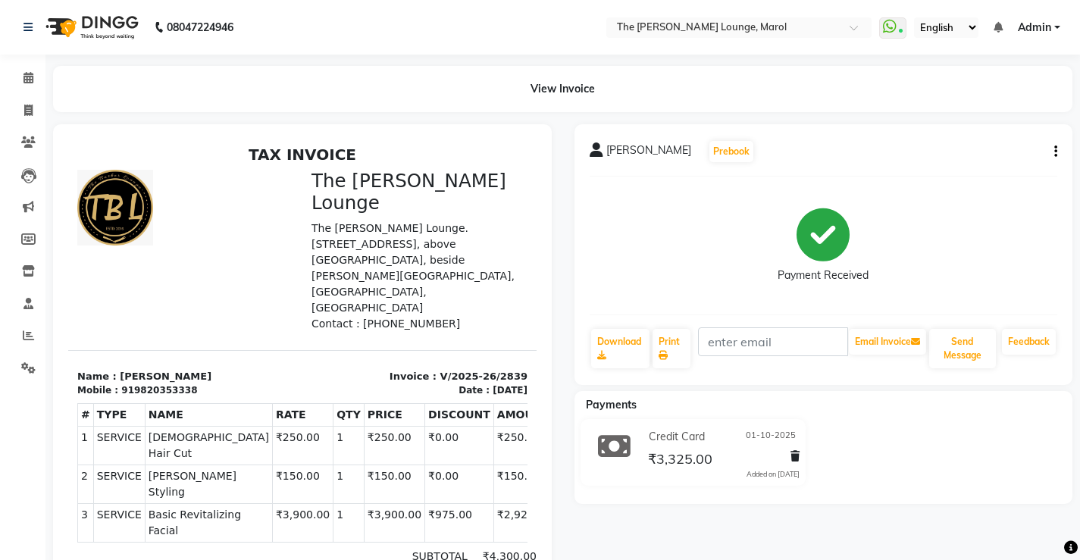
click at [1058, 155] on div "Sumit Shah Prebook Payment Received Download Print Email Invoice Send Message F…" at bounding box center [824, 254] width 499 height 261
click at [1056, 152] on icon "button" at bounding box center [1055, 152] width 3 height 1
drag, startPoint x: 653, startPoint y: 191, endPoint x: 33, endPoint y: 108, distance: 625.5
click at [652, 191] on div "Payment Received" at bounding box center [824, 246] width 468 height 114
click at [30, 142] on icon at bounding box center [28, 141] width 14 height 11
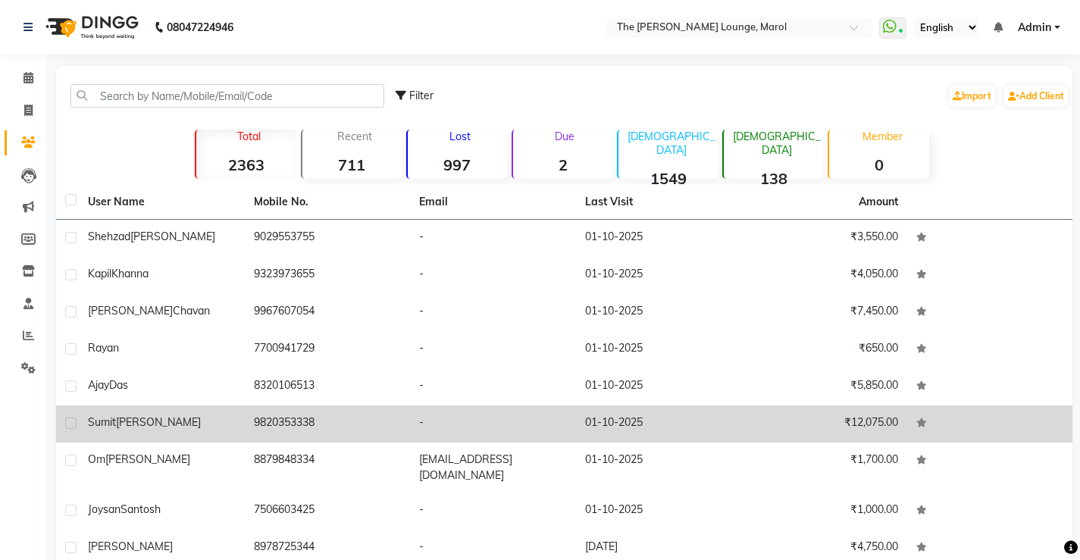
click at [155, 414] on td "Sumit Shah" at bounding box center [162, 423] width 166 height 37
click at [155, 405] on td "Ajay Das" at bounding box center [162, 386] width 166 height 37
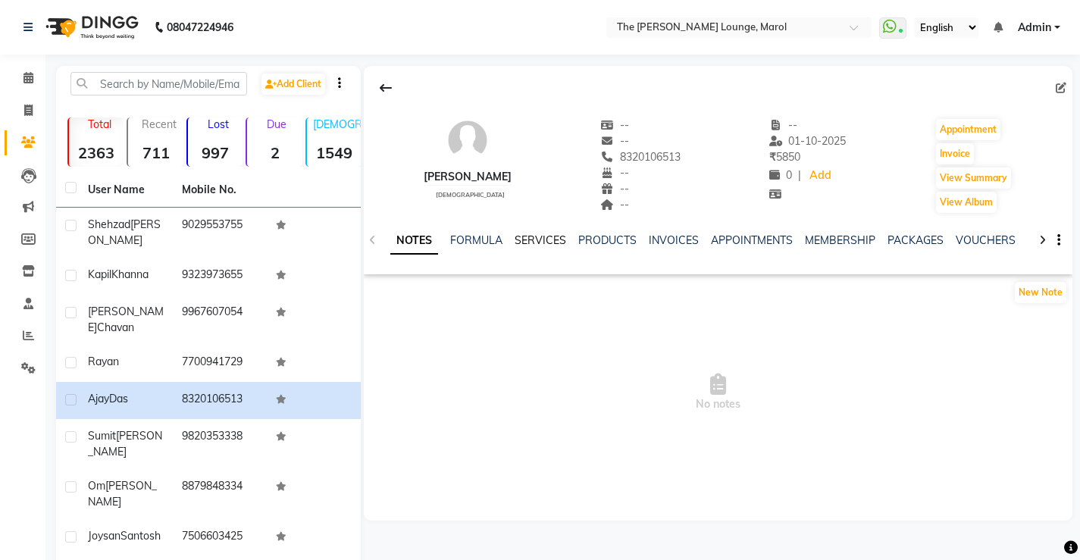
click at [534, 242] on link "SERVICES" at bounding box center [541, 240] width 52 height 14
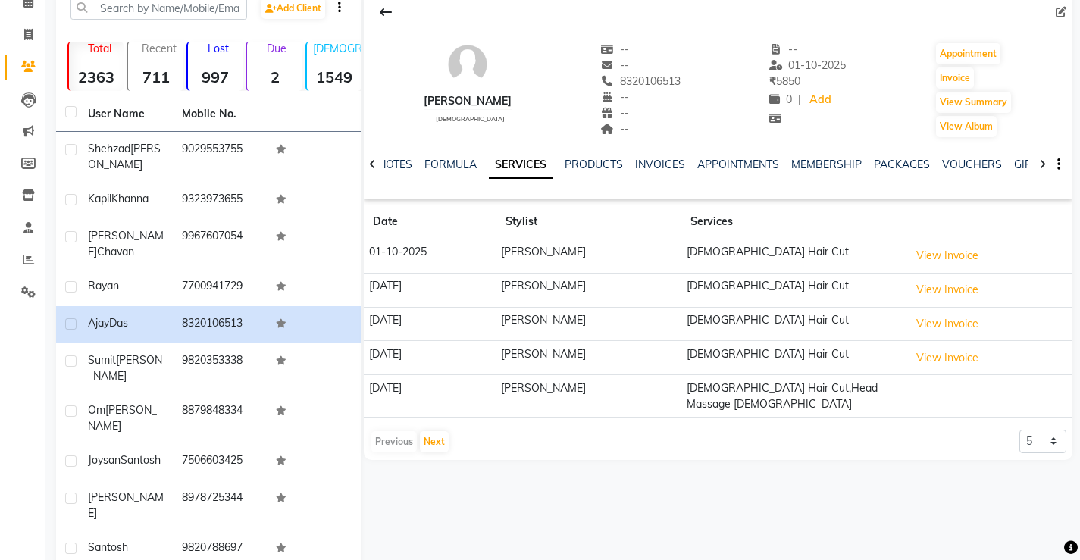
scroll to position [123, 0]
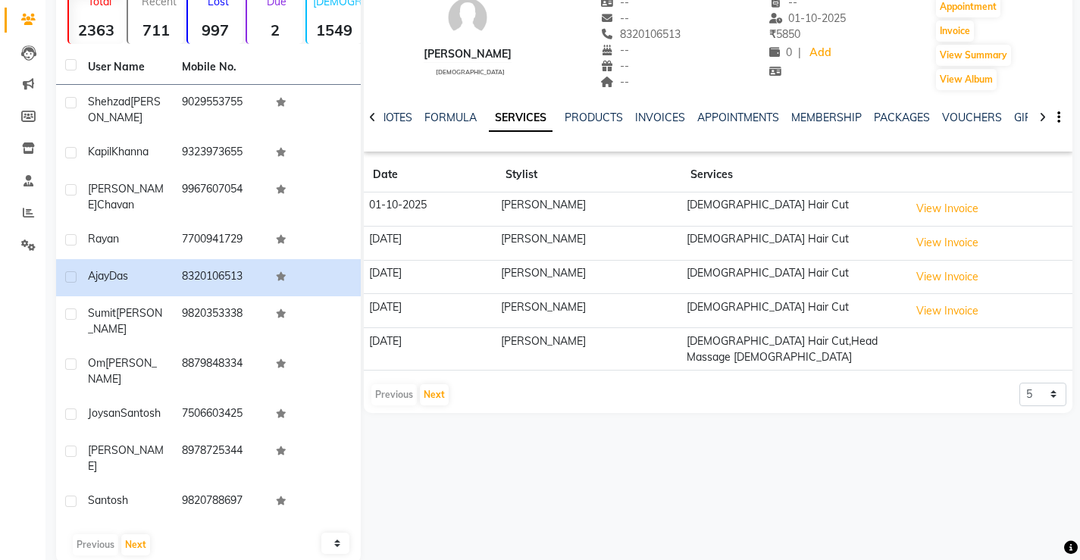
click at [447, 383] on div "Previous Next" at bounding box center [410, 395] width 80 height 24
click at [432, 384] on button "Next" at bounding box center [434, 394] width 29 height 21
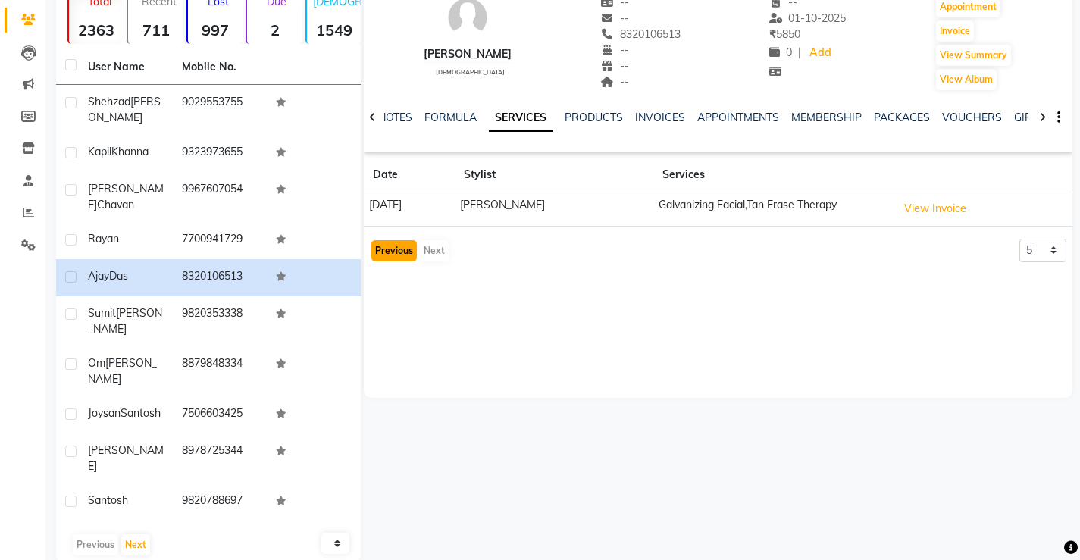
click at [393, 255] on button "Previous" at bounding box center [393, 250] width 45 height 21
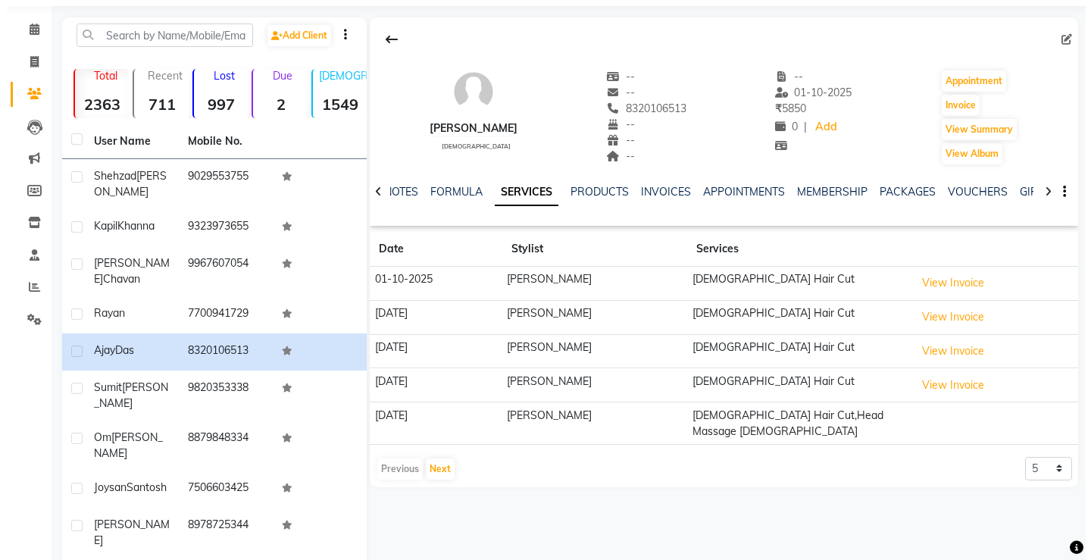
scroll to position [76, 0]
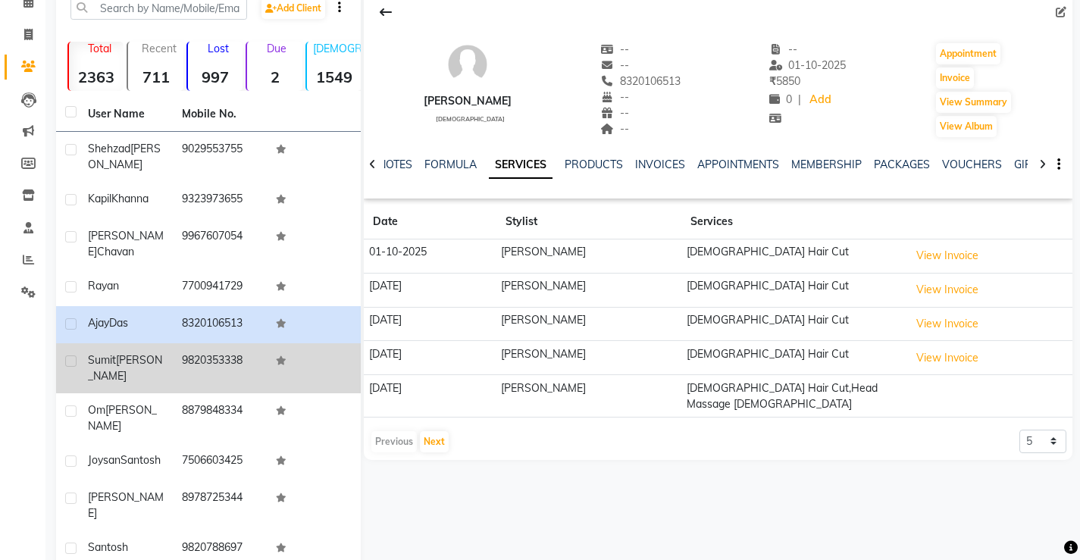
click at [117, 354] on span "[PERSON_NAME]" at bounding box center [125, 368] width 74 height 30
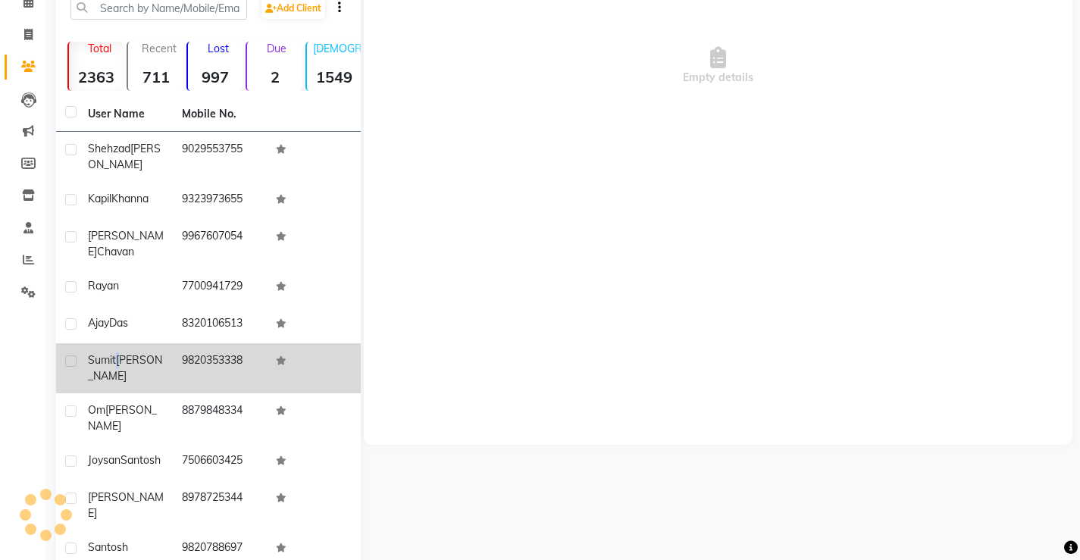
click at [117, 355] on span "[PERSON_NAME]" at bounding box center [125, 368] width 74 height 30
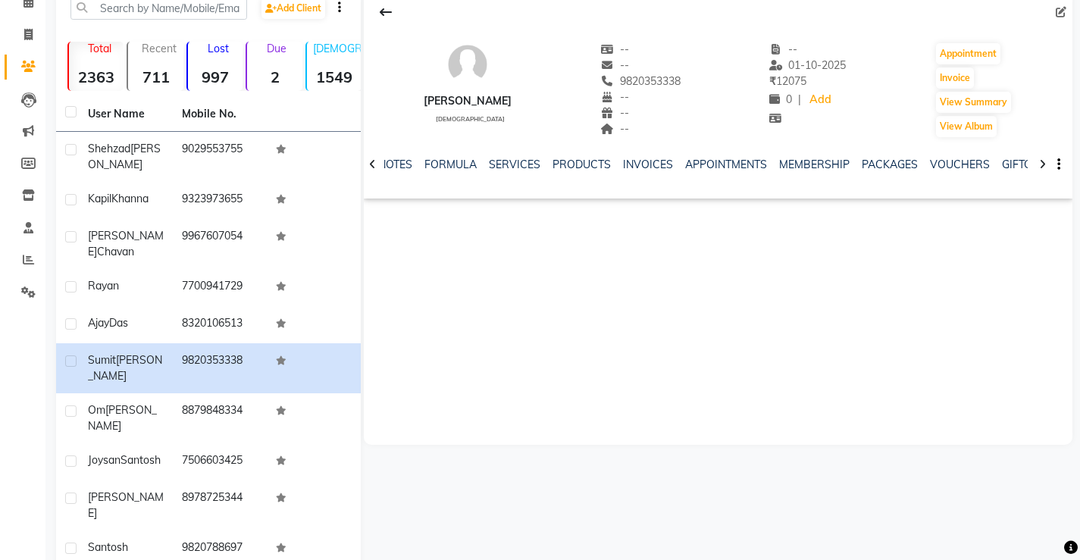
click at [515, 156] on div "NOTES FORMULA SERVICES PRODUCTS INVOICES APPOINTMENTS MEMBERSHIP PACKAGES VOUCH…" at bounding box center [718, 165] width 709 height 52
click at [512, 163] on link "SERVICES" at bounding box center [515, 165] width 52 height 14
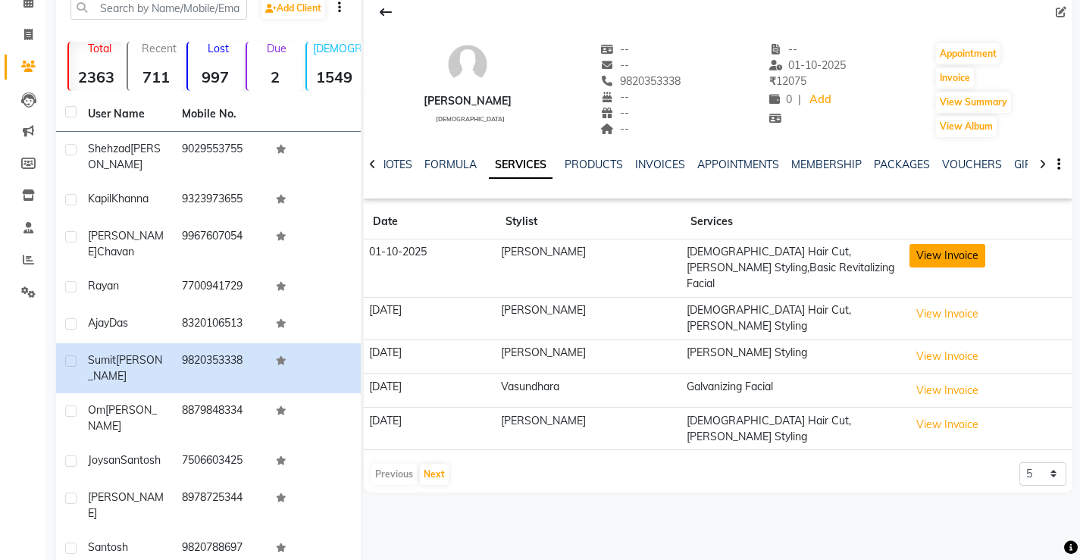
click at [917, 258] on button "View Invoice" at bounding box center [948, 255] width 76 height 23
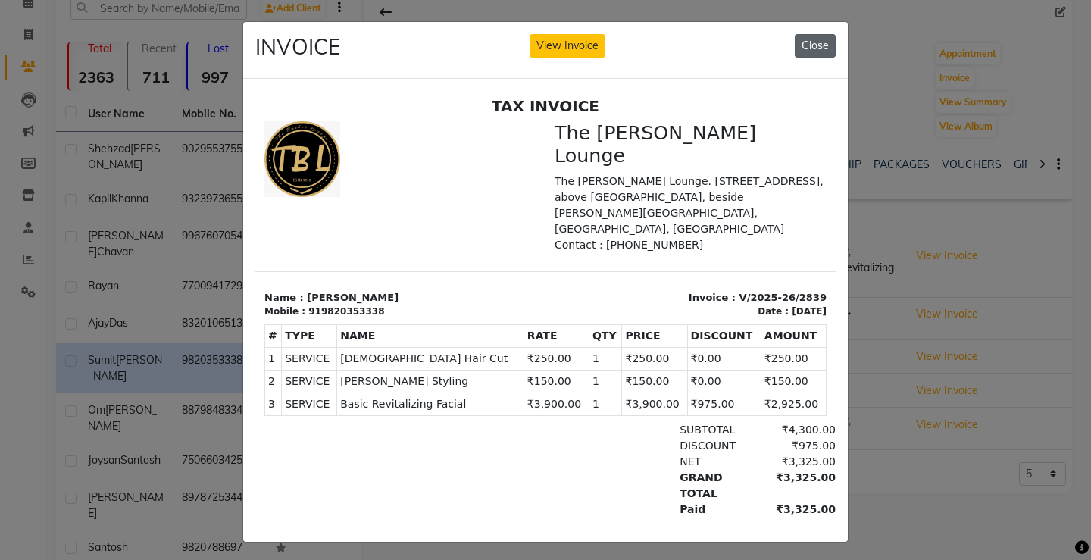
click at [809, 50] on button "Close" at bounding box center [815, 45] width 41 height 23
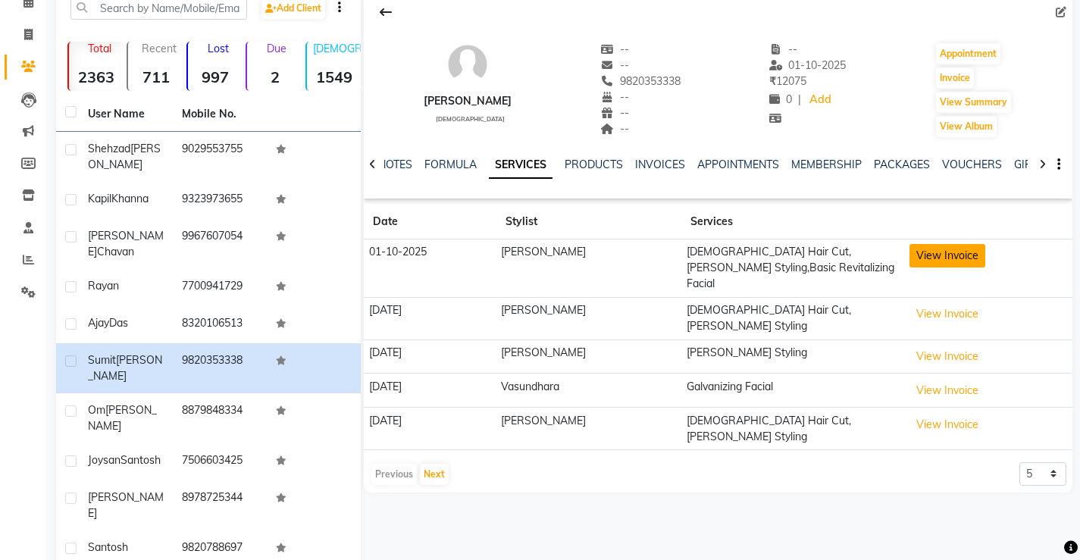
click at [926, 254] on button "View Invoice" at bounding box center [948, 255] width 76 height 23
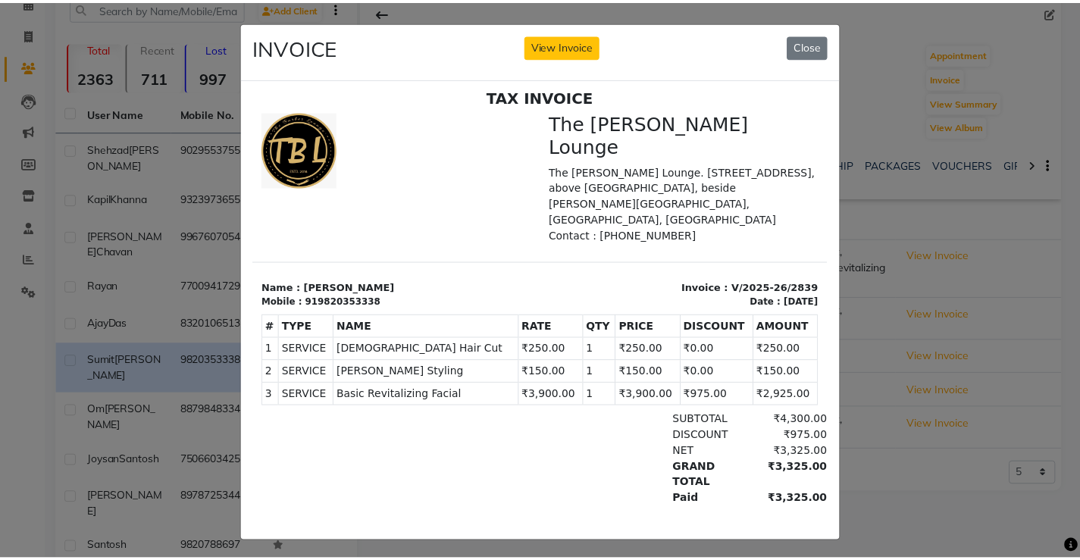
scroll to position [12, 0]
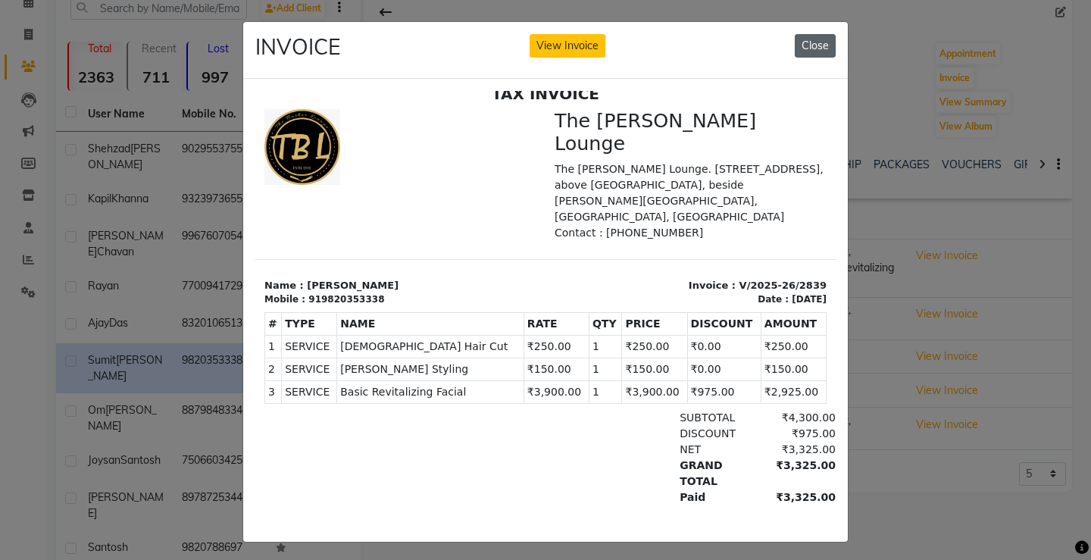
click at [804, 52] on button "Close" at bounding box center [815, 45] width 41 height 23
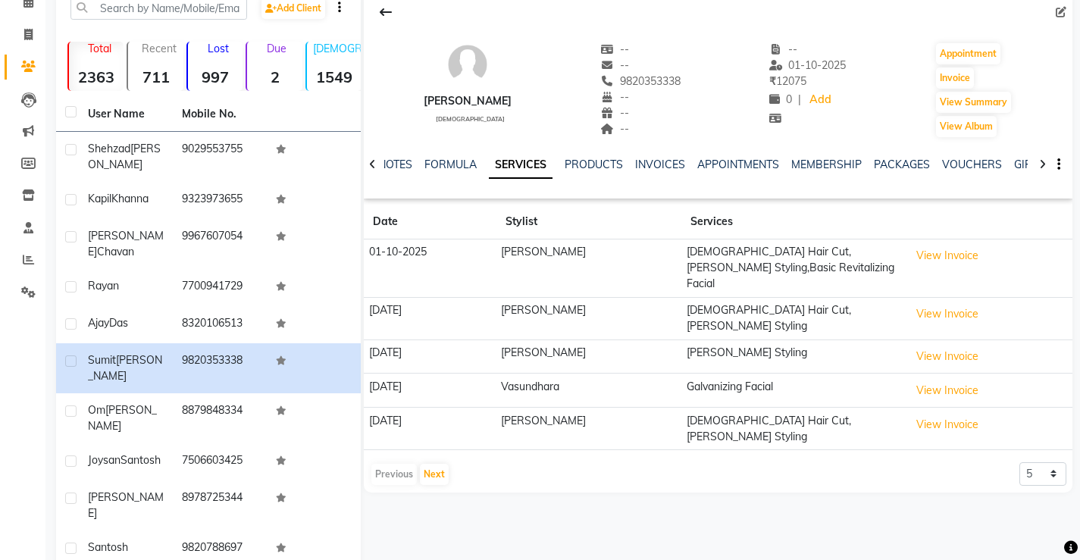
click at [538, 245] on td "[PERSON_NAME]" at bounding box center [589, 269] width 186 height 58
click at [715, 255] on td "Male Hair Cut,Beard Styling,Basic Revitalizing Facial" at bounding box center [792, 269] width 223 height 58
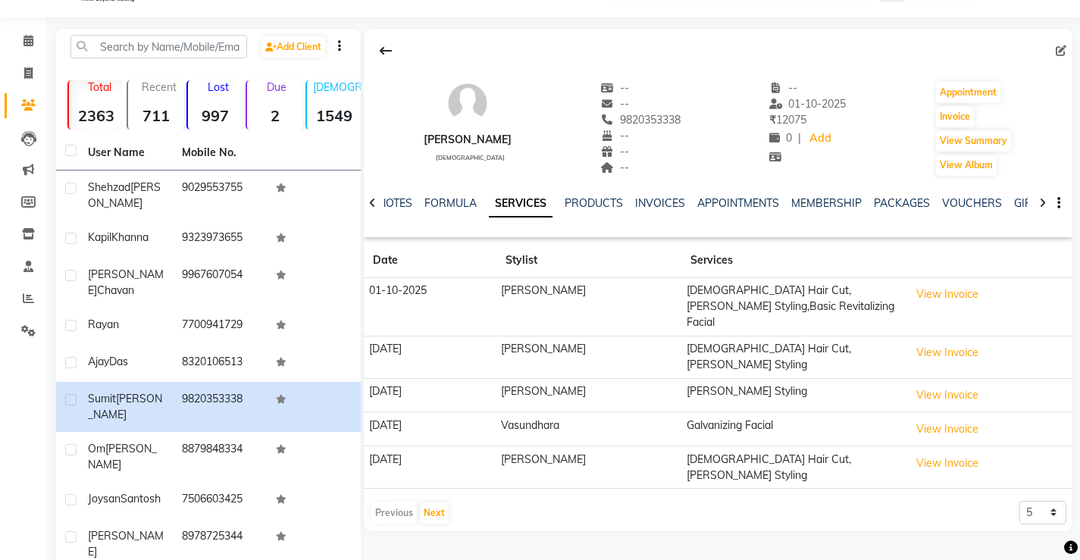
scroll to position [0, 0]
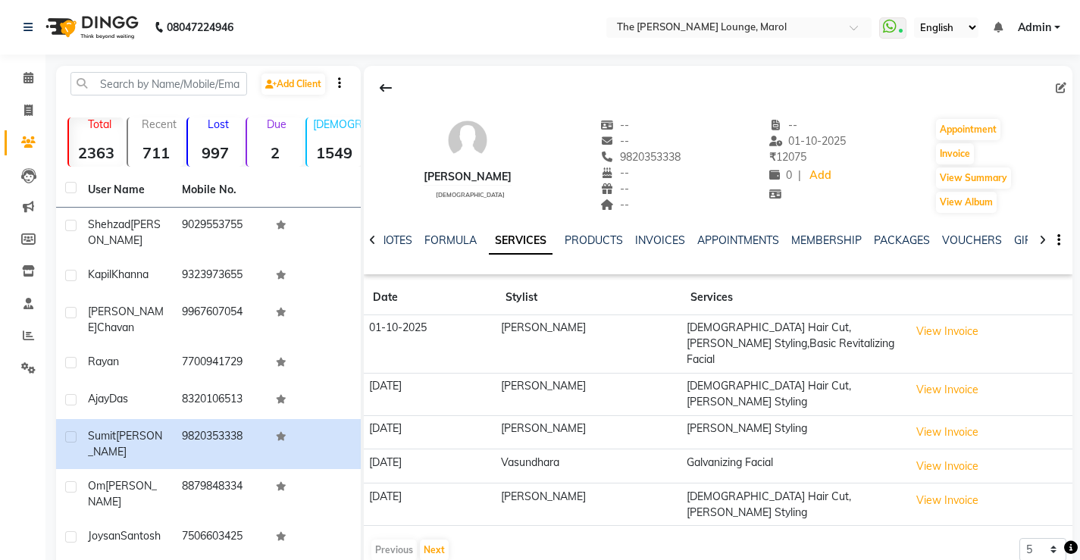
click at [754, 330] on td "Male Hair Cut,Beard Styling,Basic Revitalizing Facial" at bounding box center [792, 344] width 223 height 58
click at [649, 242] on link "INVOICES" at bounding box center [660, 240] width 50 height 14
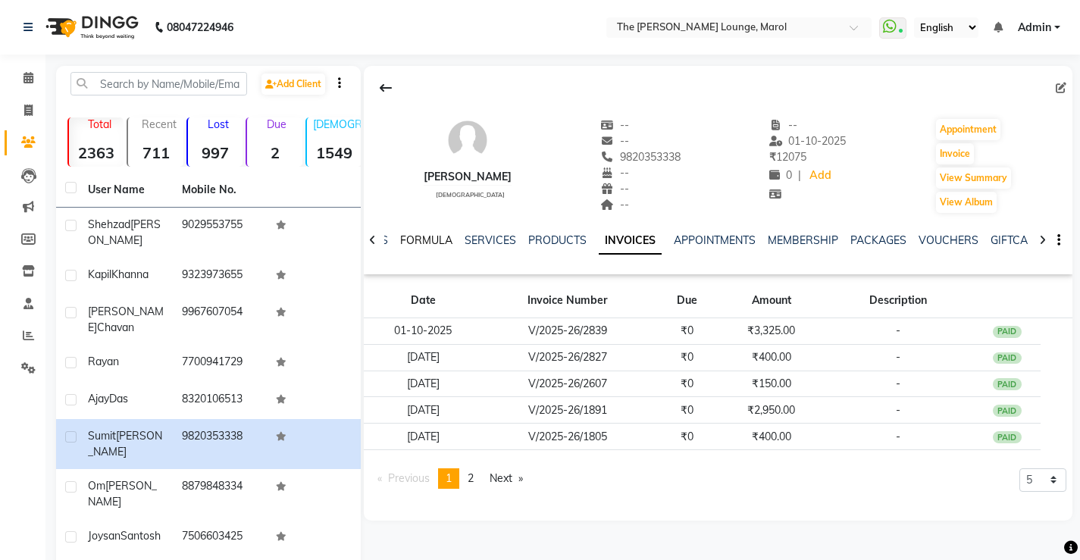
click at [421, 241] on link "FORMULA" at bounding box center [426, 240] width 52 height 14
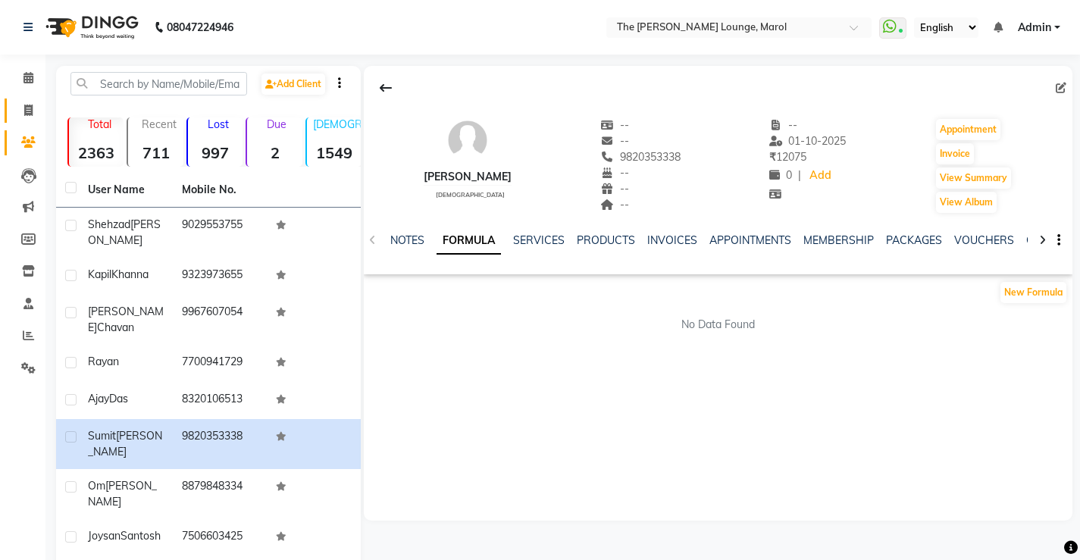
click at [26, 99] on link "Invoice" at bounding box center [23, 111] width 36 height 25
select select "7188"
select select "service"
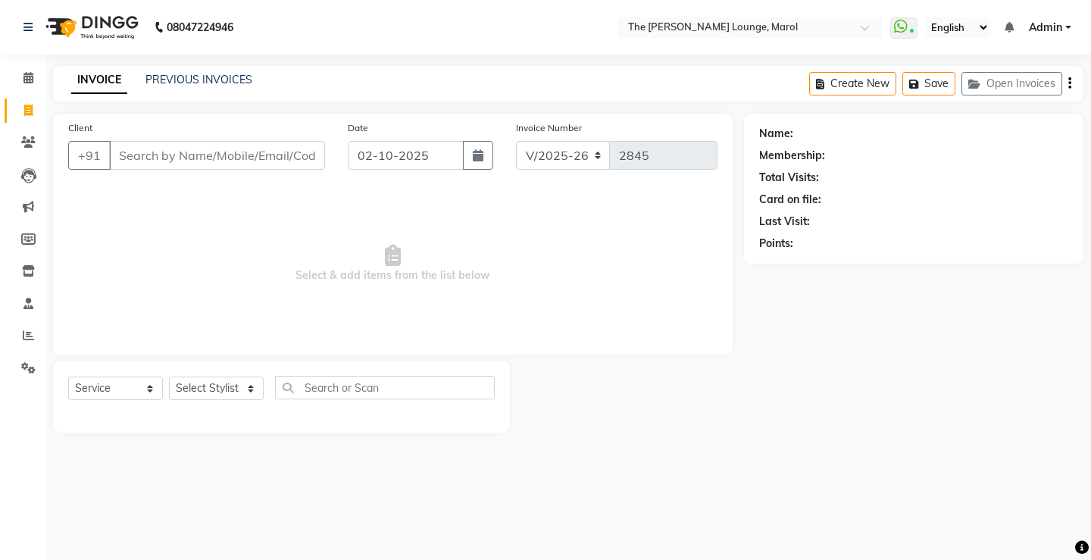
click at [161, 150] on input "Client" at bounding box center [217, 155] width 216 height 29
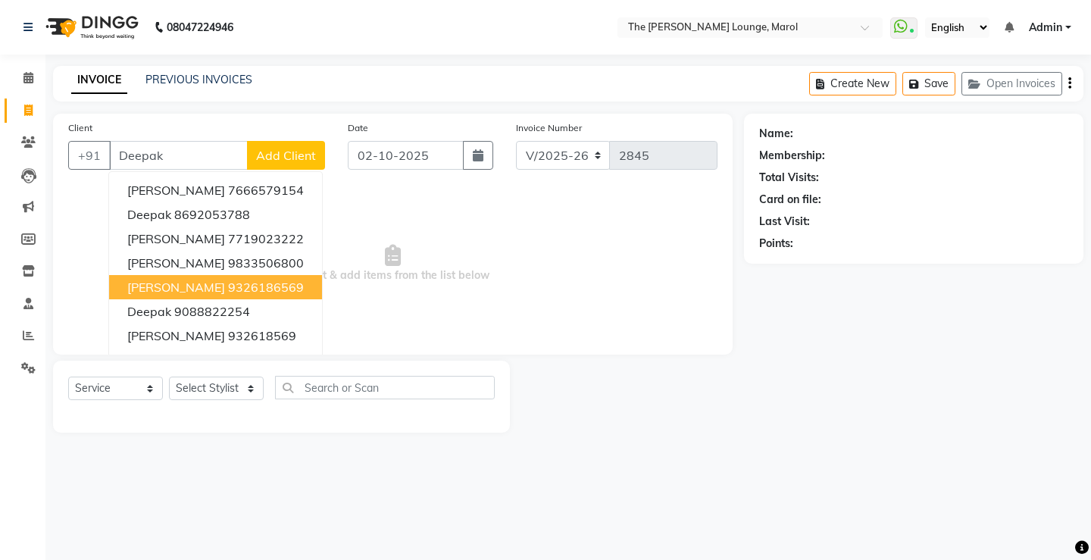
click at [295, 293] on ngb-highlight "9326186569" at bounding box center [266, 287] width 76 height 15
type input "9326186569"
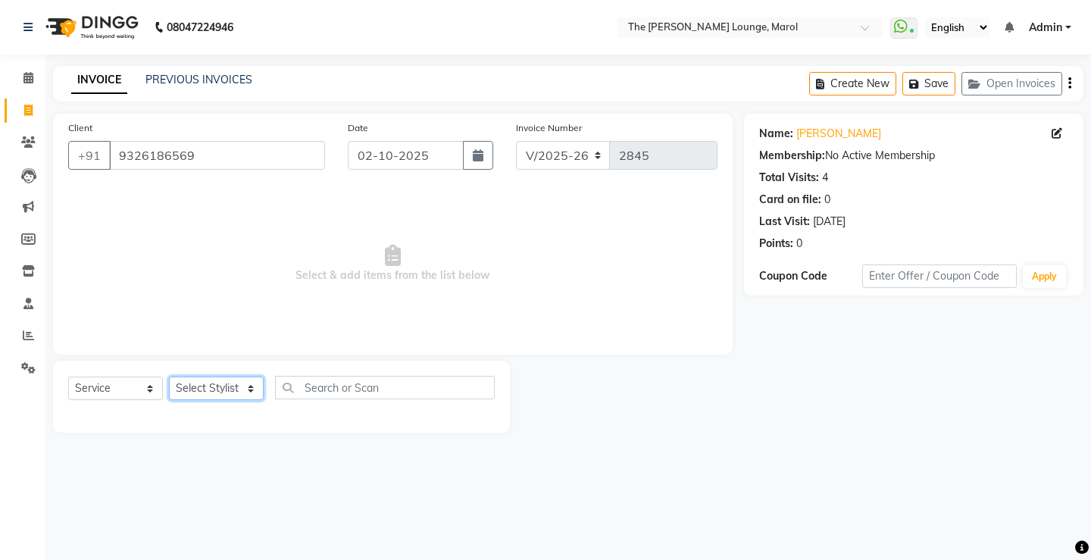
click at [210, 388] on select "Select Stylist [PERSON_NAME] [PERSON_NAME] [PERSON_NAME] [PERSON_NAME] [PERSON_…" at bounding box center [216, 388] width 95 height 23
select select "60180"
click at [169, 377] on select "Select Stylist [PERSON_NAME] [PERSON_NAME] [PERSON_NAME] [PERSON_NAME] [PERSON_…" at bounding box center [216, 388] width 95 height 23
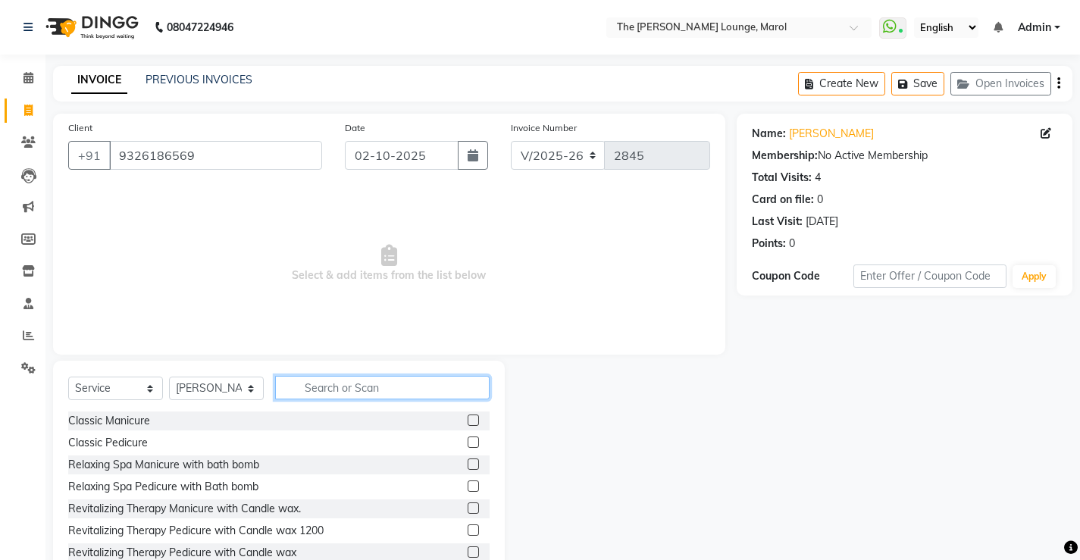
click at [389, 380] on input "text" at bounding box center [382, 387] width 214 height 23
type input "hair"
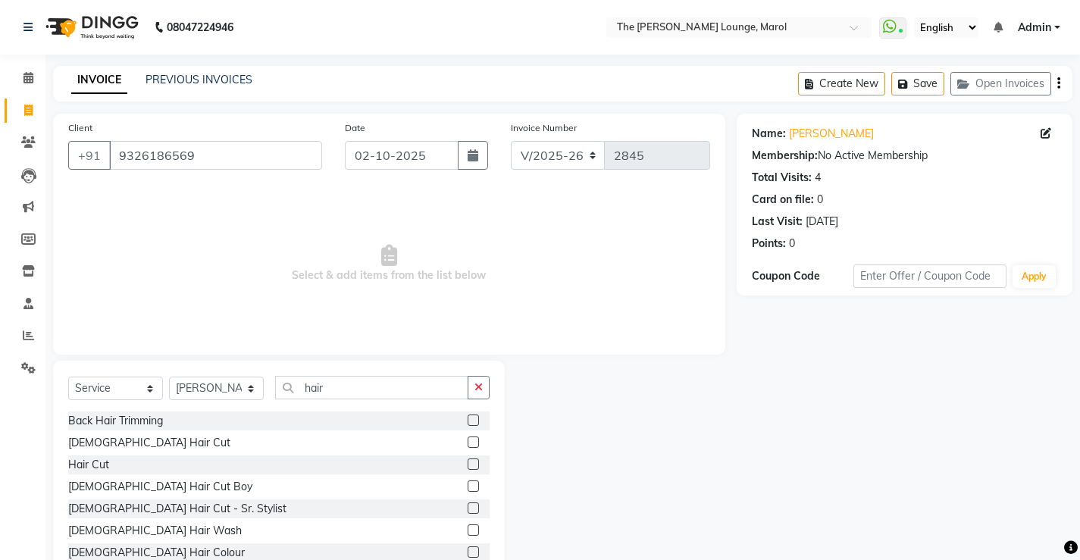
click at [468, 441] on label at bounding box center [473, 442] width 11 height 11
click at [468, 441] on input "checkbox" at bounding box center [473, 443] width 10 height 10
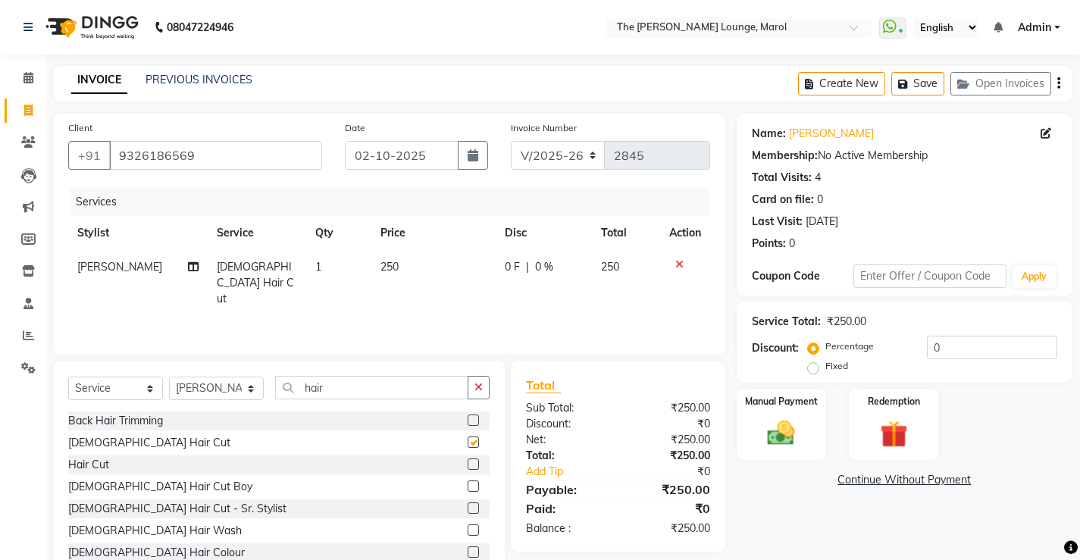
checkbox input "false"
click at [782, 420] on img at bounding box center [781, 433] width 46 height 33
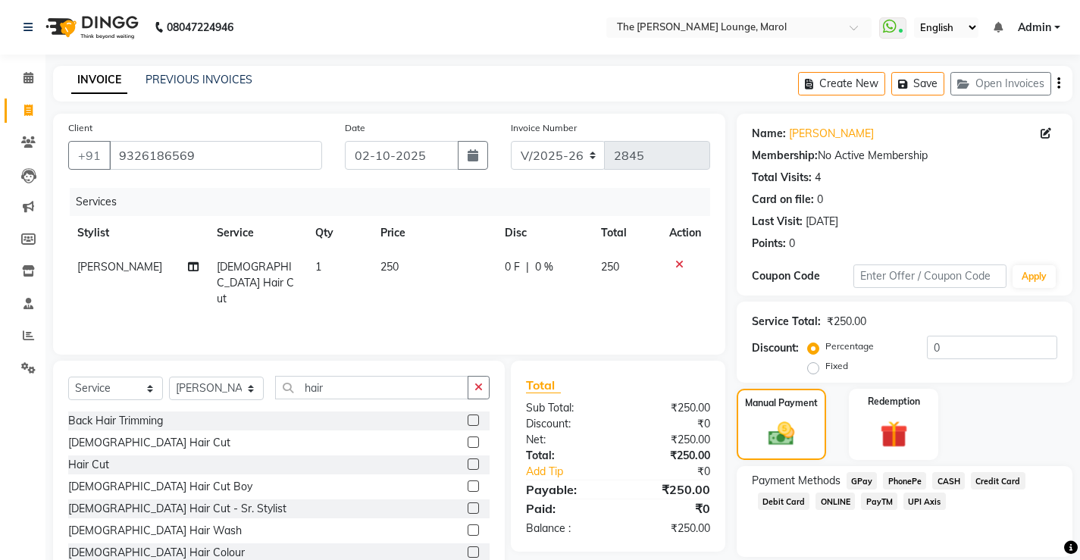
click at [871, 508] on span "PayTM" at bounding box center [879, 501] width 36 height 17
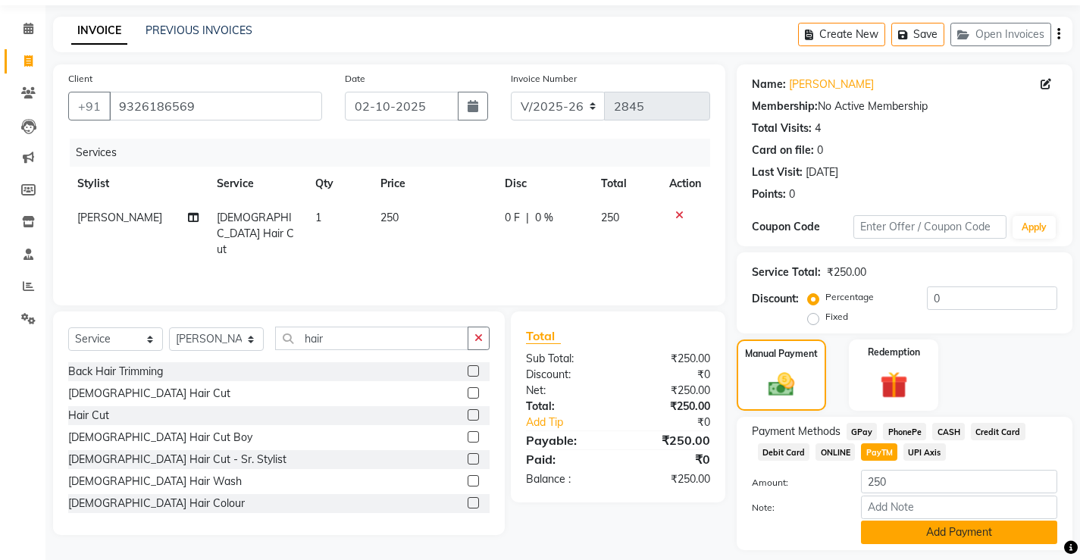
scroll to position [76, 0]
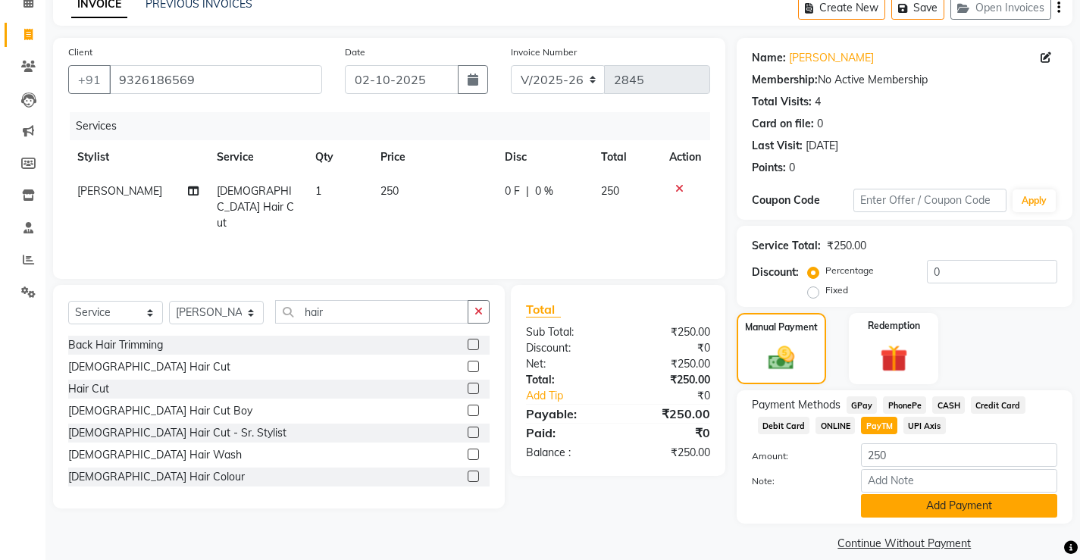
click at [879, 505] on button "Add Payment" at bounding box center [959, 505] width 196 height 23
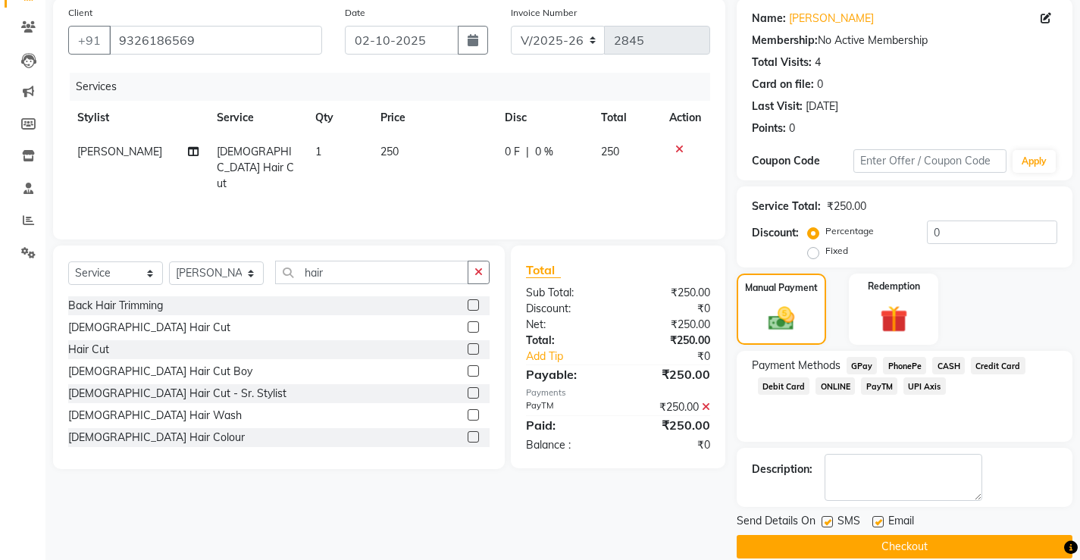
scroll to position [136, 0]
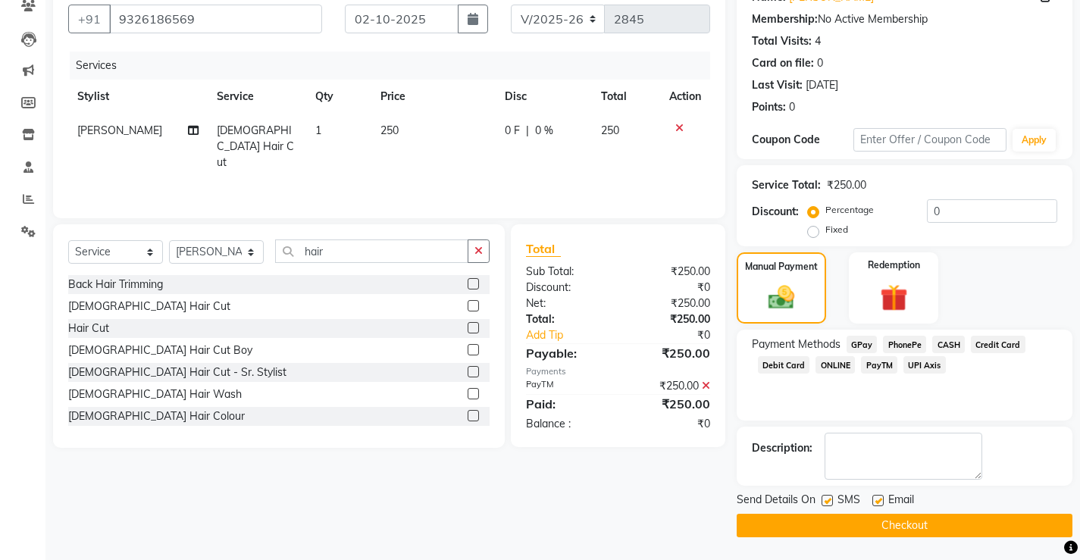
click at [837, 526] on button "Checkout" at bounding box center [905, 525] width 336 height 23
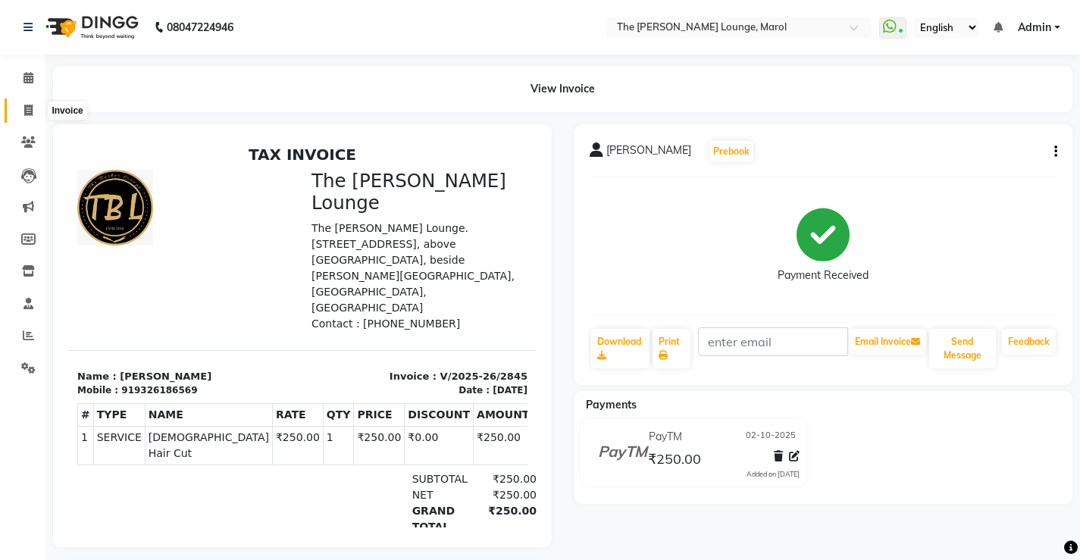
click at [17, 110] on span at bounding box center [28, 110] width 27 height 17
select select "service"
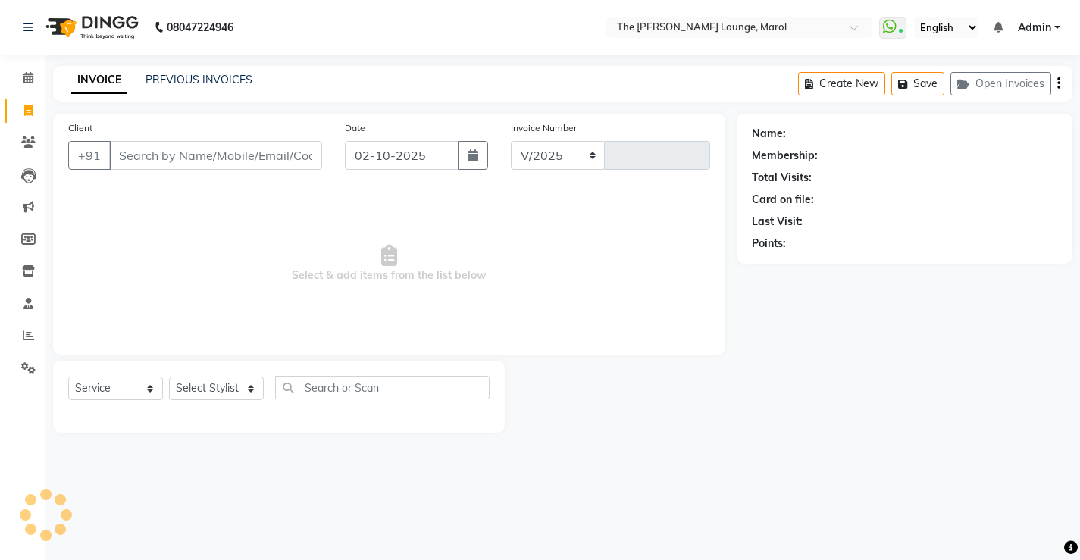
select select "7188"
type input "2846"
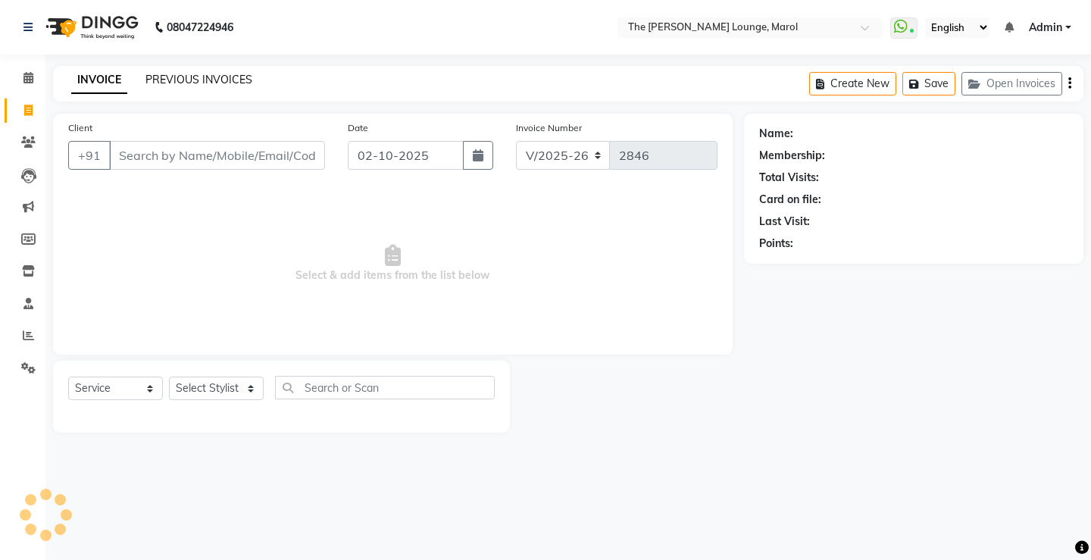
click at [177, 81] on link "PREVIOUS INVOICES" at bounding box center [199, 80] width 107 height 14
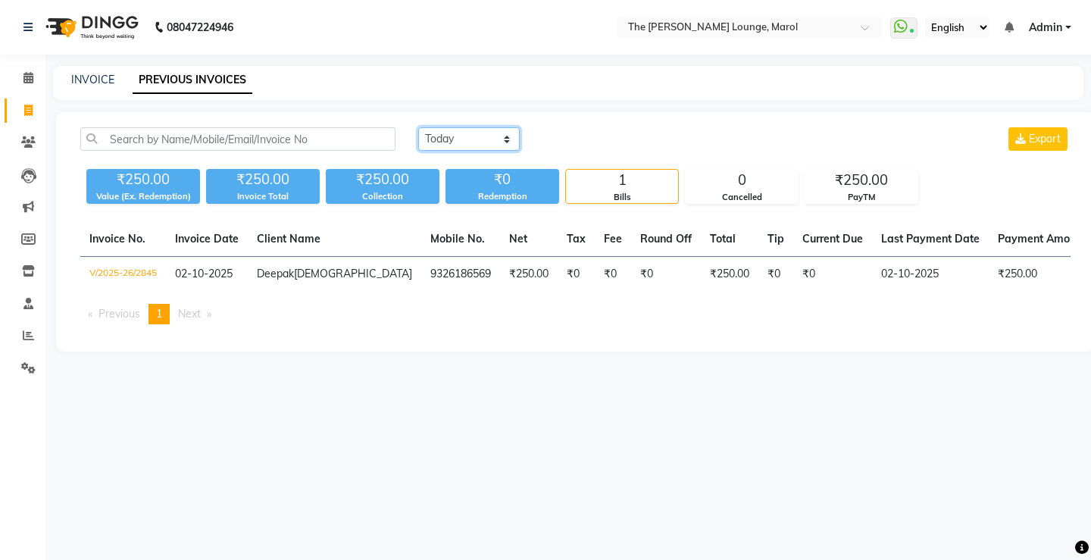
click at [501, 139] on select "[DATE] [DATE] Custom Range" at bounding box center [469, 138] width 102 height 23
select select "[DATE]"
click at [418, 127] on select "[DATE] [DATE] Custom Range" at bounding box center [469, 138] width 102 height 23
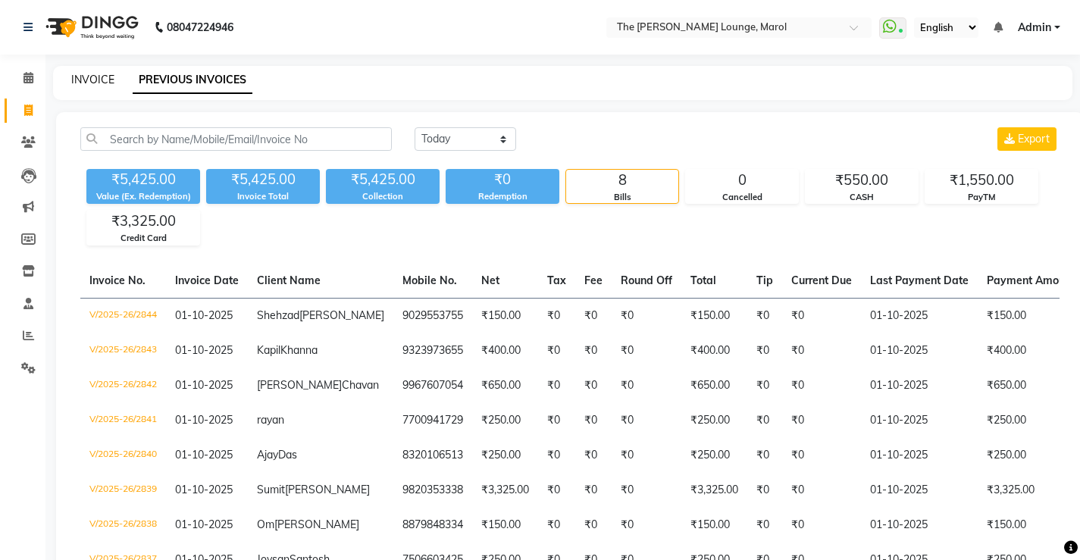
click at [92, 81] on link "INVOICE" at bounding box center [92, 80] width 43 height 14
select select "7188"
select select "service"
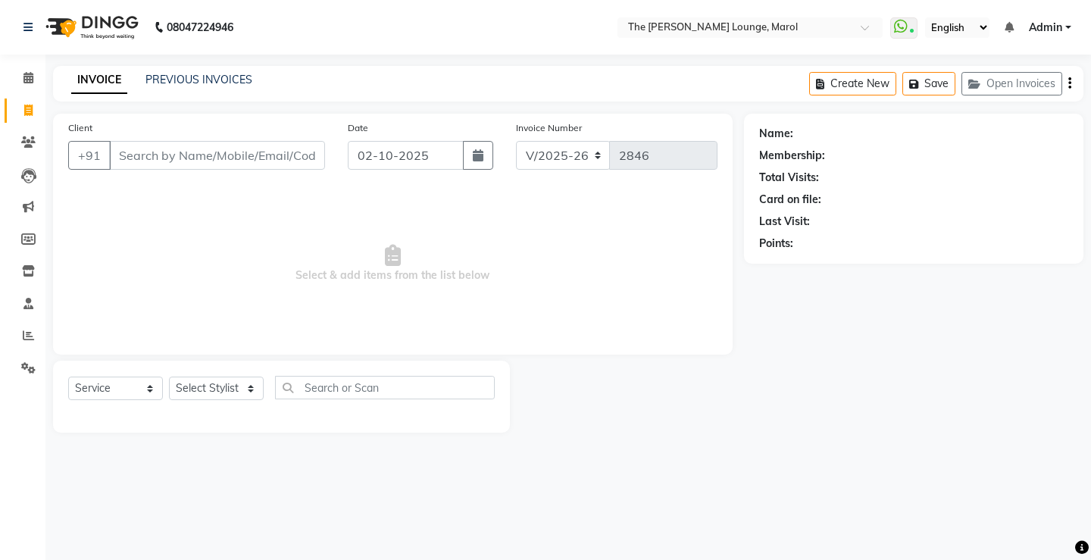
click at [183, 159] on input "Client" at bounding box center [217, 155] width 216 height 29
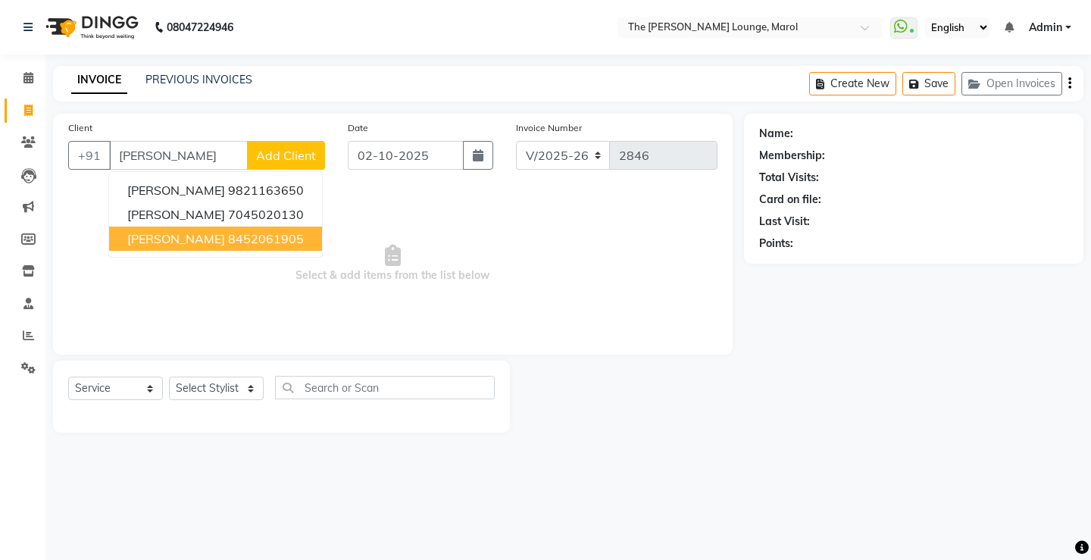
click at [221, 240] on span "Amogh Puradkar" at bounding box center [176, 238] width 98 height 15
type input "8452061905"
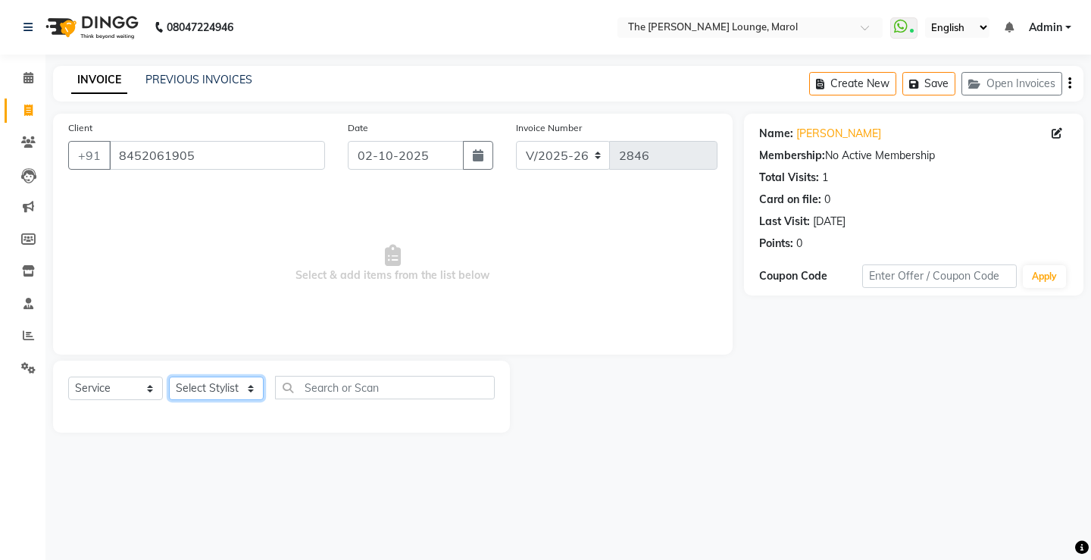
click at [233, 385] on select "Select Stylist [PERSON_NAME] [PERSON_NAME] [PERSON_NAME] [PERSON_NAME] [PERSON_…" at bounding box center [216, 388] width 95 height 23
drag, startPoint x: 325, startPoint y: 308, endPoint x: 314, endPoint y: 322, distance: 17.8
click at [325, 308] on span "Select & add items from the list below" at bounding box center [393, 264] width 650 height 152
click at [196, 393] on select "Select Stylist [PERSON_NAME] [PERSON_NAME] [PERSON_NAME] [PERSON_NAME] [PERSON_…" at bounding box center [216, 388] width 95 height 23
select select "64222"
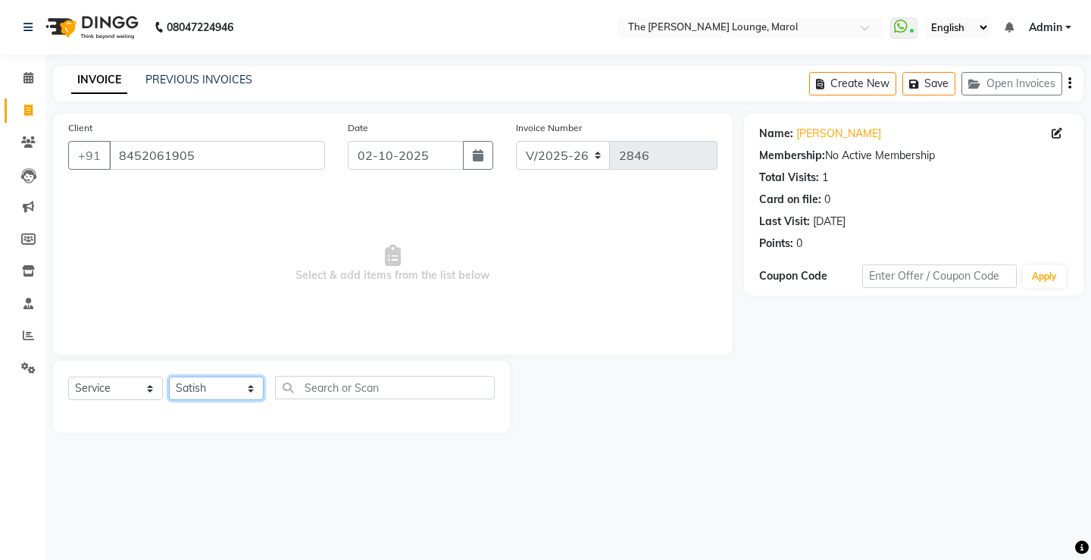
click at [169, 377] on select "Select Stylist [PERSON_NAME] [PERSON_NAME] [PERSON_NAME] [PERSON_NAME] [PERSON_…" at bounding box center [216, 388] width 95 height 23
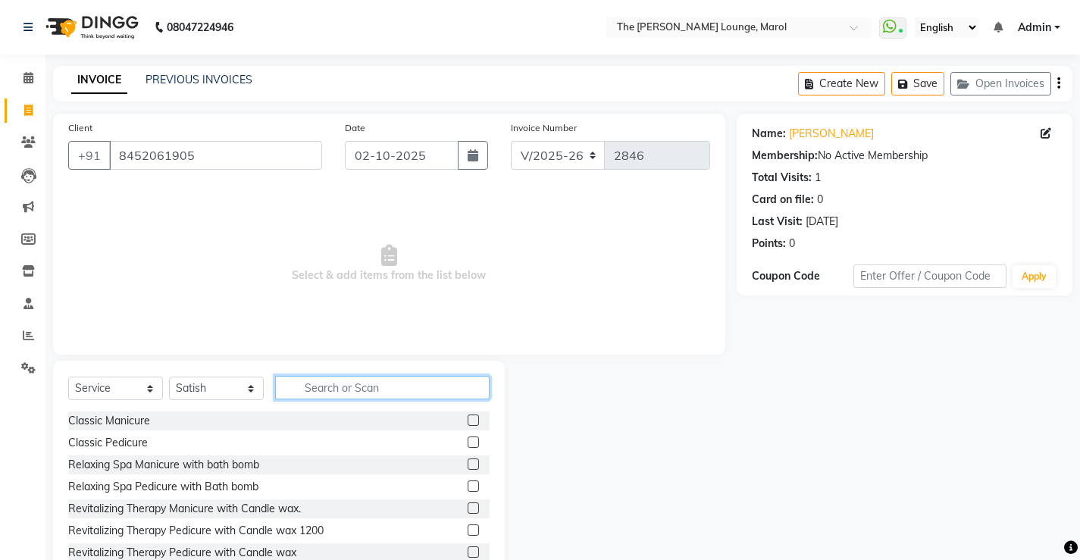
click at [335, 380] on input "text" at bounding box center [382, 387] width 214 height 23
click at [354, 387] on input "text" at bounding box center [382, 387] width 214 height 23
type input "hair"
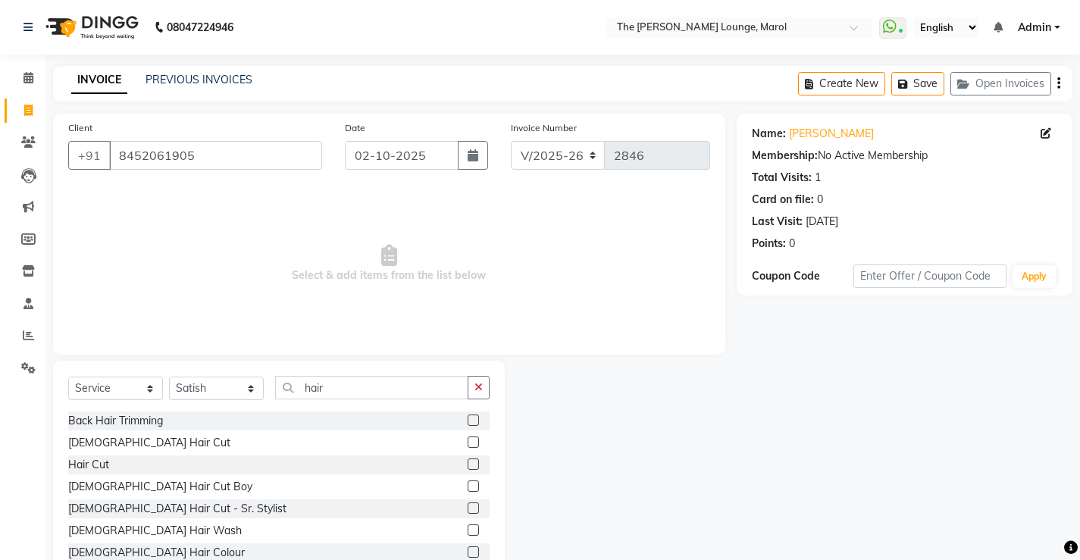
click at [468, 439] on label at bounding box center [473, 442] width 11 height 11
click at [468, 439] on input "checkbox" at bounding box center [473, 443] width 10 height 10
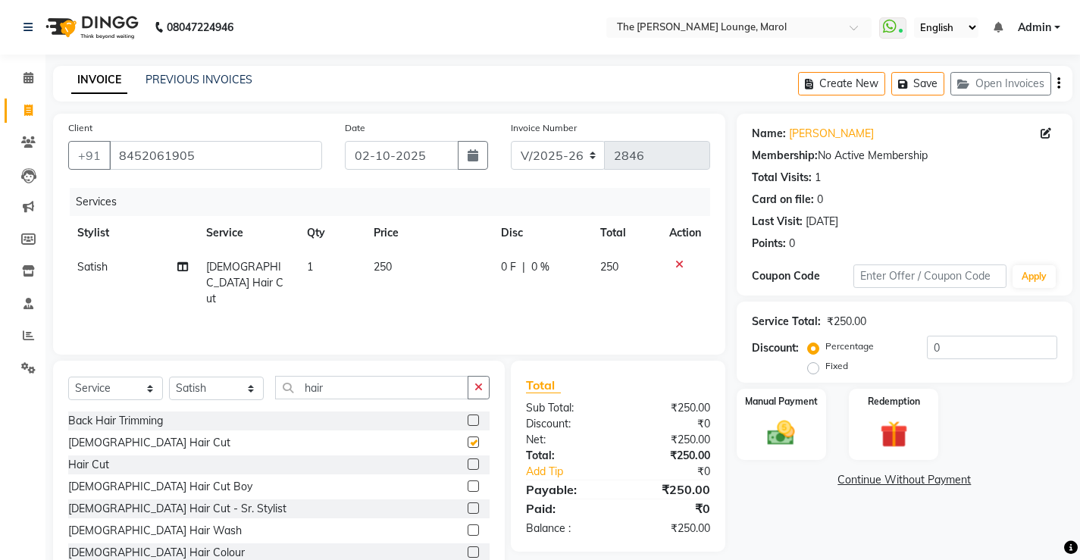
checkbox input "false"
click at [770, 422] on img at bounding box center [781, 433] width 46 height 33
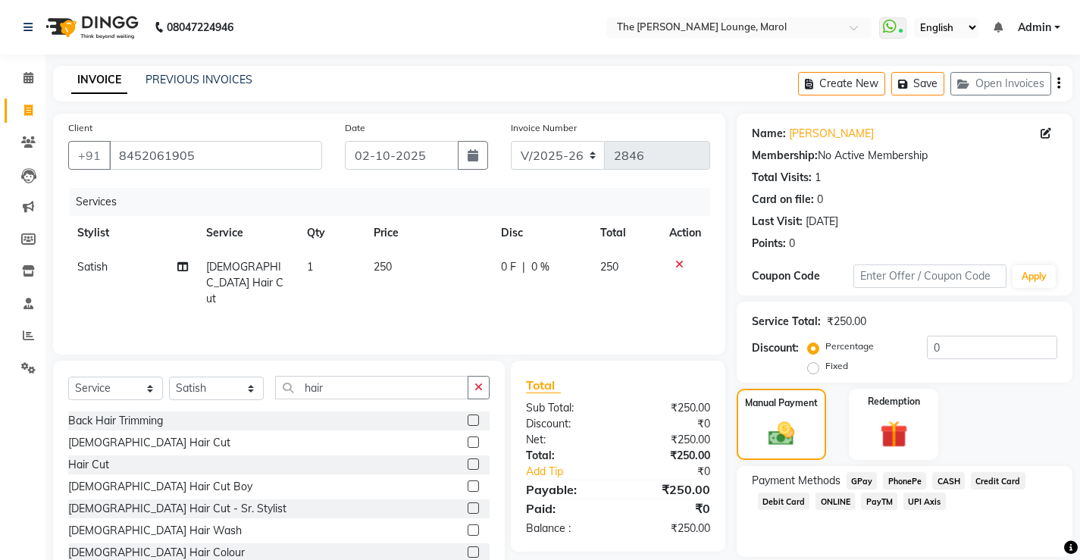
click at [948, 475] on span "CASH" at bounding box center [948, 480] width 33 height 17
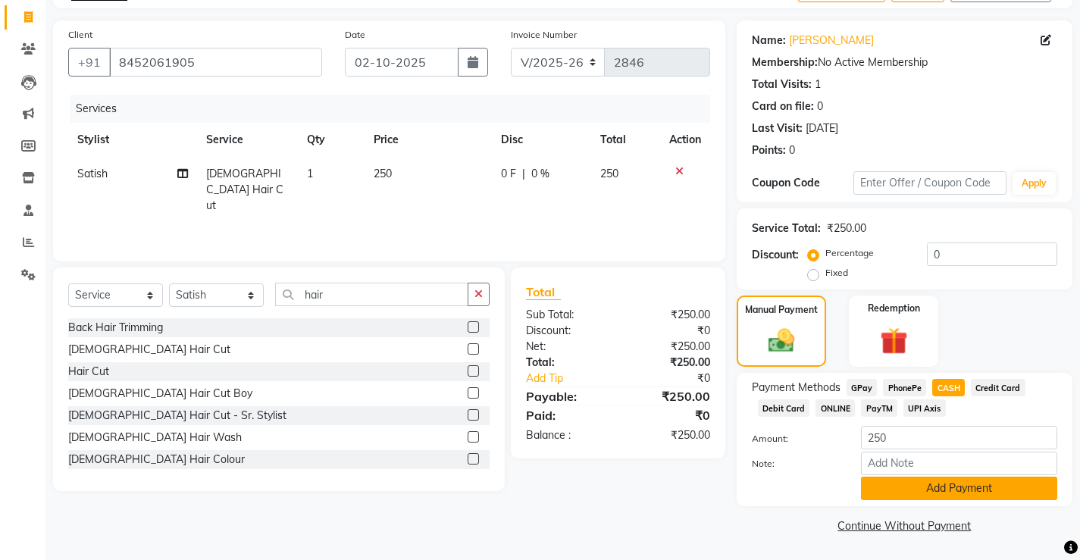
click at [946, 481] on button "Add Payment" at bounding box center [959, 488] width 196 height 23
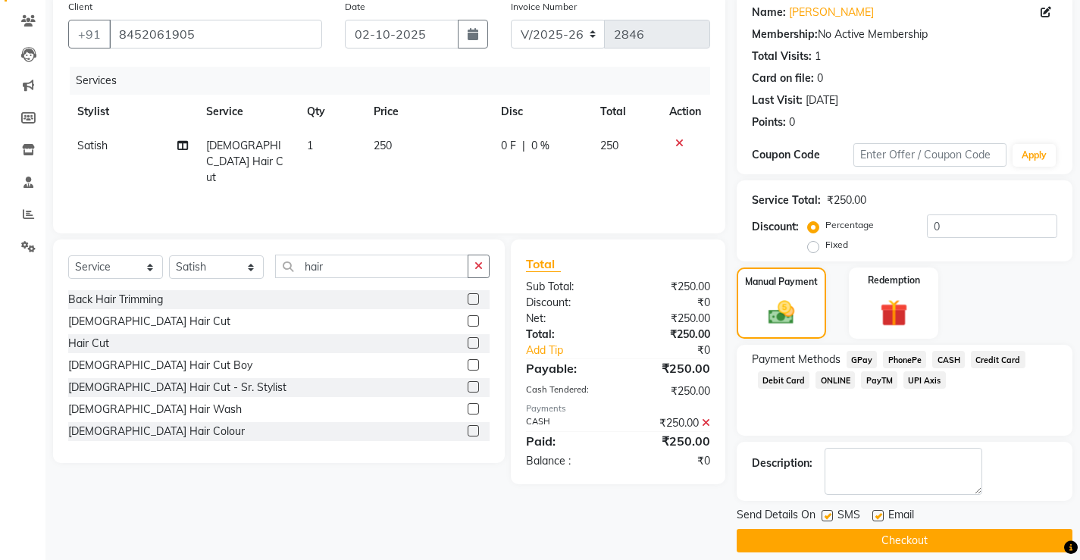
scroll to position [136, 0]
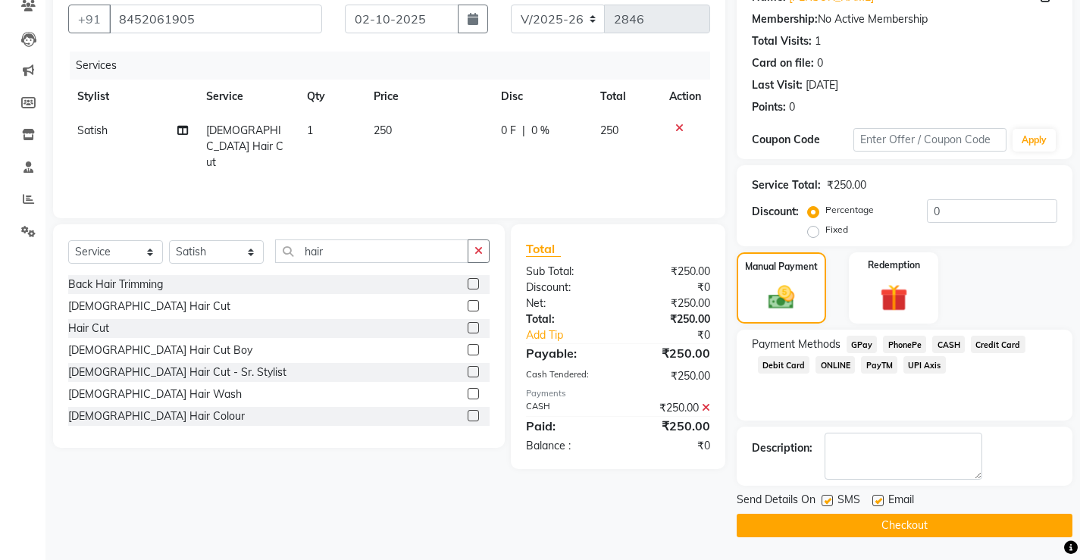
click at [842, 517] on button "Checkout" at bounding box center [905, 525] width 336 height 23
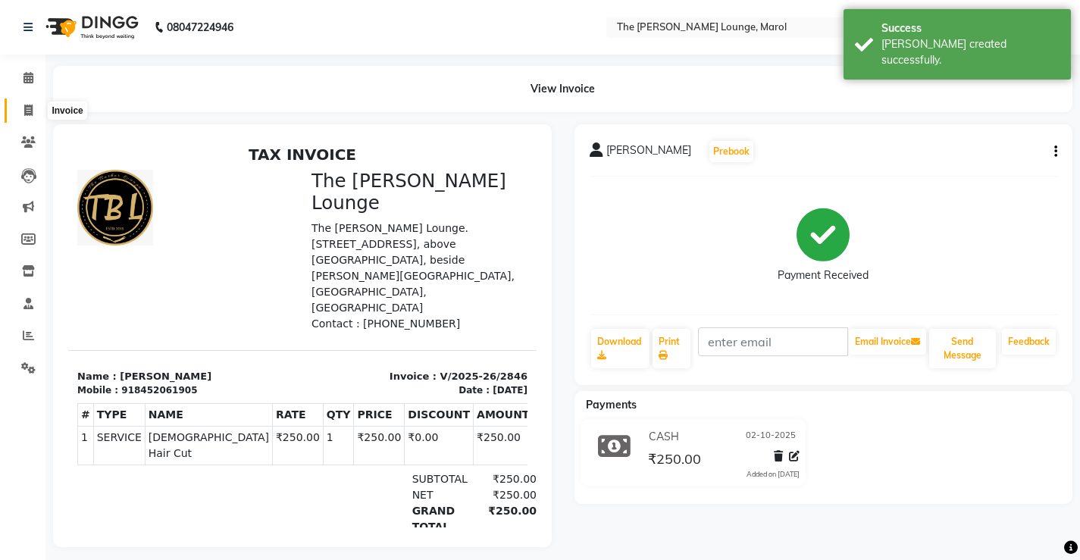
click at [24, 105] on icon at bounding box center [28, 110] width 8 height 11
select select "service"
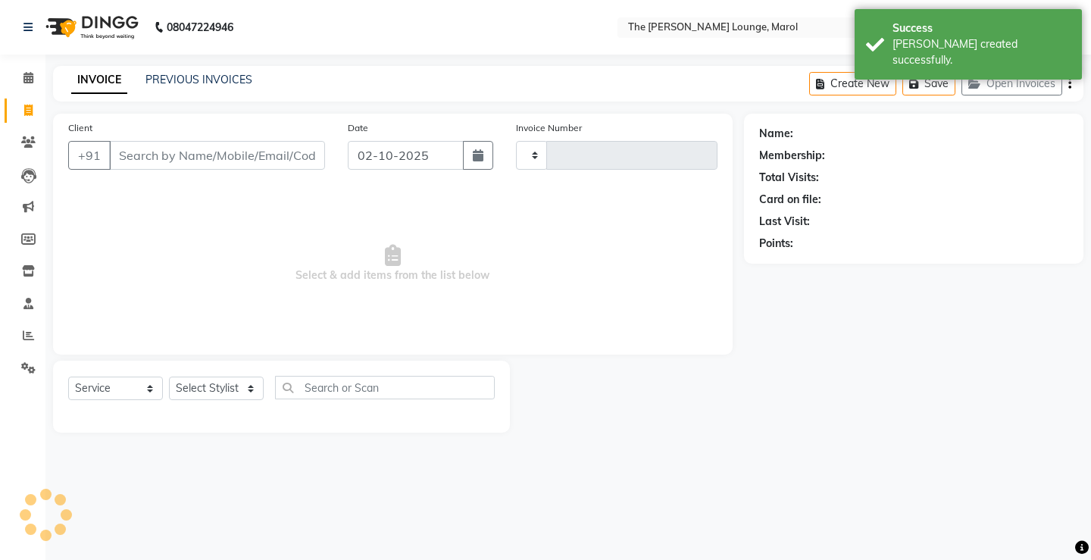
type input "2847"
select select "7188"
click at [168, 86] on link "PREVIOUS INVOICES" at bounding box center [199, 80] width 107 height 14
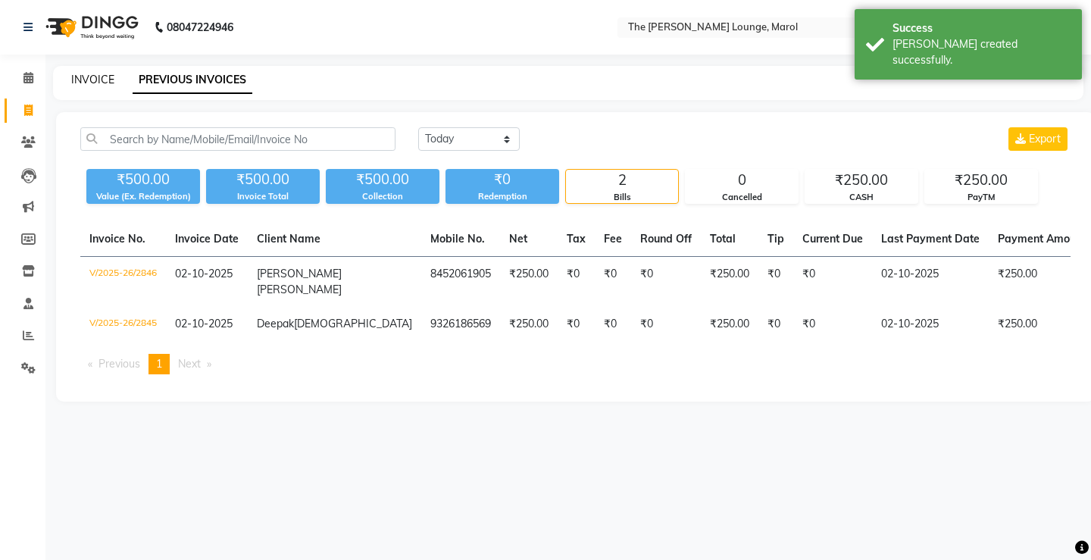
click at [90, 82] on link "INVOICE" at bounding box center [92, 80] width 43 height 14
select select "7188"
select select "service"
